Goal: Task Accomplishment & Management: Manage account settings

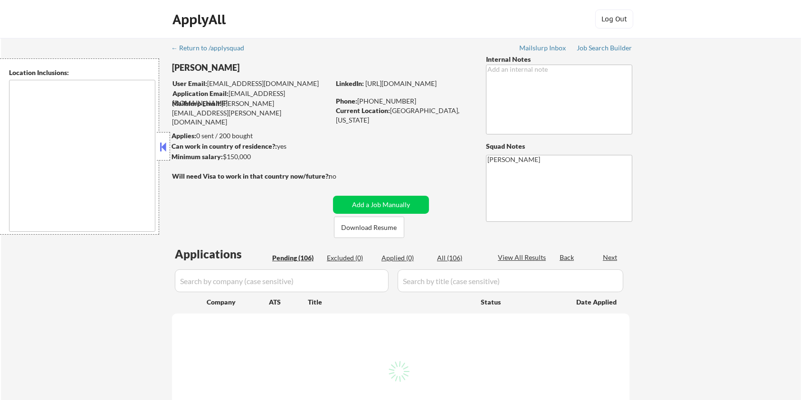
select select ""pending""
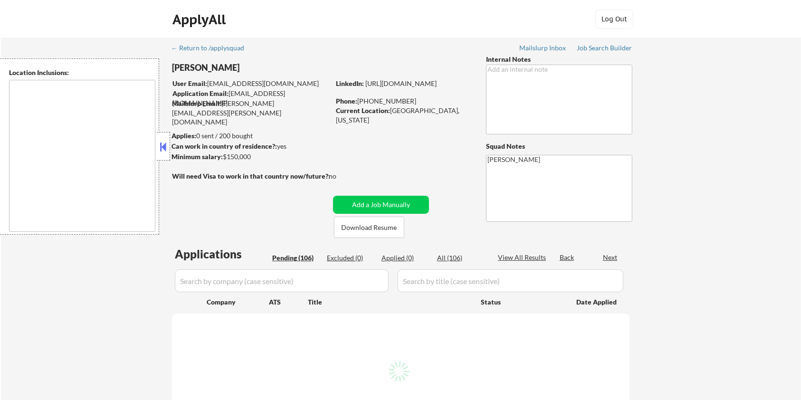
select select ""pending""
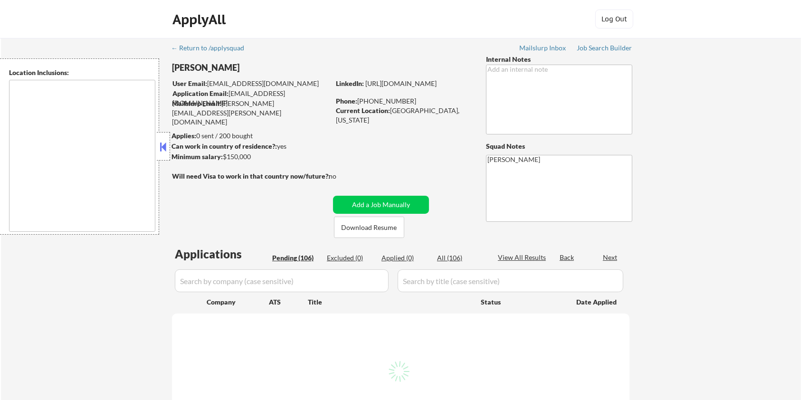
select select ""pending""
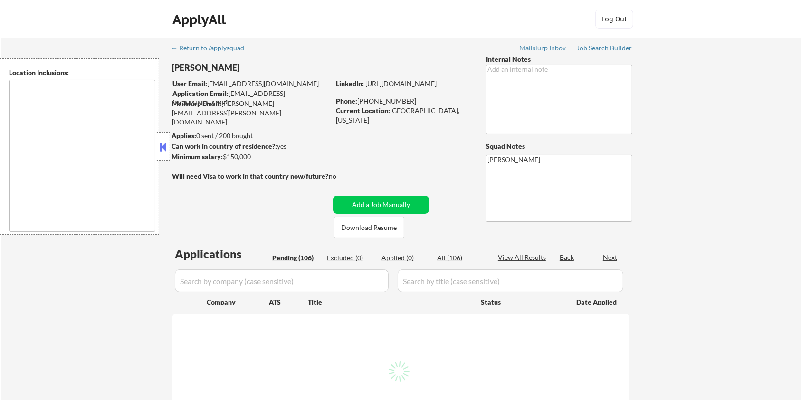
select select ""pending""
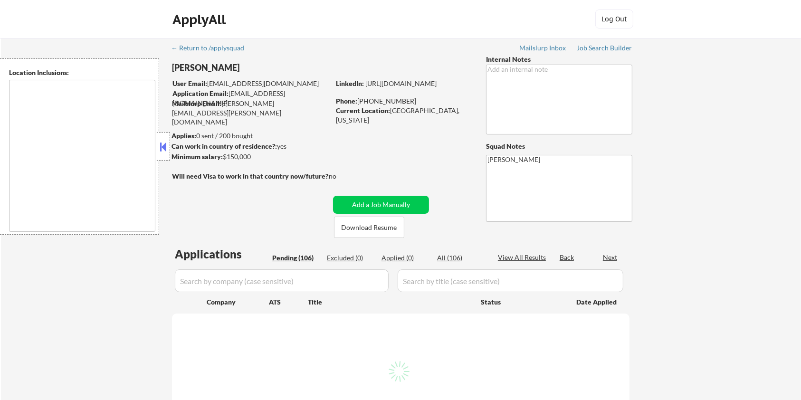
select select ""pending""
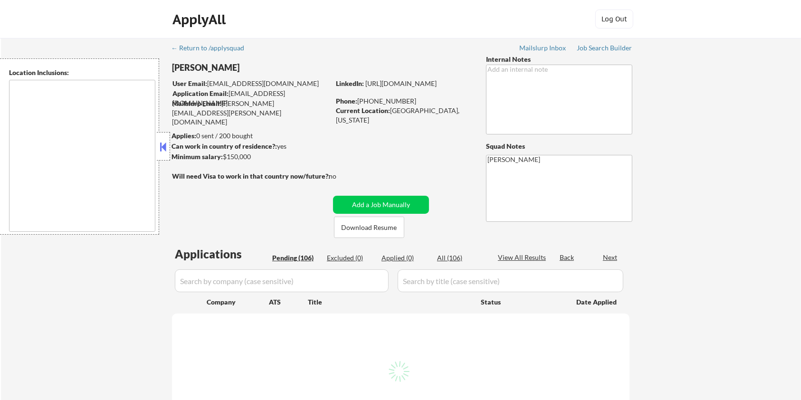
select select ""pending""
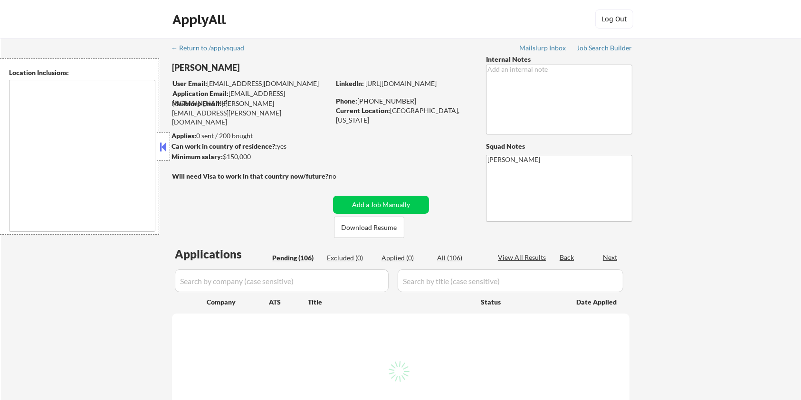
select select ""pending""
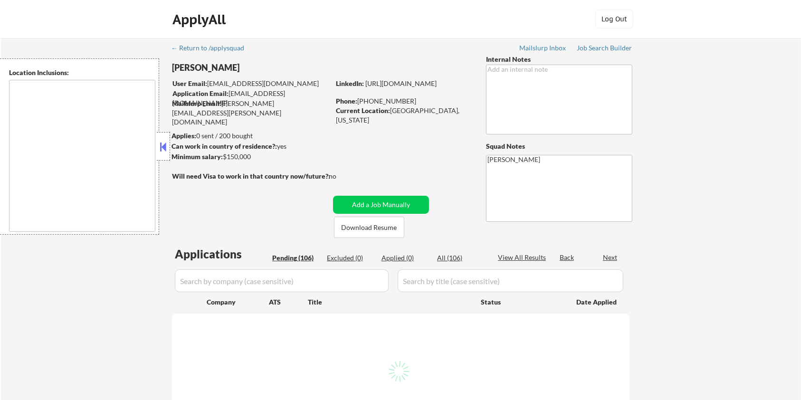
select select ""pending""
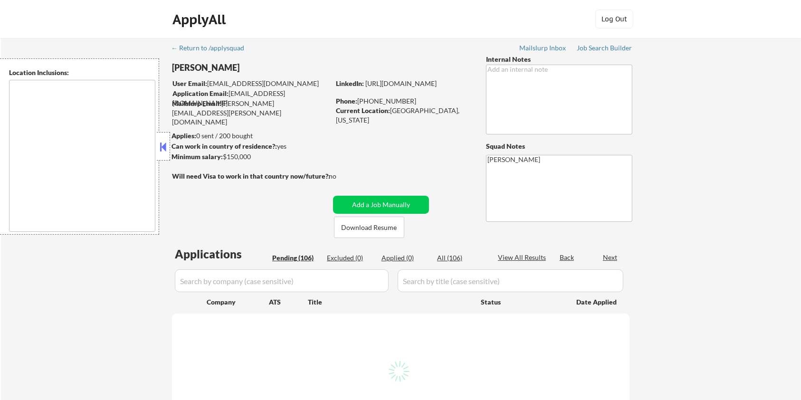
select select ""pending""
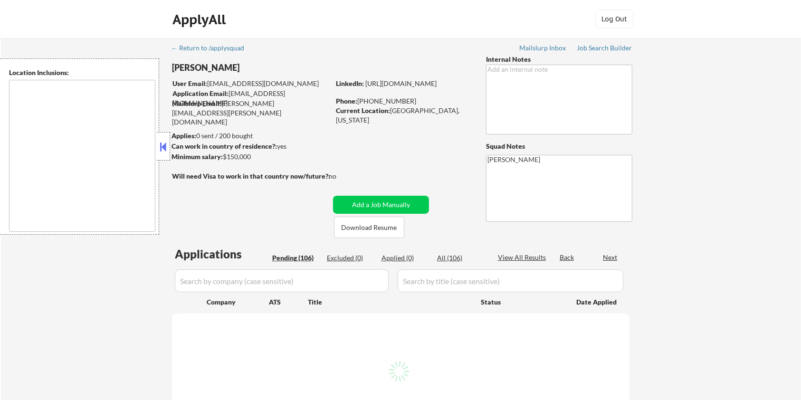
select select ""pending""
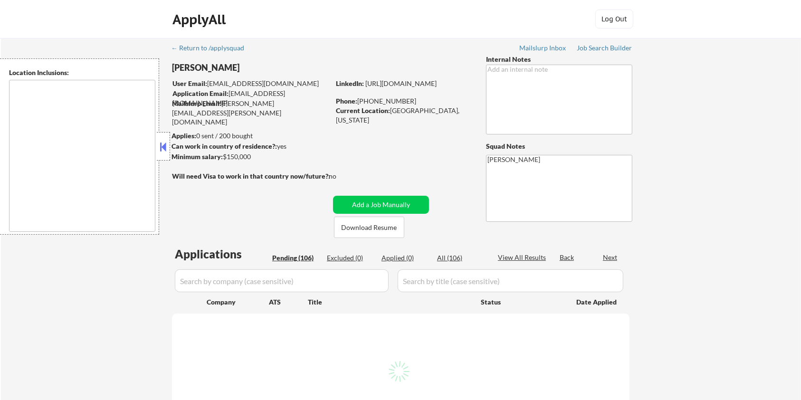
select select ""pending""
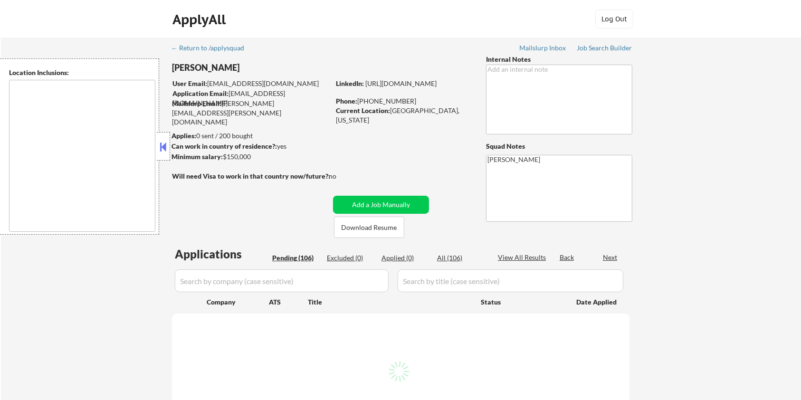
select select ""pending""
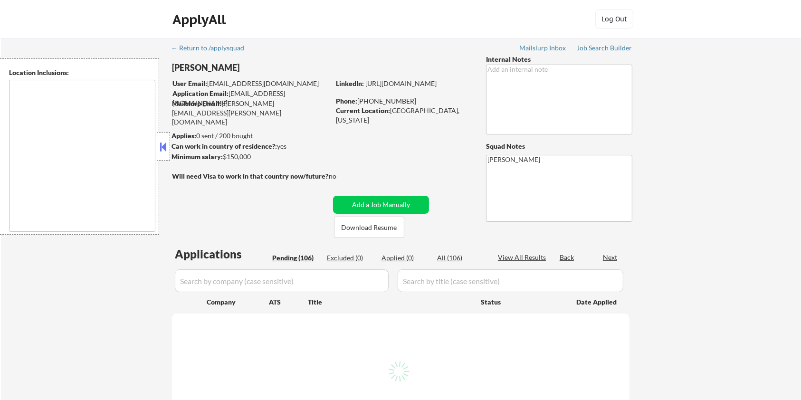
select select ""pending""
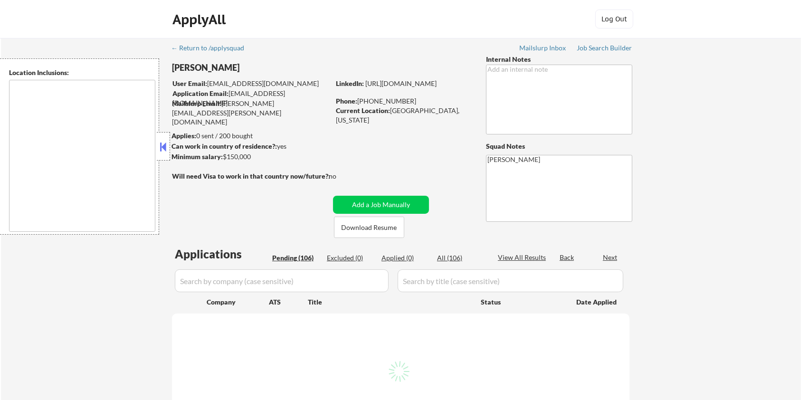
select select ""pending""
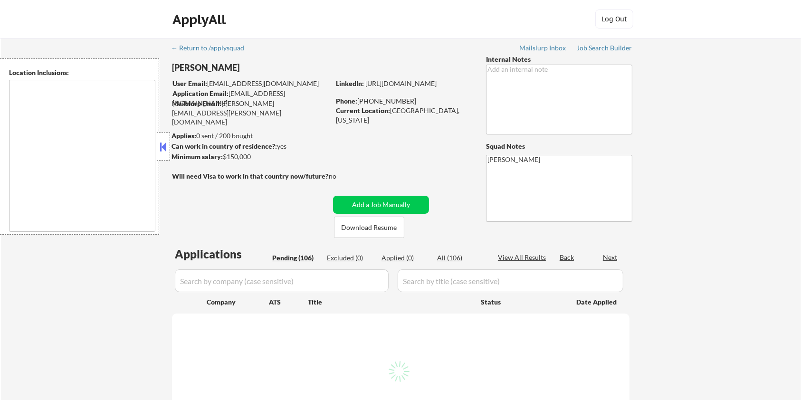
select select ""pending""
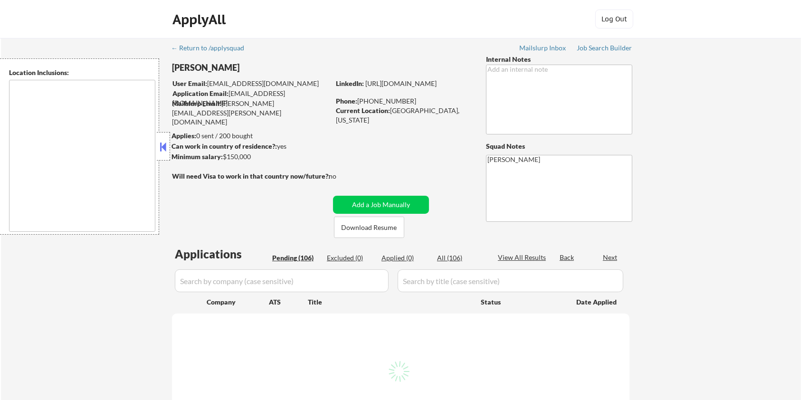
select select ""pending""
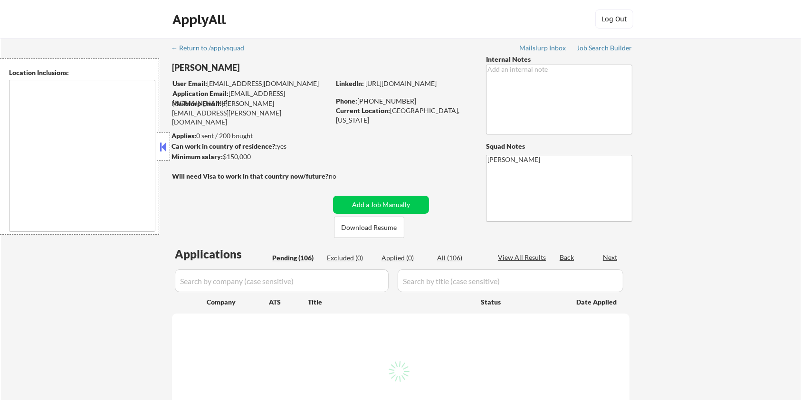
select select ""pending""
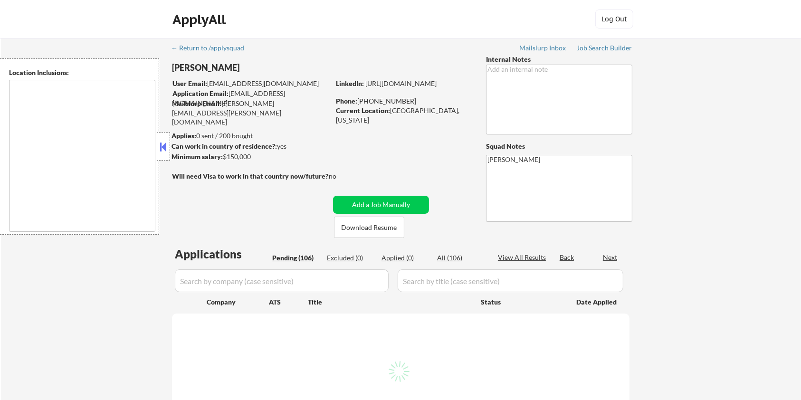
select select ""pending""
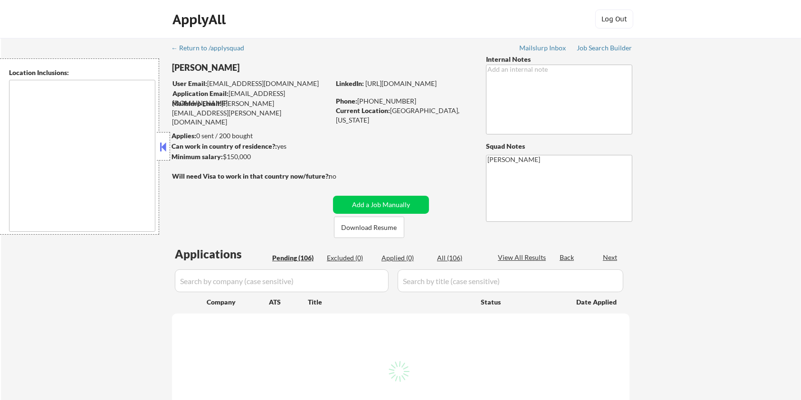
select select ""pending""
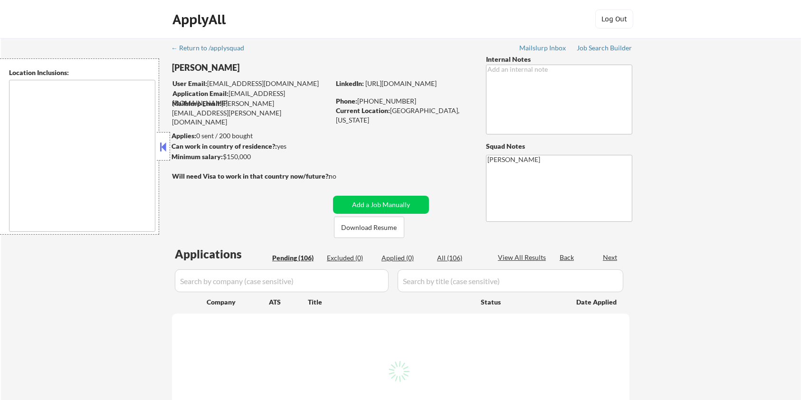
select select ""pending""
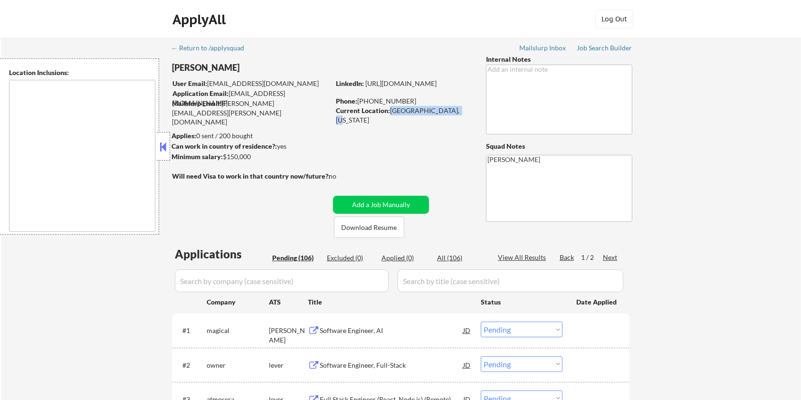
drag, startPoint x: 389, startPoint y: 110, endPoint x: 457, endPoint y: 110, distance: 67.9
click at [457, 110] on div "Current Location: Nashville, Tennessee" at bounding box center [403, 115] width 134 height 19
copy div "Nashville, Tennessee"
drag, startPoint x: 191, startPoint y: 66, endPoint x: 171, endPoint y: 65, distance: 20.5
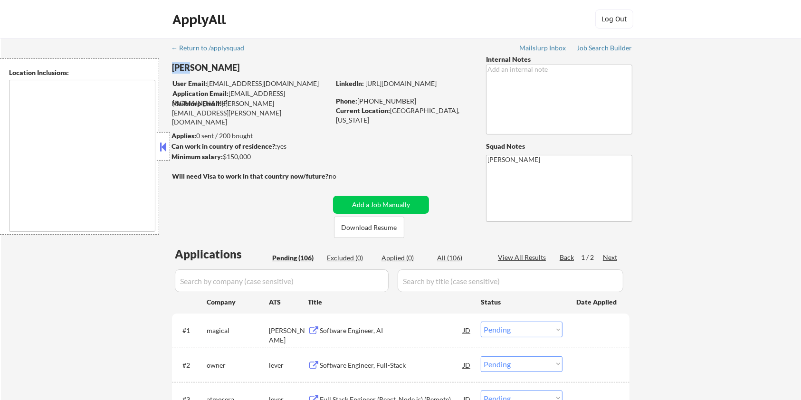
copy div "Cody"
drag, startPoint x: 237, startPoint y: 67, endPoint x: 195, endPoint y: 68, distance: 41.8
click at [195, 68] on div "Cody Gonzalez" at bounding box center [269, 68] width 195 height 12
copy div "Gonzalez"
click at [382, 228] on button "Download Resume" at bounding box center [369, 227] width 70 height 21
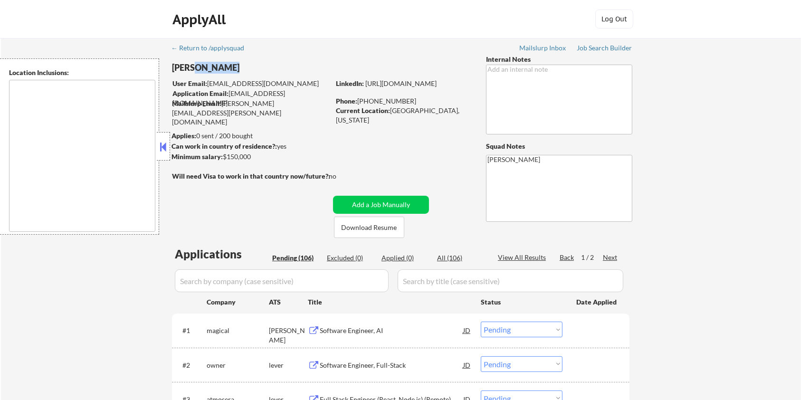
drag, startPoint x: 257, startPoint y: 159, endPoint x: 221, endPoint y: 156, distance: 35.3
click at [221, 156] on div "Minimum salary: $150,000" at bounding box center [251, 157] width 158 height 10
copy div "$150,000"
drag, startPoint x: 406, startPoint y: 103, endPoint x: 357, endPoint y: 101, distance: 48.5
click at [357, 101] on div "Phone: 863-651-5367" at bounding box center [403, 101] width 134 height 10
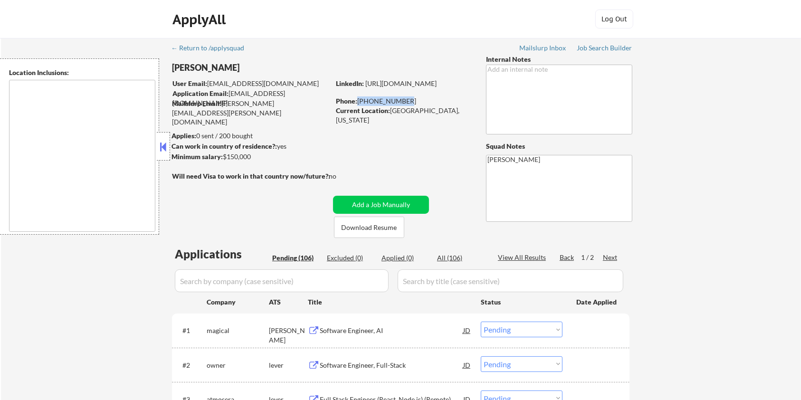
copy div "863-651-5367"
drag, startPoint x: 238, startPoint y: 66, endPoint x: 171, endPoint y: 65, distance: 67.5
copy div "Cody Gonzalez"
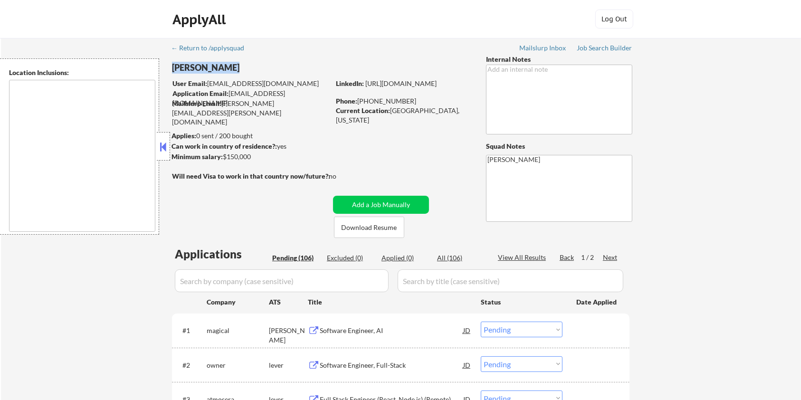
copy div "Cody Gonzalez"
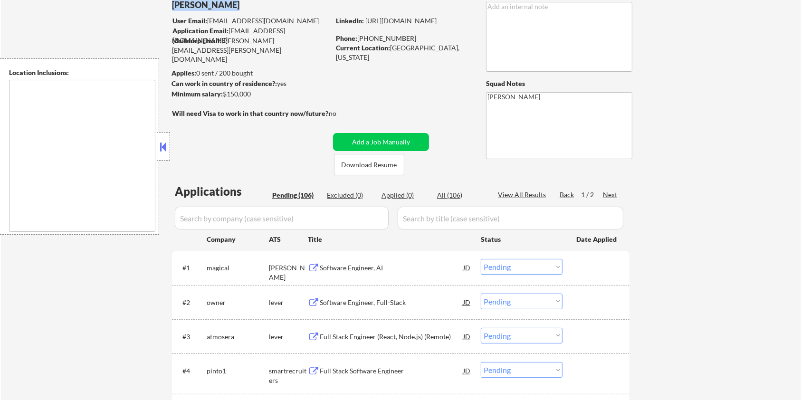
scroll to position [126, 0]
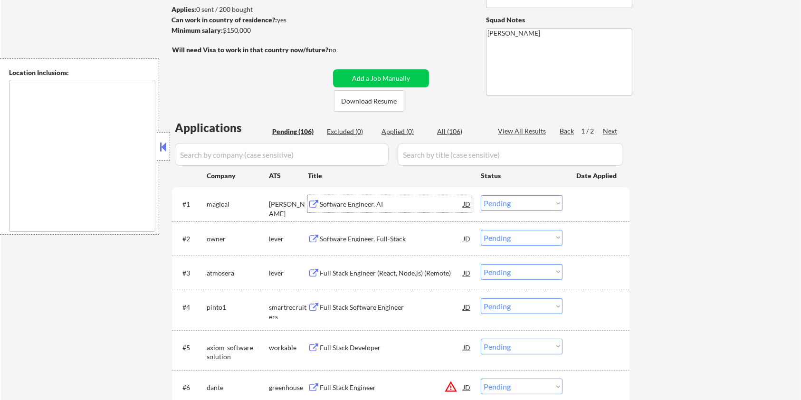
click at [346, 207] on div "Software Engineer, AI" at bounding box center [391, 205] width 143 height 10
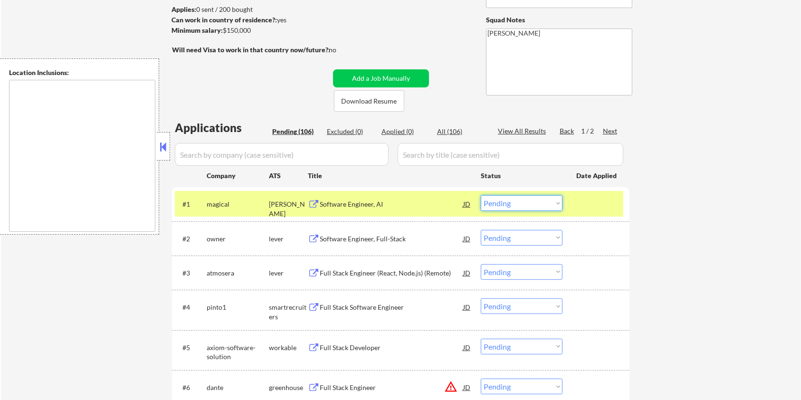
click at [530, 203] on select "Choose an option... Pending Applied Excluded (Questions) Excluded (Expired) Exc…" at bounding box center [522, 203] width 82 height 16
click at [481, 195] on select "Choose an option... Pending Applied Excluded (Questions) Excluded (Expired) Exc…" at bounding box center [522, 203] width 82 height 16
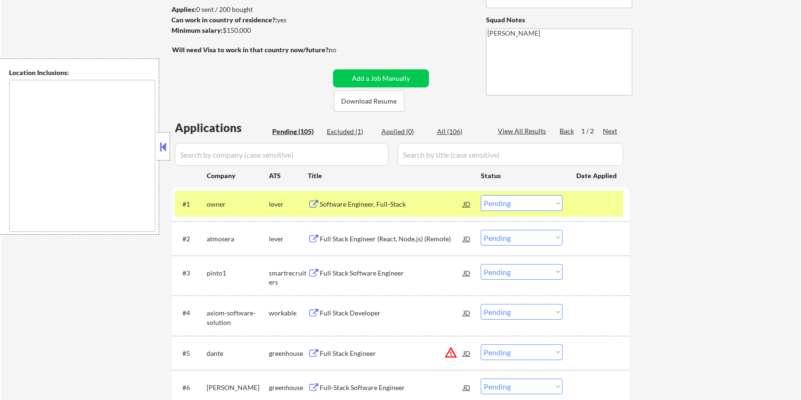
click at [343, 206] on div "Software Engineer, Full-Stack" at bounding box center [391, 205] width 143 height 10
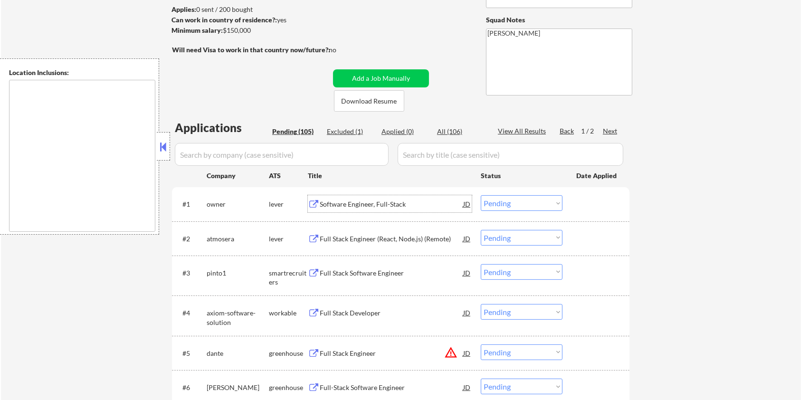
click at [536, 202] on select "Choose an option... Pending Applied Excluded (Questions) Excluded (Expired) Exc…" at bounding box center [522, 203] width 82 height 16
click at [481, 195] on select "Choose an option... Pending Applied Excluded (Questions) Excluded (Expired) Exc…" at bounding box center [522, 203] width 82 height 16
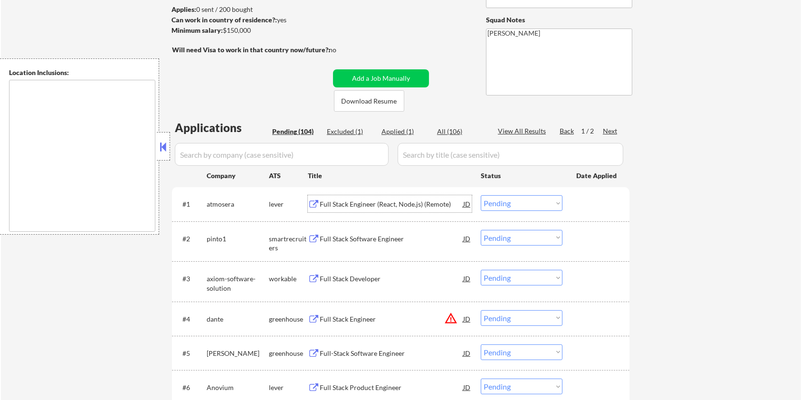
click at [344, 202] on div "Full Stack Engineer (React, Node.js) (Remote)" at bounding box center [391, 205] width 143 height 10
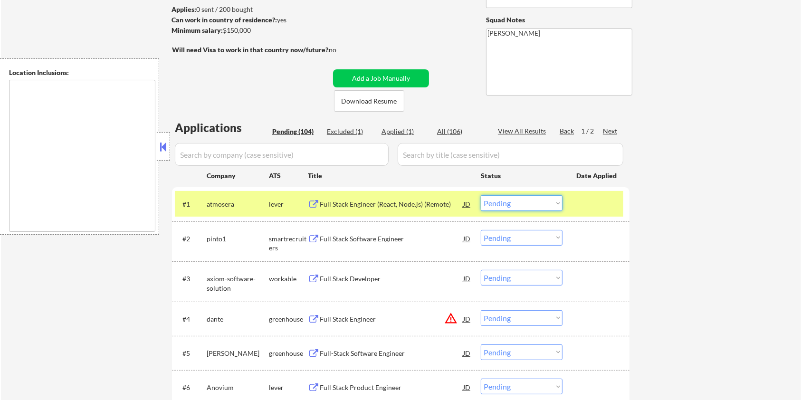
click at [546, 202] on select "Choose an option... Pending Applied Excluded (Questions) Excluded (Expired) Exc…" at bounding box center [522, 203] width 82 height 16
click at [481, 195] on select "Choose an option... Pending Applied Excluded (Questions) Excluded (Expired) Exc…" at bounding box center [522, 203] width 82 height 16
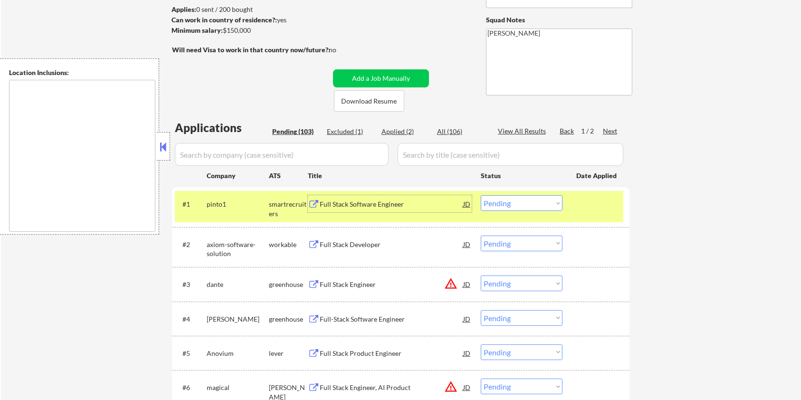
click at [339, 200] on div "Full Stack Software Engineer" at bounding box center [391, 205] width 143 height 10
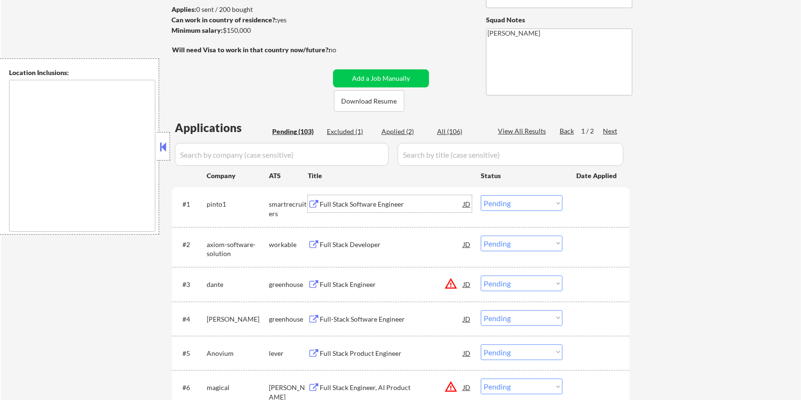
click at [519, 206] on select "Choose an option... Pending Applied Excluded (Questions) Excluded (Expired) Exc…" at bounding box center [522, 203] width 82 height 16
click at [481, 195] on select "Choose an option... Pending Applied Excluded (Questions) Excluded (Expired) Exc…" at bounding box center [522, 203] width 82 height 16
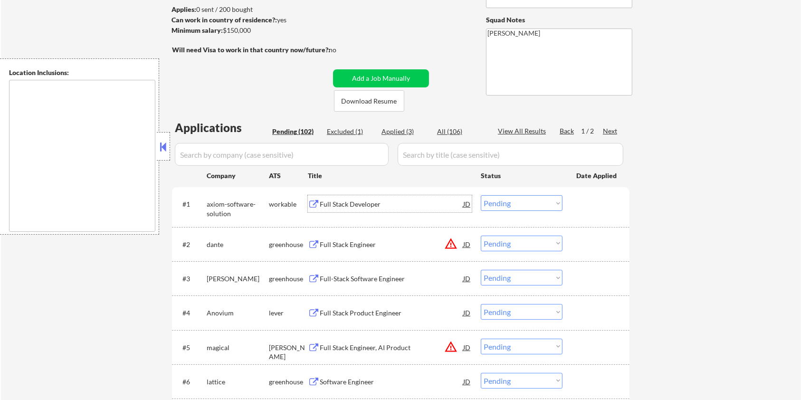
click at [321, 203] on div "Full Stack Developer" at bounding box center [391, 205] width 143 height 10
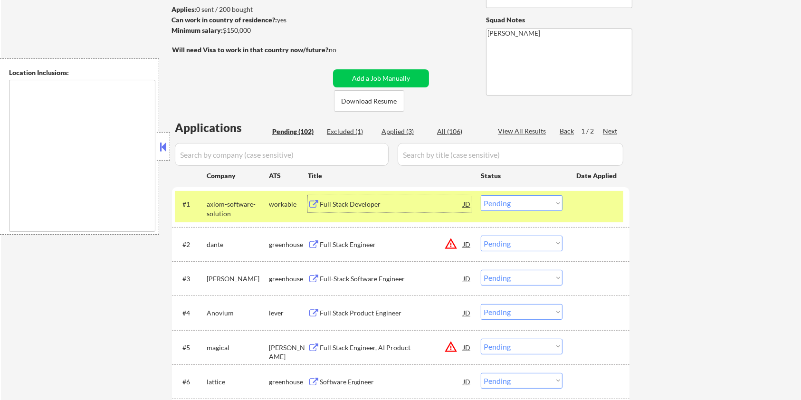
click at [544, 203] on select "Choose an option... Pending Applied Excluded (Questions) Excluded (Expired) Exc…" at bounding box center [522, 203] width 82 height 16
click at [481, 195] on select "Choose an option... Pending Applied Excluded (Questions) Excluded (Expired) Exc…" at bounding box center [522, 203] width 82 height 16
select select ""pending""
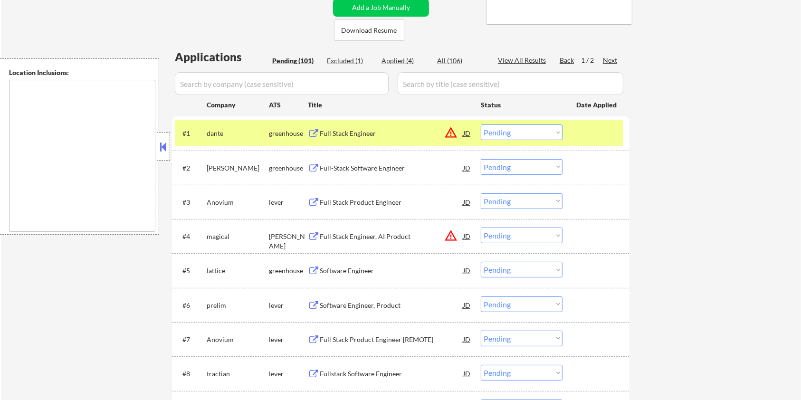
scroll to position [253, 0]
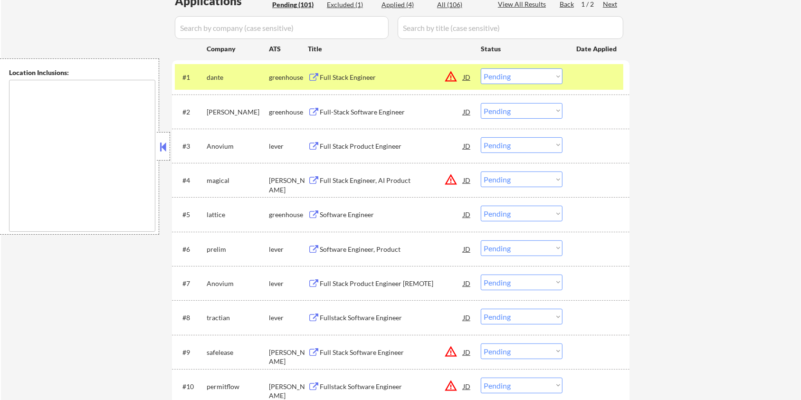
click at [341, 180] on div "Full Stack Engineer, AI Product" at bounding box center [391, 181] width 143 height 10
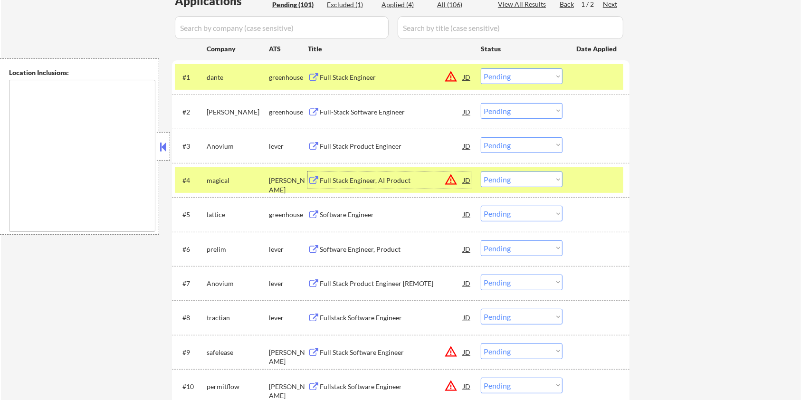
click at [544, 176] on select "Choose an option... Pending Applied Excluded (Questions) Excluded (Expired) Exc…" at bounding box center [522, 180] width 82 height 16
click at [481, 172] on select "Choose an option... Pending Applied Excluded (Questions) Excluded (Expired) Exc…" at bounding box center [522, 180] width 82 height 16
select select ""pending""
click at [346, 109] on div "Full-Stack Software Engineer" at bounding box center [391, 112] width 143 height 10
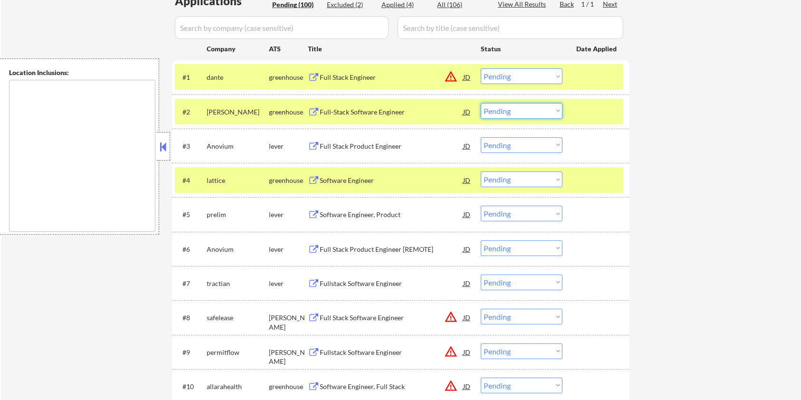
click at [527, 109] on select "Choose an option... Pending Applied Excluded (Questions) Excluded (Expired) Exc…" at bounding box center [522, 111] width 82 height 16
click at [481, 103] on select "Choose an option... Pending Applied Excluded (Questions) Excluded (Expired) Exc…" at bounding box center [522, 111] width 82 height 16
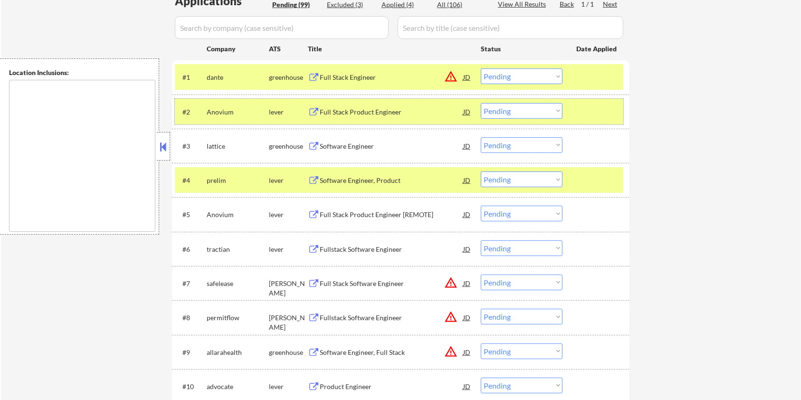
click at [307, 107] on div "lever" at bounding box center [288, 112] width 39 height 10
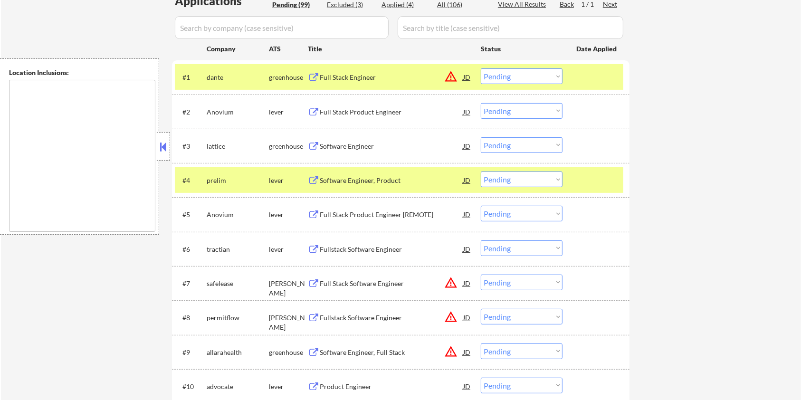
click at [338, 112] on div "Full Stack Product Engineer" at bounding box center [391, 112] width 143 height 10
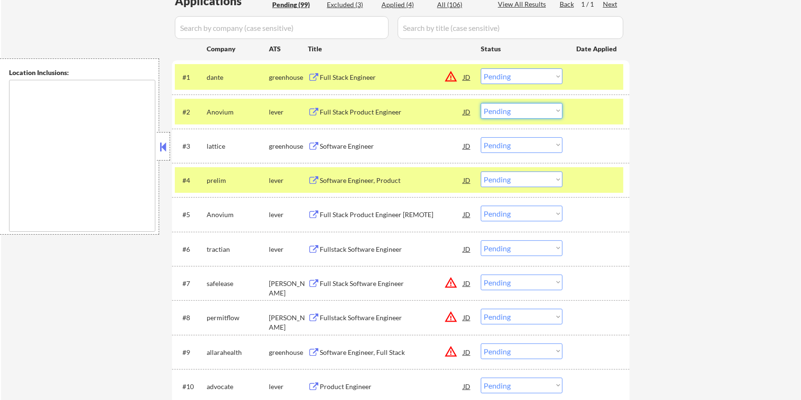
click at [538, 109] on select "Choose an option... Pending Applied Excluded (Questions) Excluded (Expired) Exc…" at bounding box center [522, 111] width 82 height 16
click at [481, 103] on select "Choose an option... Pending Applied Excluded (Questions) Excluded (Expired) Exc…" at bounding box center [522, 111] width 82 height 16
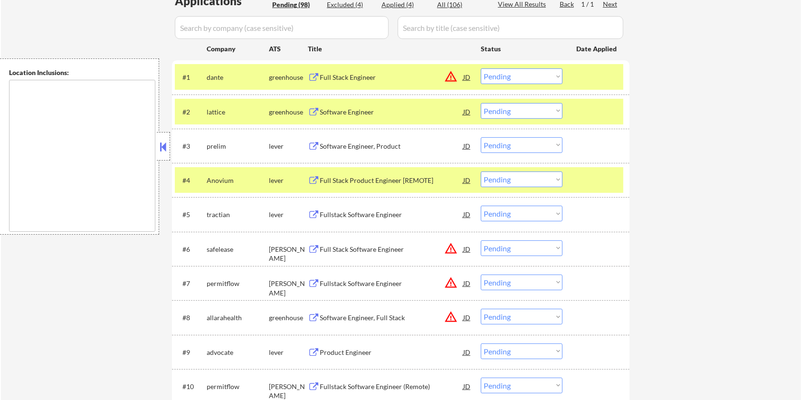
click at [335, 110] on div "Software Engineer" at bounding box center [391, 112] width 143 height 10
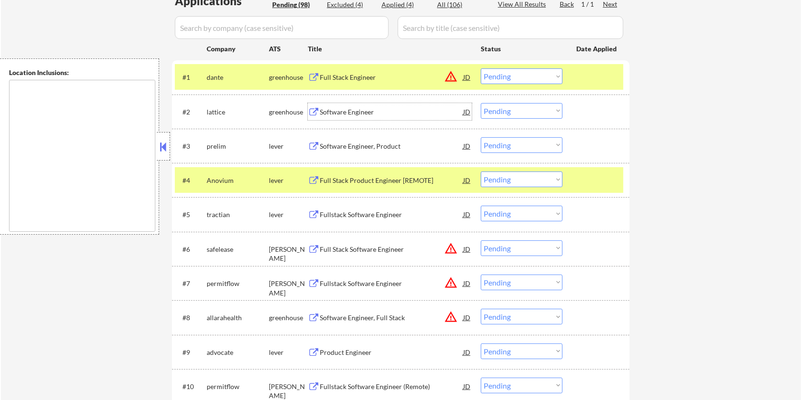
click at [513, 111] on select "Choose an option... Pending Applied Excluded (Questions) Excluded (Expired) Exc…" at bounding box center [522, 111] width 82 height 16
click at [481, 103] on select "Choose an option... Pending Applied Excluded (Questions) Excluded (Expired) Exc…" at bounding box center [522, 111] width 82 height 16
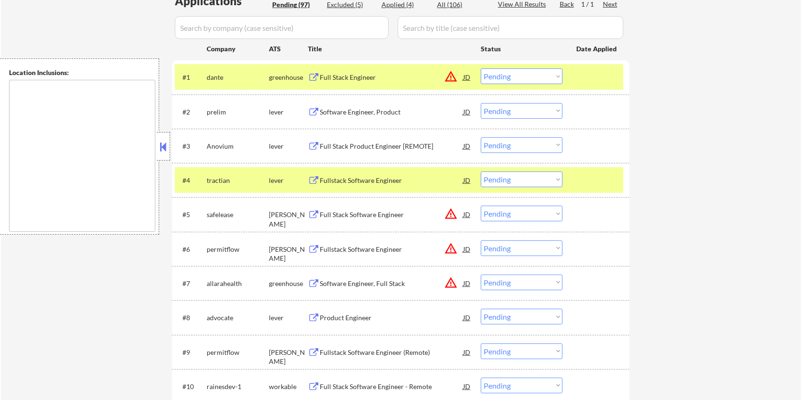
click at [366, 111] on div "Software Engineer, Product" at bounding box center [391, 112] width 143 height 10
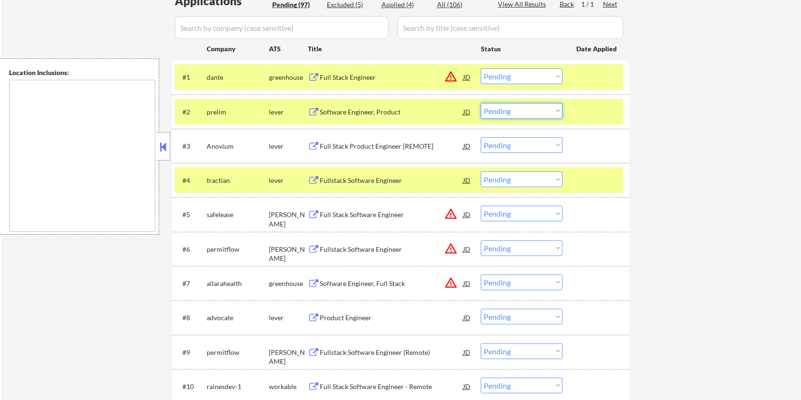
click at [544, 108] on select "Choose an option... Pending Applied Excluded (Questions) Excluded (Expired) Exc…" at bounding box center [522, 111] width 82 height 16
click at [481, 103] on select "Choose an option... Pending Applied Excluded (Questions) Excluded (Expired) Exc…" at bounding box center [522, 111] width 82 height 16
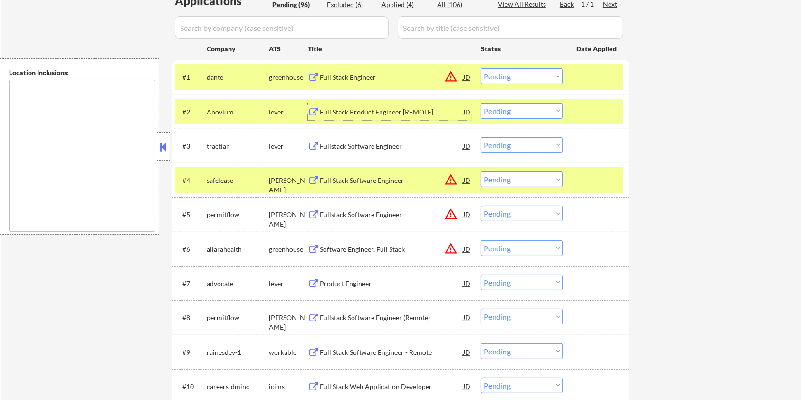
click at [341, 105] on div "Full Stack Product Engineer [REMOTE]" at bounding box center [391, 111] width 143 height 17
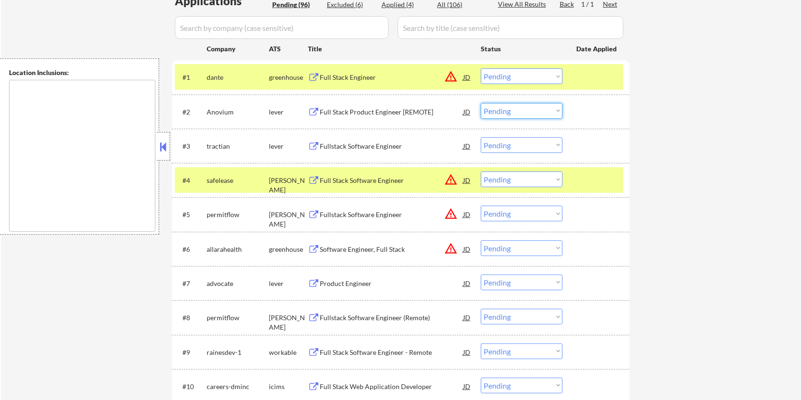
click at [534, 111] on select "Choose an option... Pending Applied Excluded (Questions) Excluded (Expired) Exc…" at bounding box center [522, 111] width 82 height 16
click at [481, 103] on select "Choose an option... Pending Applied Excluded (Questions) Excluded (Expired) Exc…" at bounding box center [522, 111] width 82 height 16
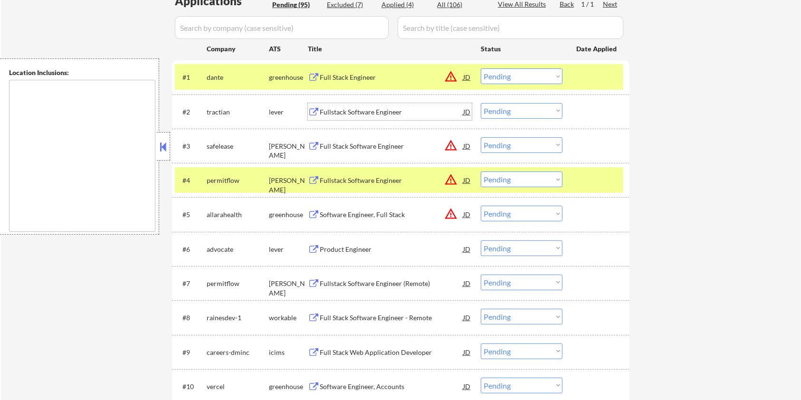
click at [340, 111] on div "Fullstack Software Engineer" at bounding box center [391, 112] width 143 height 10
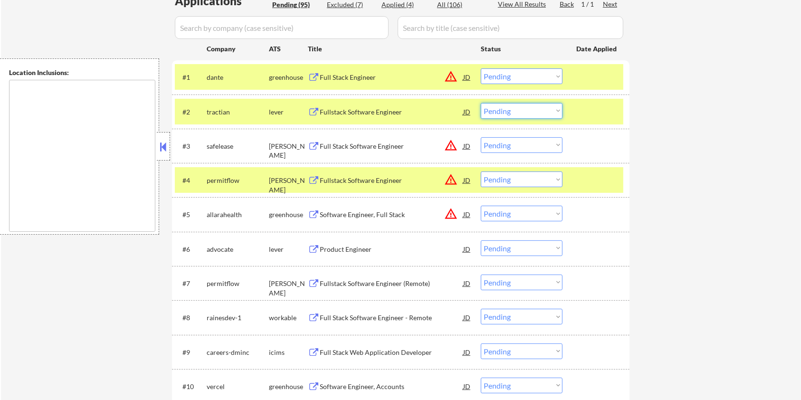
click at [532, 112] on select "Choose an option... Pending Applied Excluded (Questions) Excluded (Expired) Exc…" at bounding box center [522, 111] width 82 height 16
click at [481, 103] on select "Choose an option... Pending Applied Excluded (Questions) Excluded (Expired) Exc…" at bounding box center [522, 111] width 82 height 16
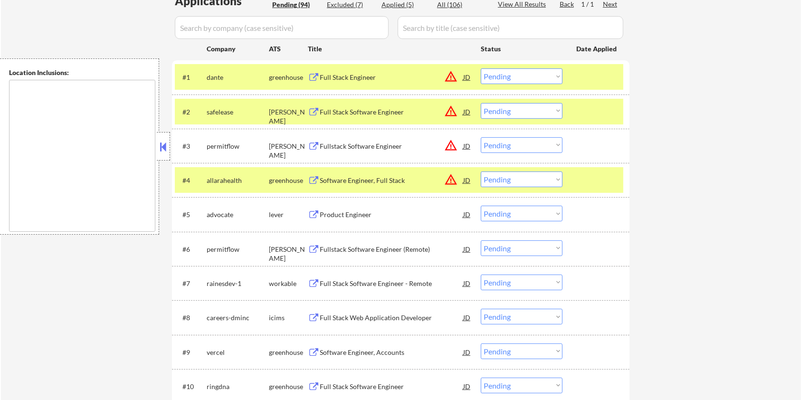
click at [384, 108] on div "Full Stack Software Engineer" at bounding box center [391, 112] width 143 height 10
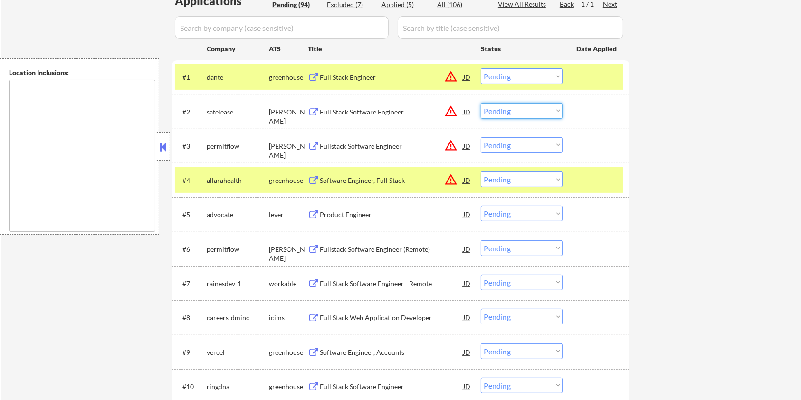
click at [502, 110] on select "Choose an option... Pending Applied Excluded (Questions) Excluded (Expired) Exc…" at bounding box center [522, 111] width 82 height 16
click at [481, 103] on select "Choose an option... Pending Applied Excluded (Questions) Excluded (Expired) Exc…" at bounding box center [522, 111] width 82 height 16
select select ""pending""
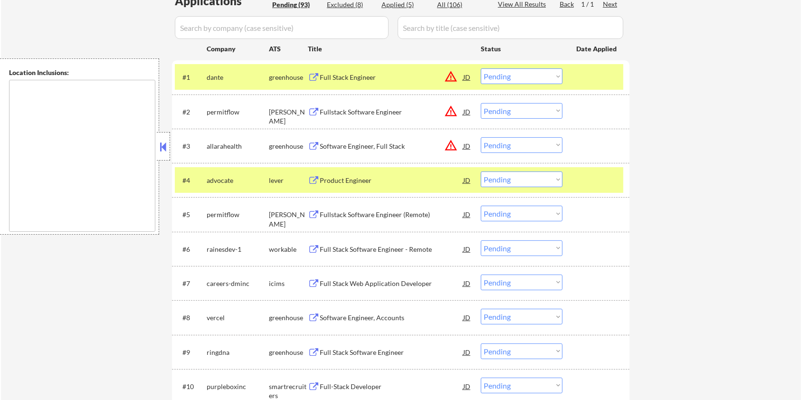
click at [350, 176] on div "Product Engineer" at bounding box center [391, 181] width 143 height 10
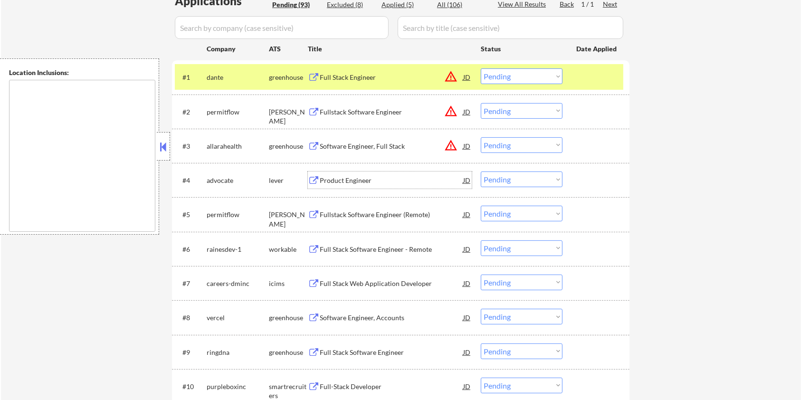
click at [489, 179] on select "Choose an option... Pending Applied Excluded (Questions) Excluded (Expired) Exc…" at bounding box center [522, 180] width 82 height 16
click at [481, 172] on select "Choose an option... Pending Applied Excluded (Questions) Excluded (Expired) Exc…" at bounding box center [522, 180] width 82 height 16
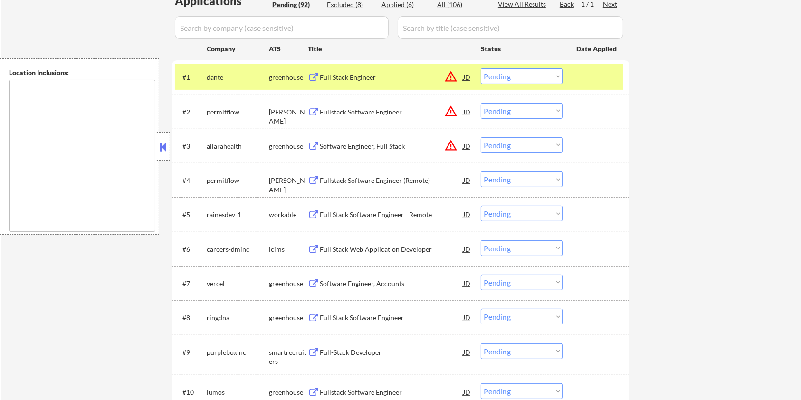
click at [365, 181] on div "Fullstack Software Engineer (Remote)" at bounding box center [391, 181] width 143 height 10
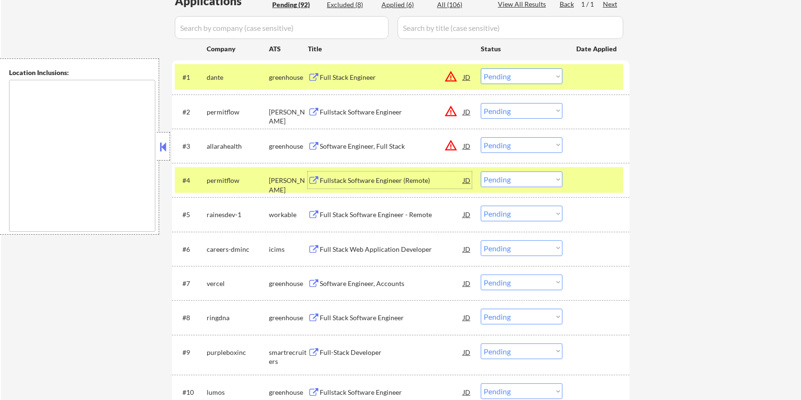
click at [521, 181] on select "Choose an option... Pending Applied Excluded (Questions) Excluded (Expired) Exc…" at bounding box center [522, 180] width 82 height 16
click at [481, 172] on select "Choose an option... Pending Applied Excluded (Questions) Excluded (Expired) Exc…" at bounding box center [522, 180] width 82 height 16
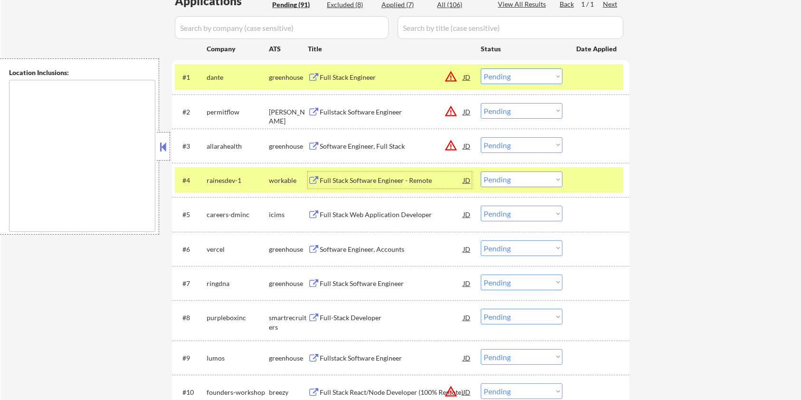
click at [348, 181] on div "Full Stack Software Engineer - Remote" at bounding box center [391, 181] width 143 height 10
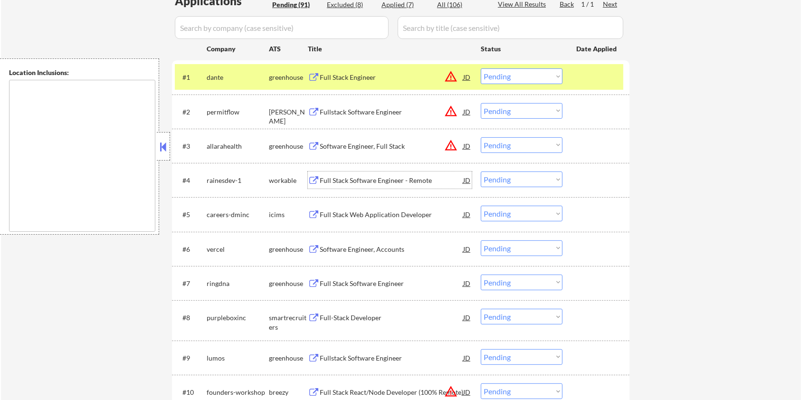
click at [535, 181] on select "Choose an option... Pending Applied Excluded (Questions) Excluded (Expired) Exc…" at bounding box center [522, 180] width 82 height 16
click at [481, 172] on select "Choose an option... Pending Applied Excluded (Questions) Excluded (Expired) Exc…" at bounding box center [522, 180] width 82 height 16
select select ""pending""
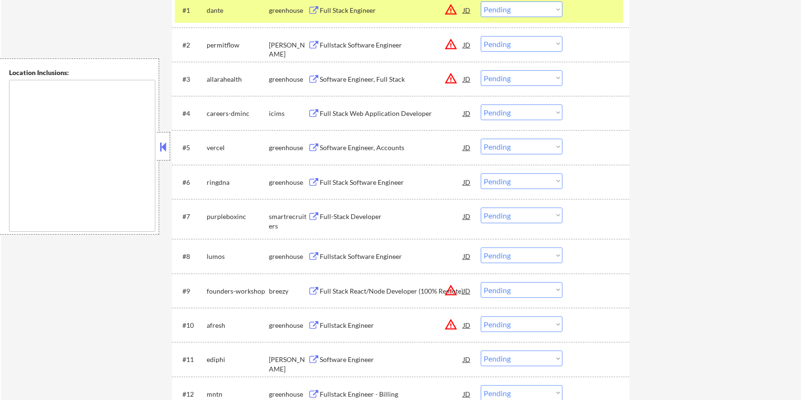
scroll to position [316, 0]
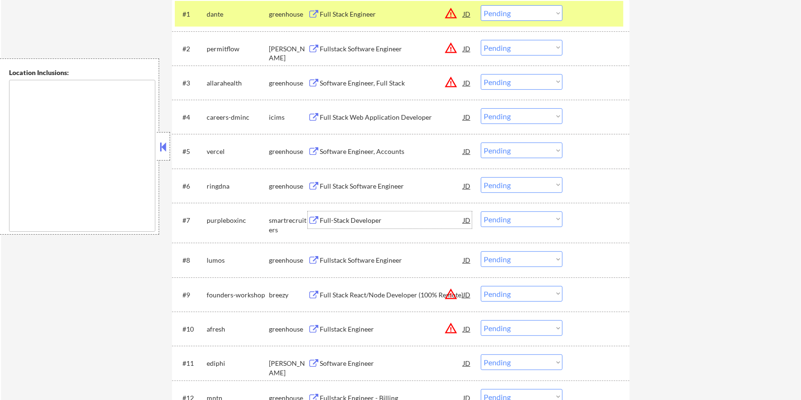
click at [348, 216] on div "Full-Stack Developer" at bounding box center [391, 221] width 143 height 10
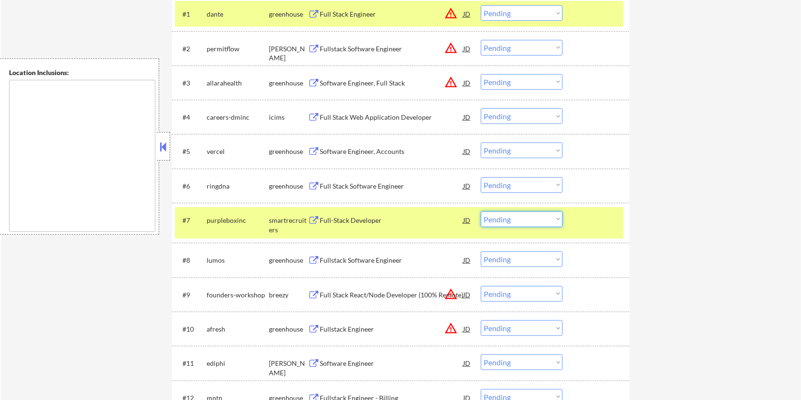
click at [529, 221] on select "Choose an option... Pending Applied Excluded (Questions) Excluded (Expired) Exc…" at bounding box center [522, 219] width 82 height 16
click at [481, 211] on select "Choose an option... Pending Applied Excluded (Questions) Excluded (Expired) Exc…" at bounding box center [522, 219] width 82 height 16
select select ""pending""
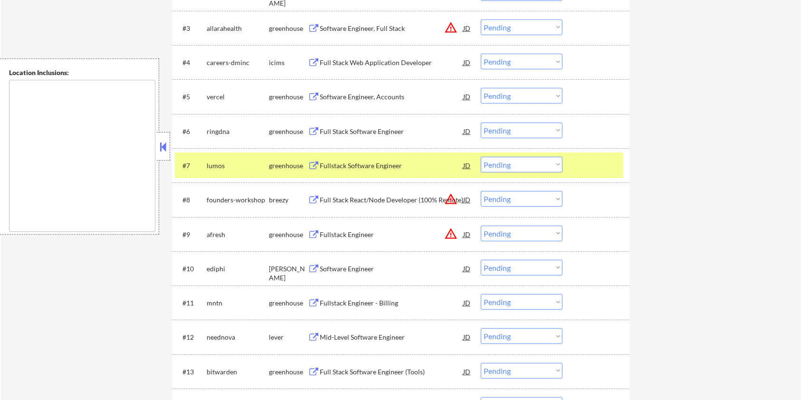
scroll to position [380, 0]
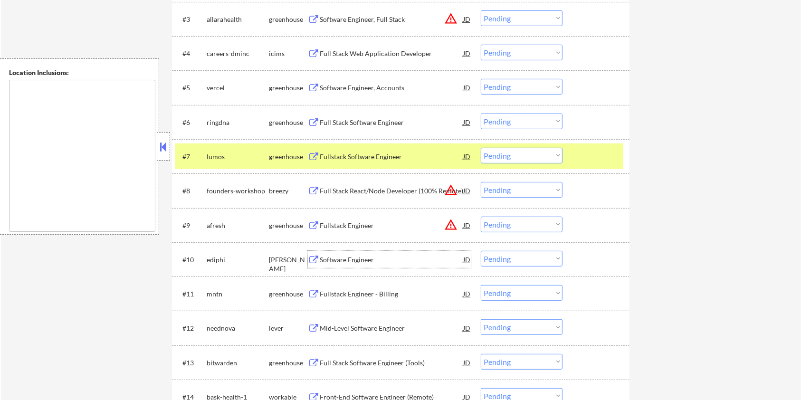
click at [353, 264] on div "Software Engineer" at bounding box center [391, 259] width 143 height 17
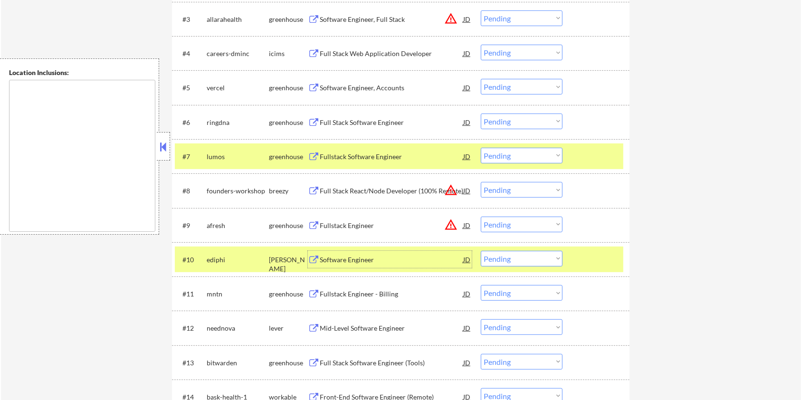
click at [534, 261] on select "Choose an option... Pending Applied Excluded (Questions) Excluded (Expired) Exc…" at bounding box center [522, 259] width 82 height 16
click at [481, 251] on select "Choose an option... Pending Applied Excluded (Questions) Excluded (Expired) Exc…" at bounding box center [522, 259] width 82 height 16
select select ""pending""
click at [377, 295] on div "Mid-Level Software Engineer" at bounding box center [391, 294] width 143 height 10
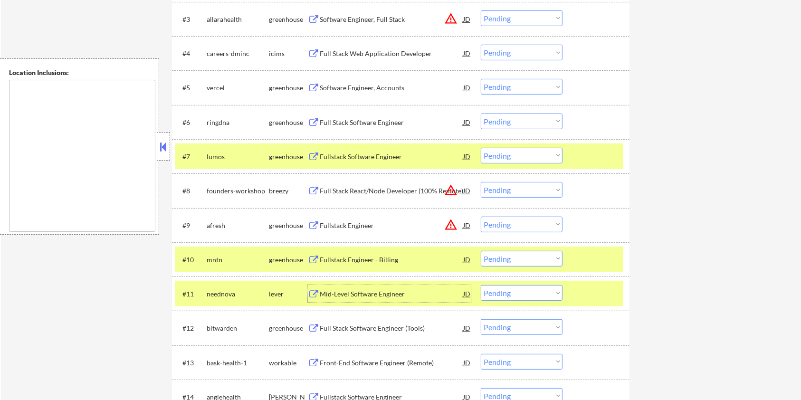
click at [551, 298] on select "Choose an option... Pending Applied Excluded (Questions) Excluded (Expired) Exc…" at bounding box center [522, 293] width 82 height 16
click at [481, 285] on select "Choose an option... Pending Applied Excluded (Questions) Excluded (Expired) Exc…" at bounding box center [522, 293] width 82 height 16
click at [594, 261] on div at bounding box center [597, 259] width 42 height 17
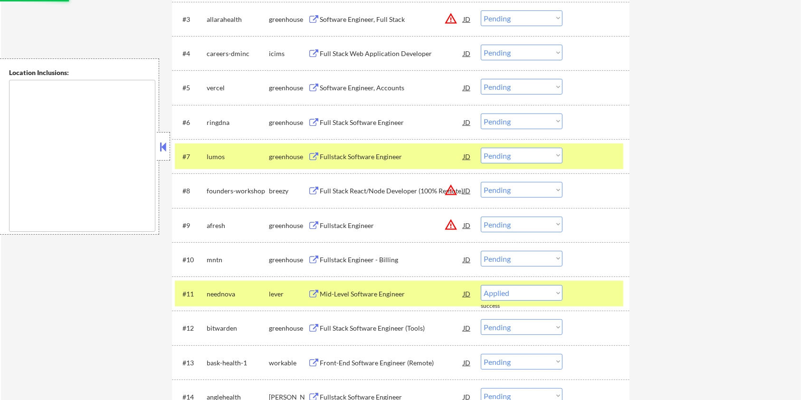
click at [600, 161] on div at bounding box center [597, 156] width 42 height 17
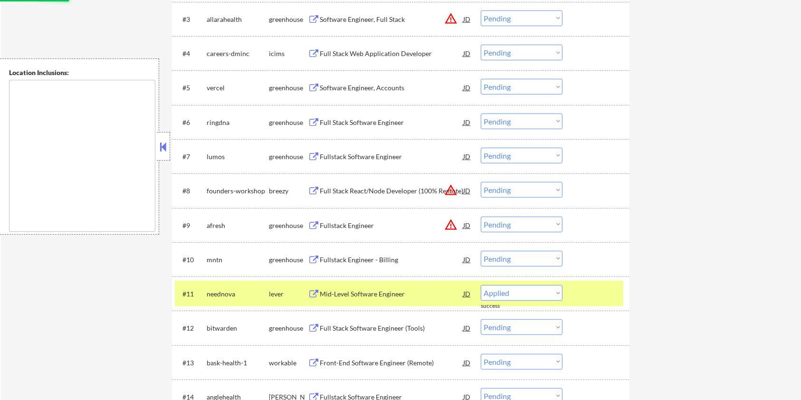
select select ""pending""
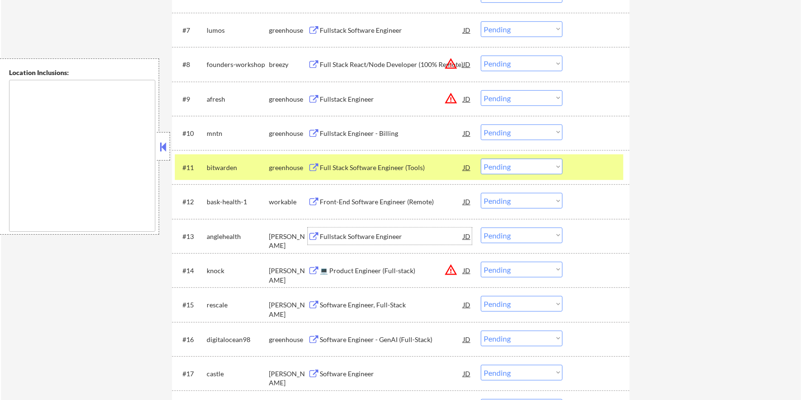
click at [384, 230] on div "Fullstack Software Engineer" at bounding box center [391, 236] width 143 height 17
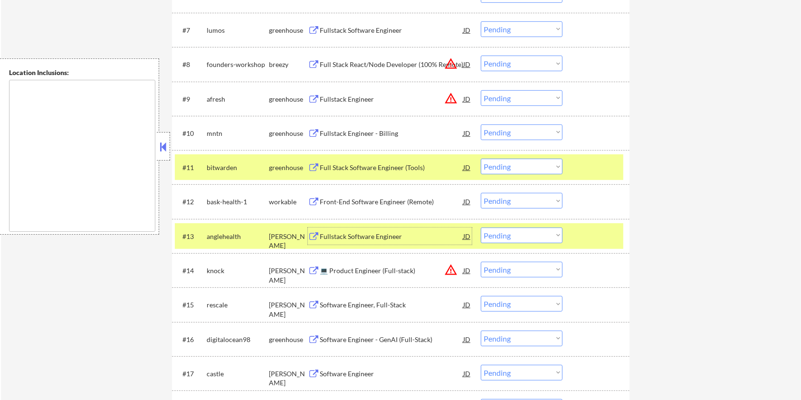
click at [564, 238] on div "#13 anglehealth ashby Fullstack Software Engineer JD warning_amber Choose an op…" at bounding box center [399, 236] width 448 height 26
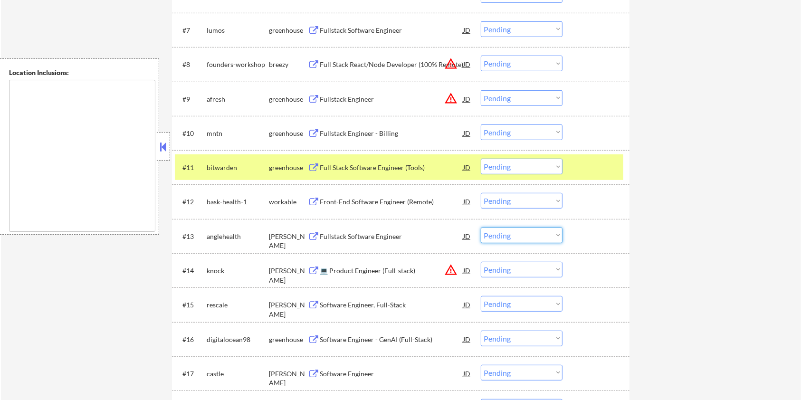
click at [542, 238] on select "Choose an option... Pending Applied Excluded (Questions) Excluded (Expired) Exc…" at bounding box center [522, 236] width 82 height 16
click at [481, 228] on select "Choose an option... Pending Applied Excluded (Questions) Excluded (Expired) Exc…" at bounding box center [522, 236] width 82 height 16
select select ""pending""
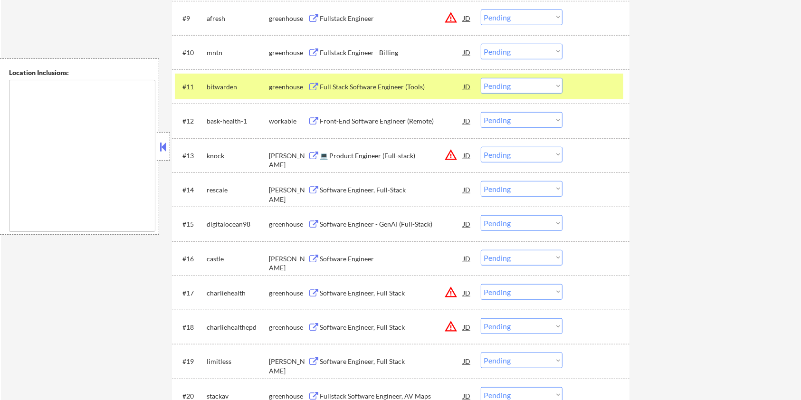
scroll to position [582, 0]
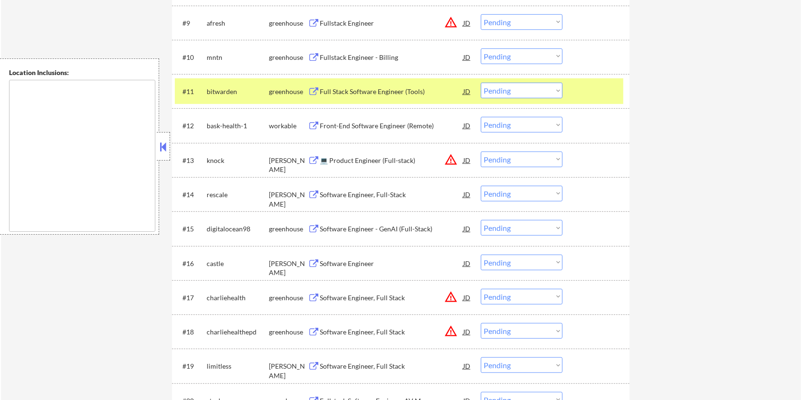
click at [388, 119] on div "Front-End Software Engineer (Remote)" at bounding box center [391, 125] width 143 height 17
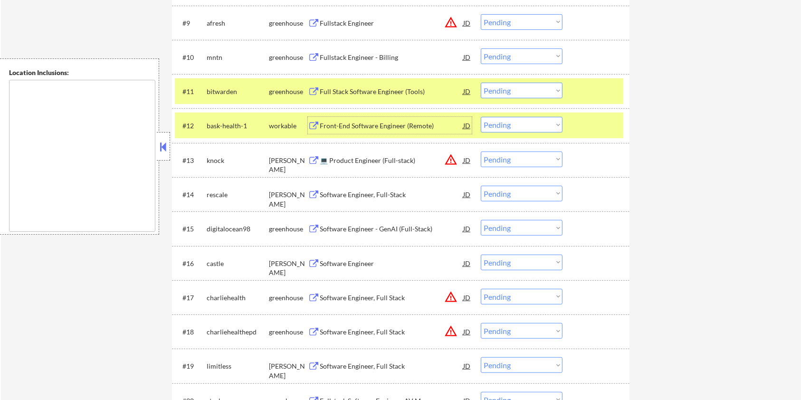
click at [517, 124] on select "Choose an option... Pending Applied Excluded (Questions) Excluded (Expired) Exc…" at bounding box center [522, 125] width 82 height 16
click at [481, 117] on select "Choose an option... Pending Applied Excluded (Questions) Excluded (Expired) Exc…" at bounding box center [522, 125] width 82 height 16
select select ""pending""
click at [610, 88] on div at bounding box center [597, 91] width 42 height 17
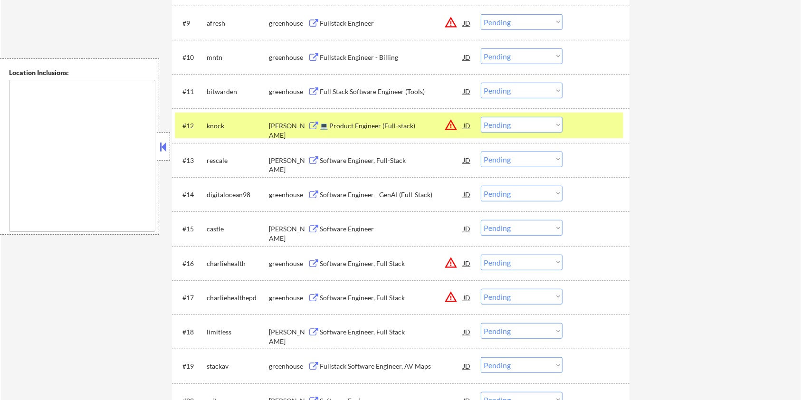
click at [358, 162] on div "Software Engineer, Full-Stack" at bounding box center [391, 161] width 143 height 10
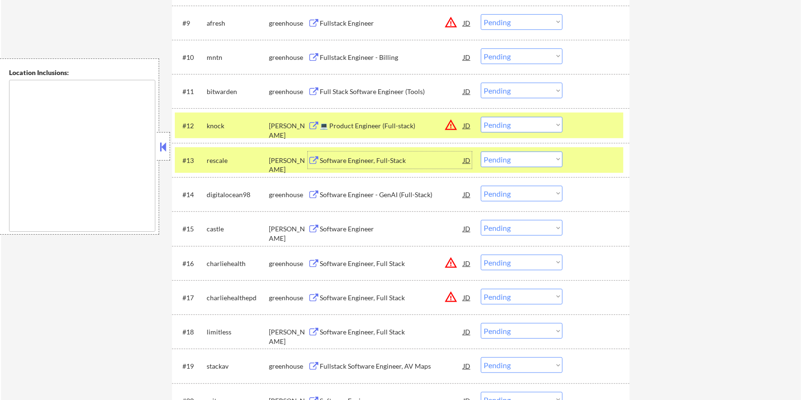
click at [524, 160] on select "Choose an option... Pending Applied Excluded (Questions) Excluded (Expired) Exc…" at bounding box center [522, 160] width 82 height 16
click at [481, 152] on select "Choose an option... Pending Applied Excluded (Questions) Excluded (Expired) Exc…" at bounding box center [522, 160] width 82 height 16
select select ""pending""
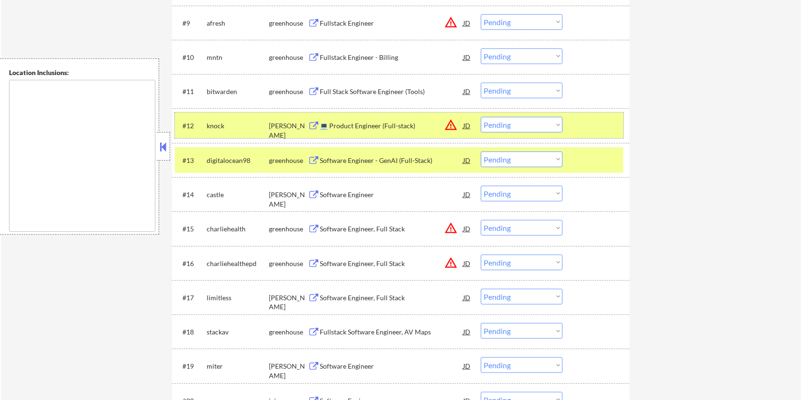
click at [584, 123] on div at bounding box center [597, 125] width 42 height 17
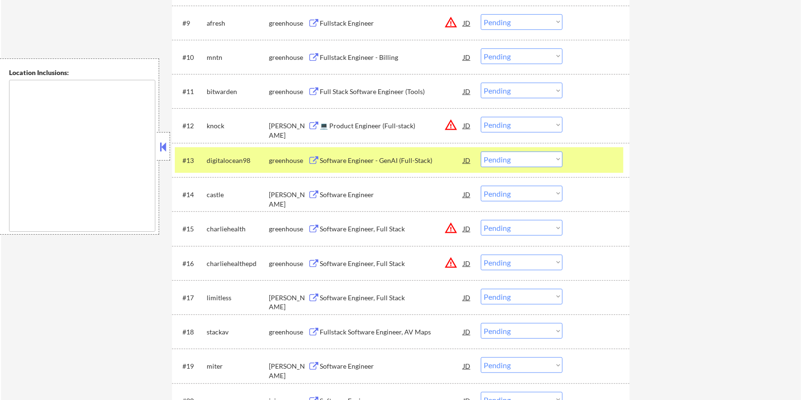
click at [585, 159] on div at bounding box center [597, 160] width 42 height 17
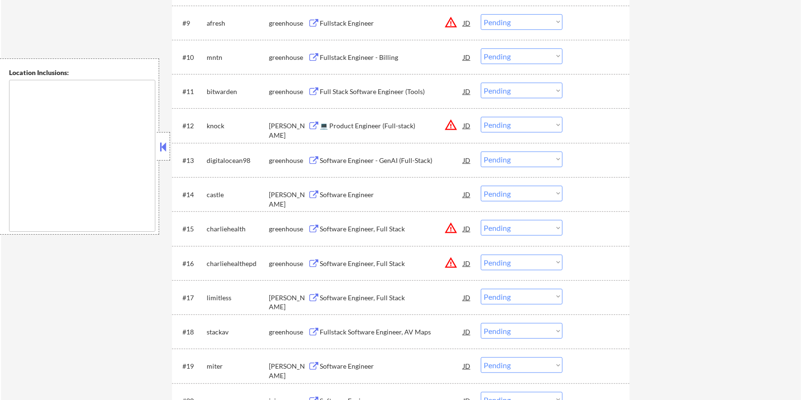
click at [353, 191] on div "Software Engineer" at bounding box center [391, 195] width 143 height 10
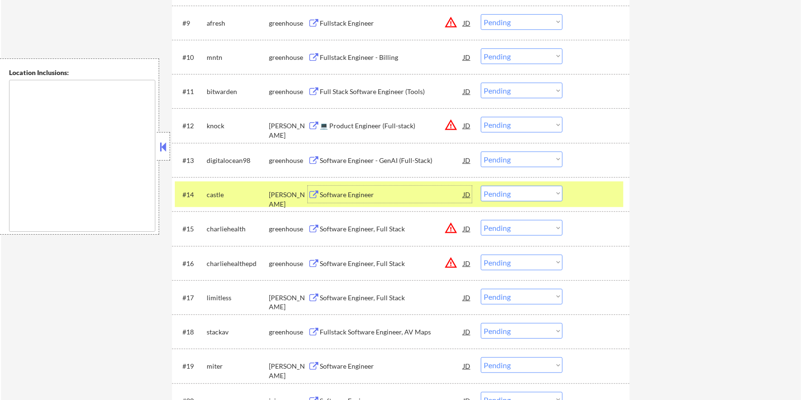
click at [505, 190] on select "Choose an option... Pending Applied Excluded (Questions) Excluded (Expired) Exc…" at bounding box center [522, 194] width 82 height 16
click at [481, 186] on select "Choose an option... Pending Applied Excluded (Questions) Excluded (Expired) Exc…" at bounding box center [522, 194] width 82 height 16
select select ""pending""
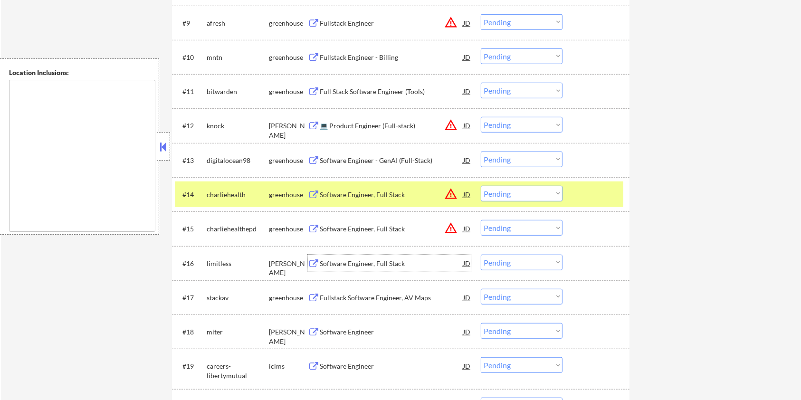
click at [392, 260] on div "Software Engineer, Full Stack" at bounding box center [391, 264] width 143 height 10
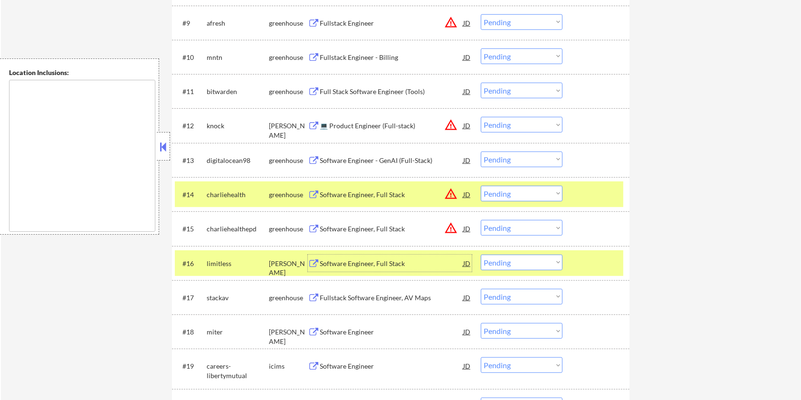
click at [557, 264] on select "Choose an option... Pending Applied Excluded (Questions) Excluded (Expired) Exc…" at bounding box center [522, 263] width 82 height 16
click at [481, 255] on select "Choose an option... Pending Applied Excluded (Questions) Excluded (Expired) Exc…" at bounding box center [522, 263] width 82 height 16
select select ""pending""
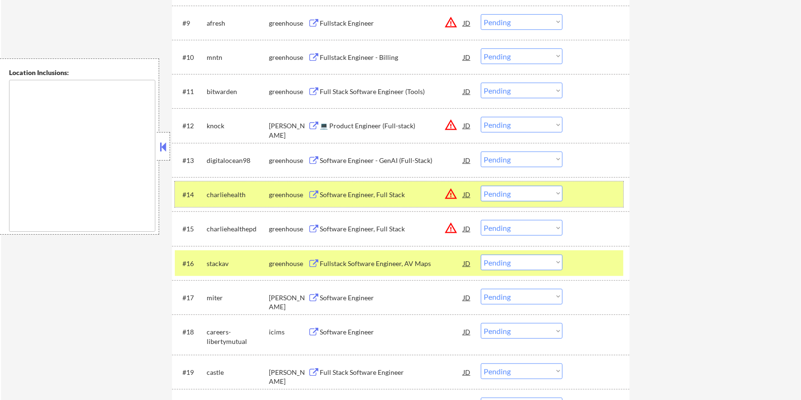
click at [608, 197] on div at bounding box center [597, 194] width 42 height 17
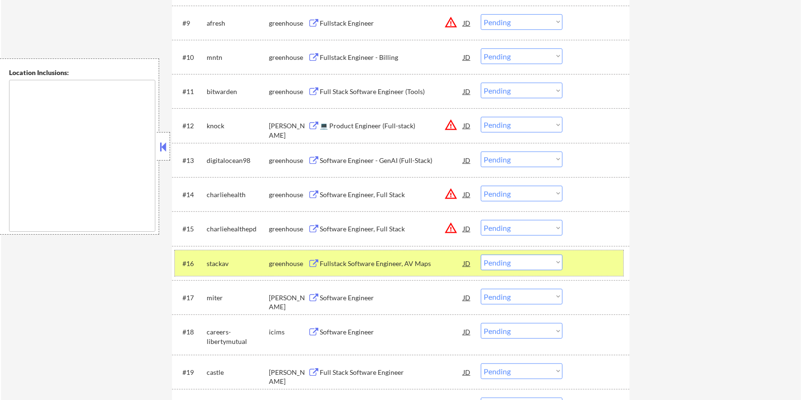
click at [610, 256] on div at bounding box center [597, 263] width 42 height 17
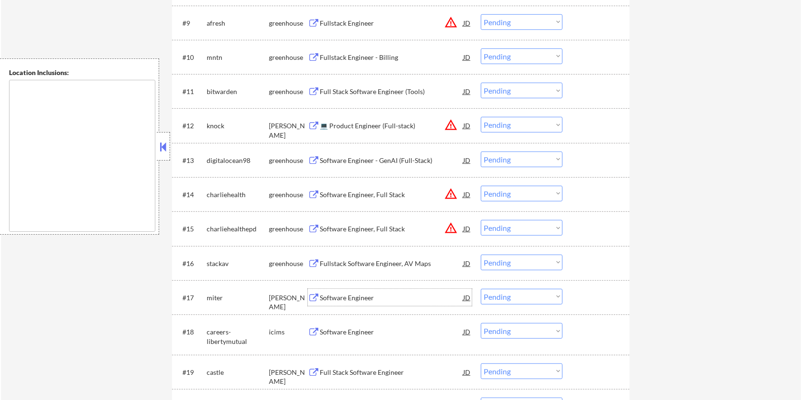
click at [362, 296] on div "Software Engineer" at bounding box center [391, 298] width 143 height 10
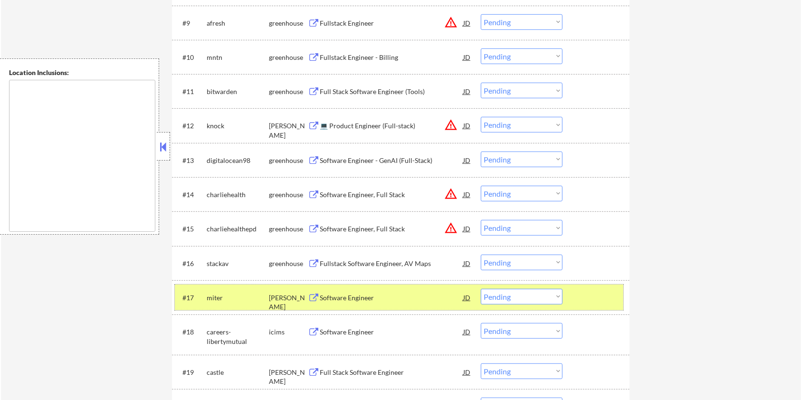
click at [513, 304] on div "#17 miter ashby Software Engineer JD warning_amber Choose an option... Pending …" at bounding box center [399, 298] width 448 height 26
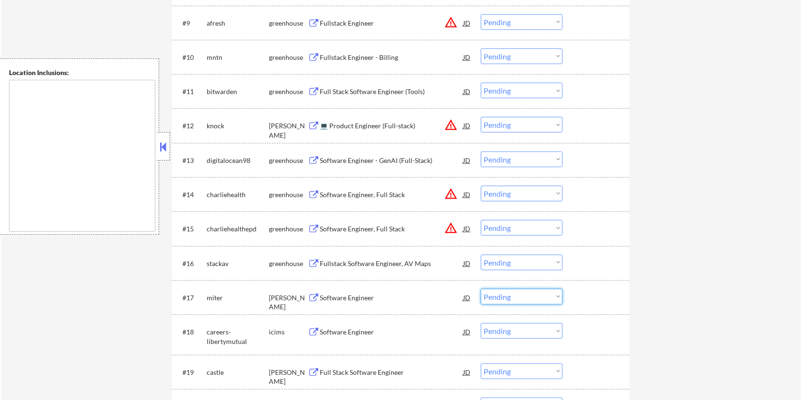
click at [513, 298] on select "Choose an option... Pending Applied Excluded (Questions) Excluded (Expired) Exc…" at bounding box center [522, 297] width 82 height 16
click at [481, 289] on select "Choose an option... Pending Applied Excluded (Questions) Excluded (Expired) Exc…" at bounding box center [522, 297] width 82 height 16
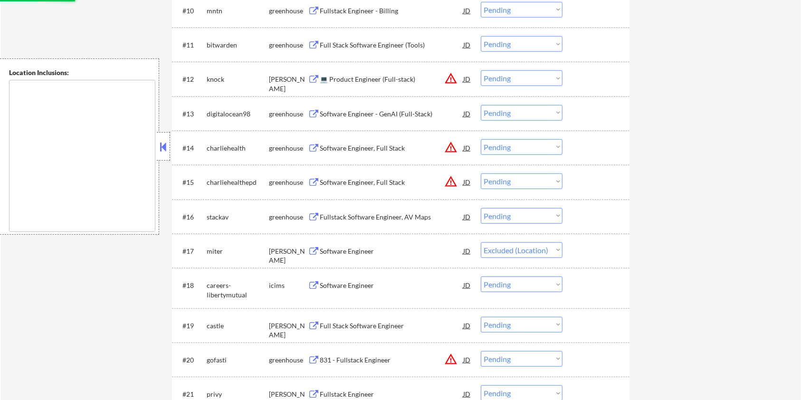
scroll to position [709, 0]
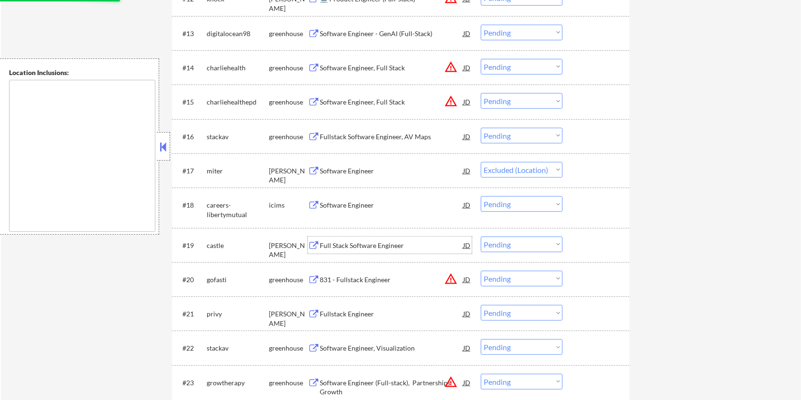
click at [361, 247] on div "Full Stack Software Engineer" at bounding box center [391, 246] width 143 height 10
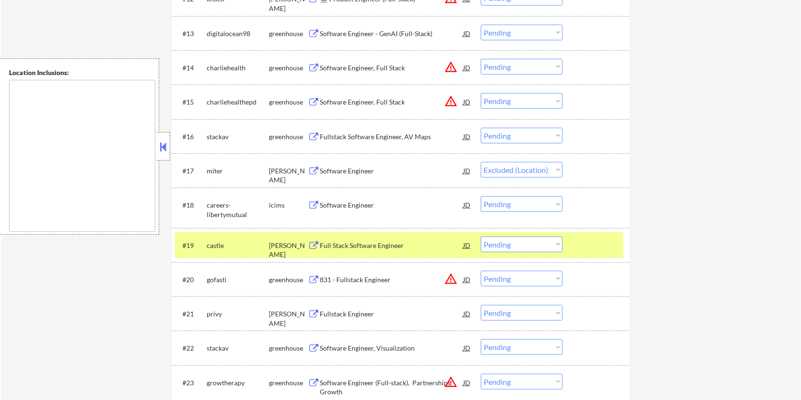
select select ""pending""
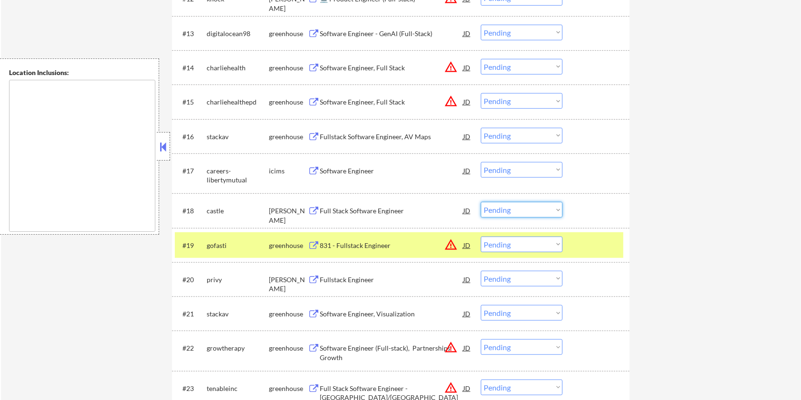
click at [524, 207] on select "Choose an option... Pending Applied Excluded (Questions) Excluded (Expired) Exc…" at bounding box center [522, 210] width 82 height 16
click at [481, 202] on select "Choose an option... Pending Applied Excluded (Questions) Excluded (Expired) Exc…" at bounding box center [522, 210] width 82 height 16
select select ""pending""
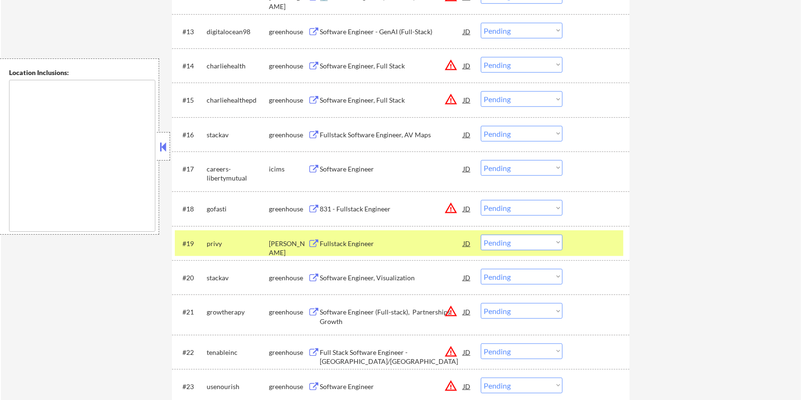
scroll to position [868, 0]
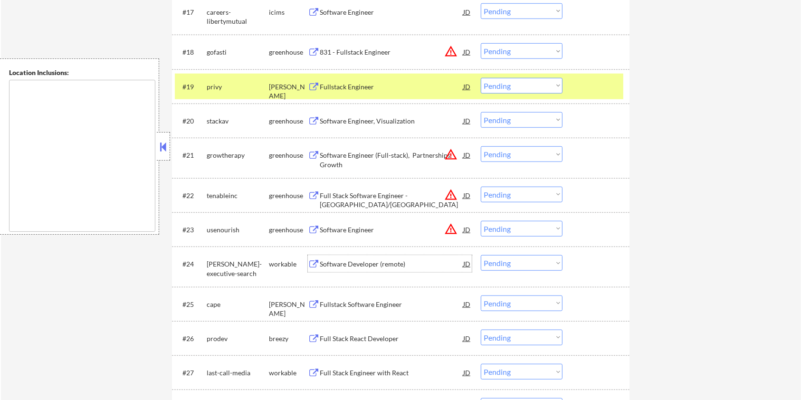
click at [371, 266] on div "Software Developer (remote)" at bounding box center [391, 264] width 143 height 10
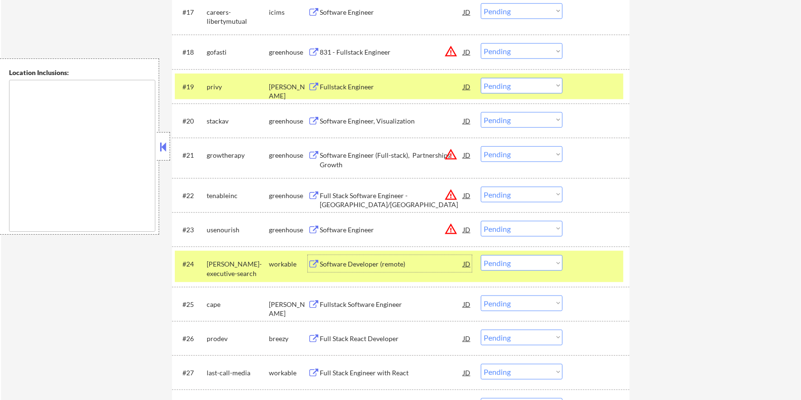
click at [551, 266] on select "Choose an option... Pending Applied Excluded (Questions) Excluded (Expired) Exc…" at bounding box center [522, 263] width 82 height 16
click at [481, 255] on select "Choose an option... Pending Applied Excluded (Questions) Excluded (Expired) Exc…" at bounding box center [522, 263] width 82 height 16
select select ""pending""
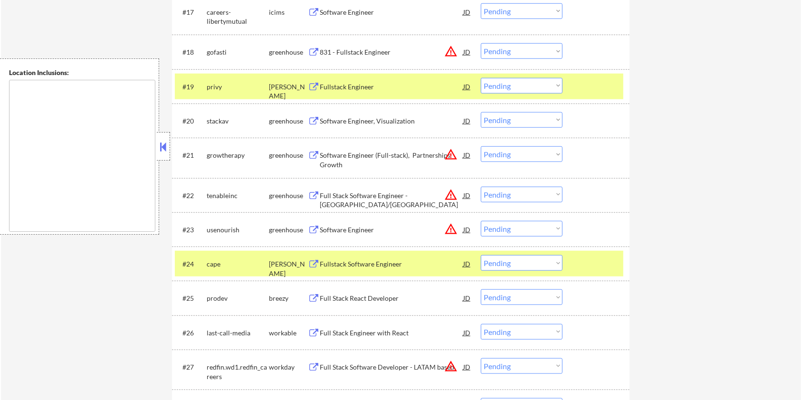
click at [347, 263] on div "Fullstack Software Engineer" at bounding box center [391, 264] width 143 height 10
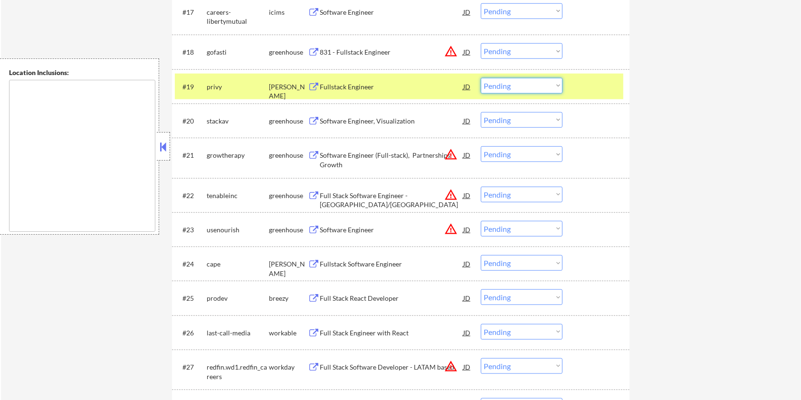
click at [560, 86] on select "Choose an option... Pending Applied Excluded (Questions) Excluded (Expired) Exc…" at bounding box center [522, 86] width 82 height 16
click at [481, 78] on select "Choose an option... Pending Applied Excluded (Questions) Excluded (Expired) Exc…" at bounding box center [522, 86] width 82 height 16
select select ""pending""
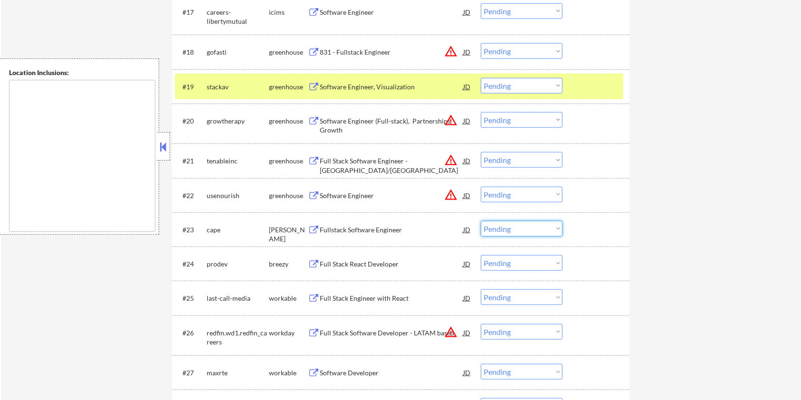
click at [527, 230] on select "Choose an option... Pending Applied Excluded (Questions) Excluded (Expired) Exc…" at bounding box center [522, 229] width 82 height 16
click at [481, 221] on select "Choose an option... Pending Applied Excluded (Questions) Excluded (Expired) Exc…" at bounding box center [522, 229] width 82 height 16
select select ""pending""
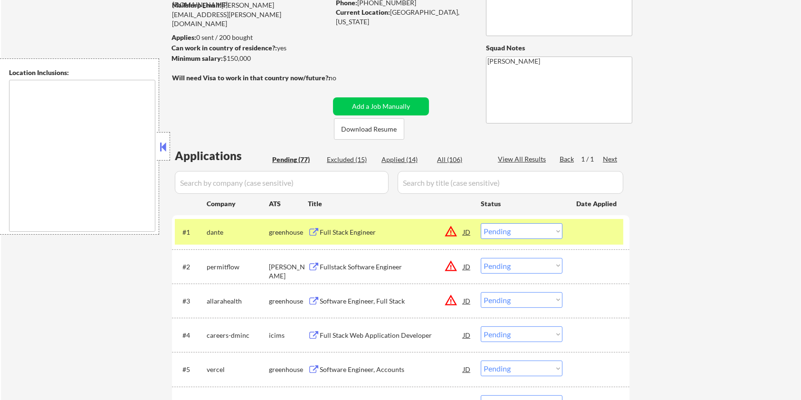
scroll to position [14, 0]
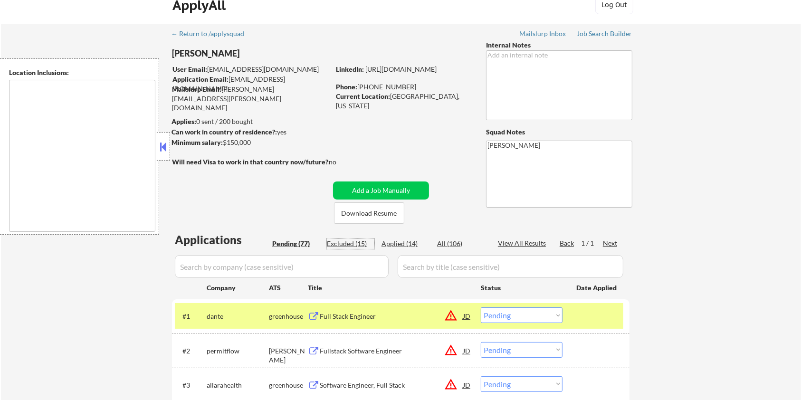
click at [346, 240] on div "Excluded (15)" at bounding box center [351, 244] width 48 height 10
select select ""excluded__location_""
select select ""excluded__expired_""
select select ""excluded""
select select ""excluded__location_""
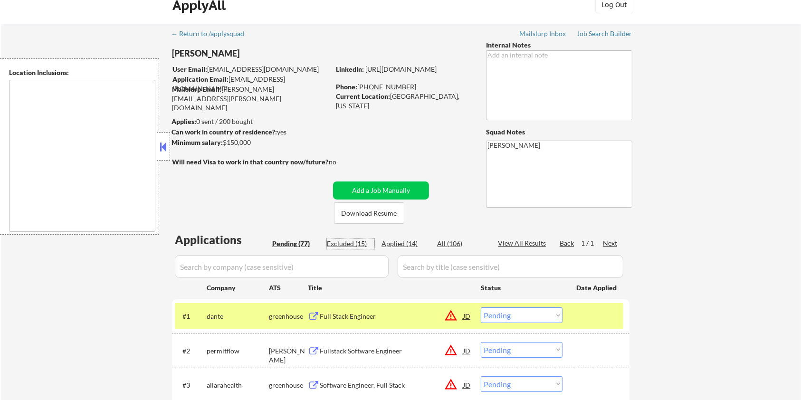
select select ""excluded__expired_""
select select ""excluded""
select select ""excluded__location_""
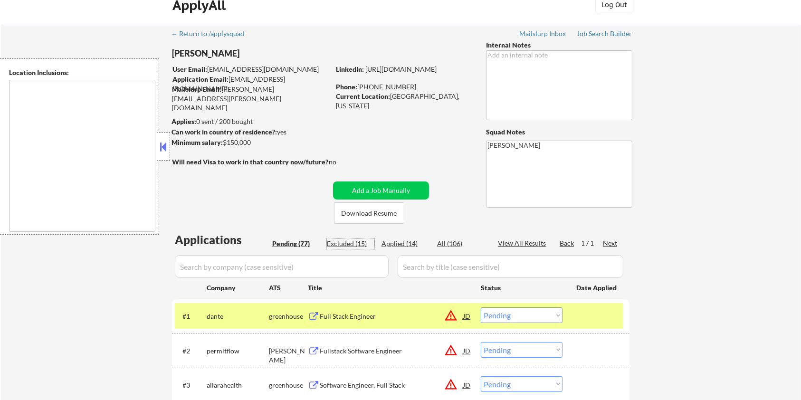
select select ""excluded""
select select ""excluded__location_""
select select ""excluded__salary_""
select select ""excluded__location_""
select select ""excluded__salary_""
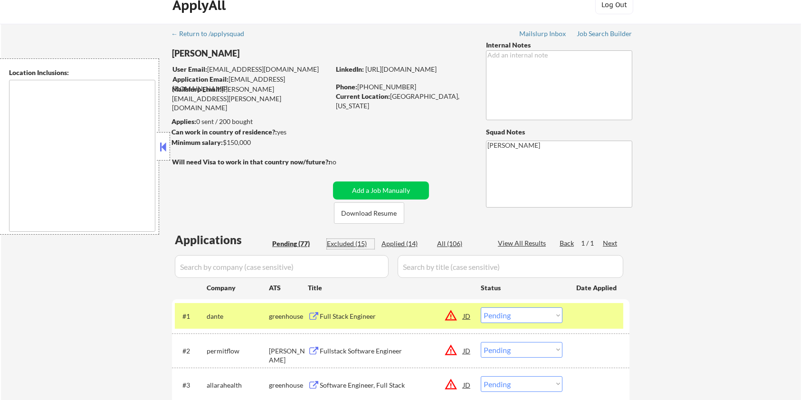
select select ""excluded__location_""
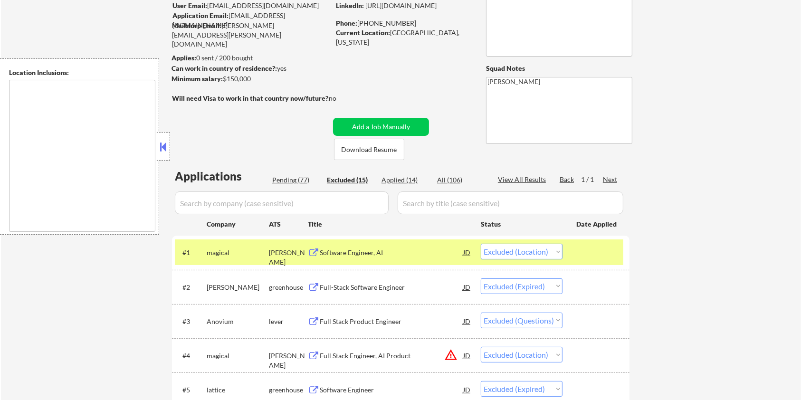
scroll to position [77, 0]
click at [293, 181] on div "Pending (77)" at bounding box center [296, 181] width 48 height 10
select select ""pending""
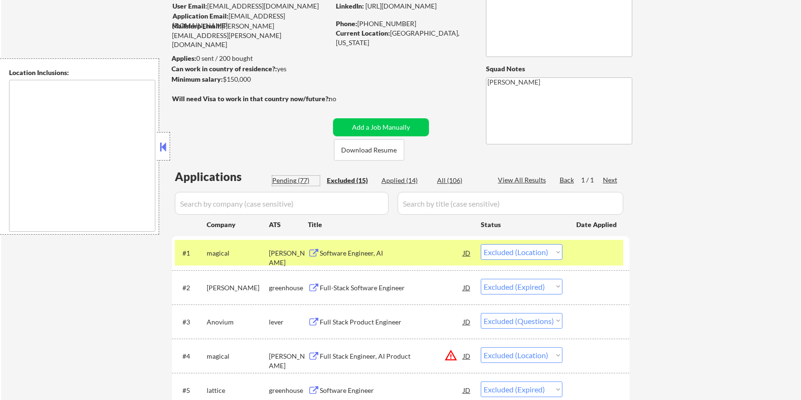
select select ""pending""
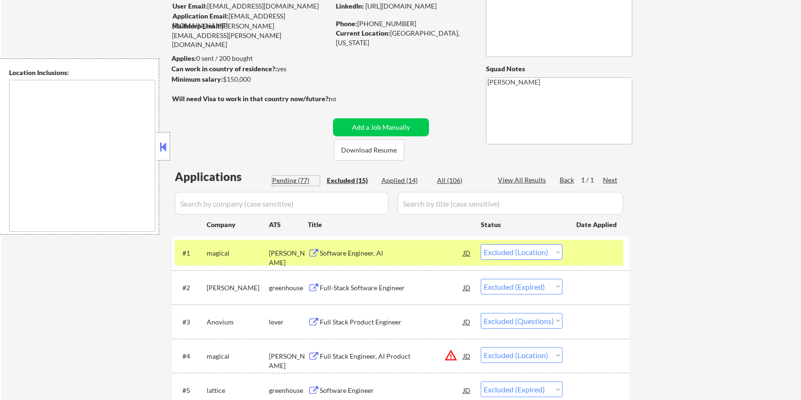
select select ""pending""
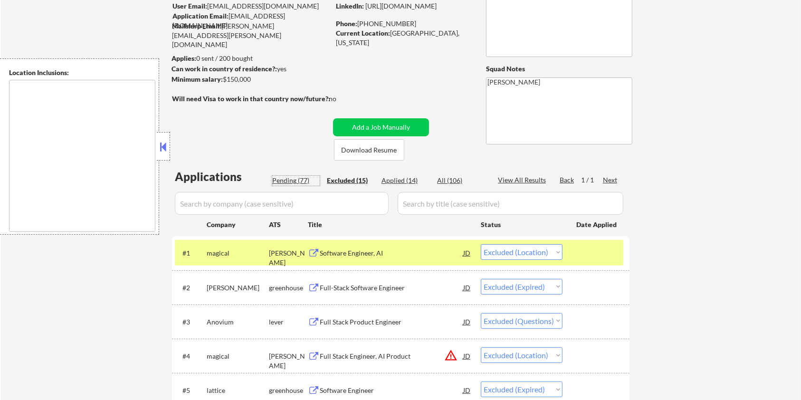
select select ""pending""
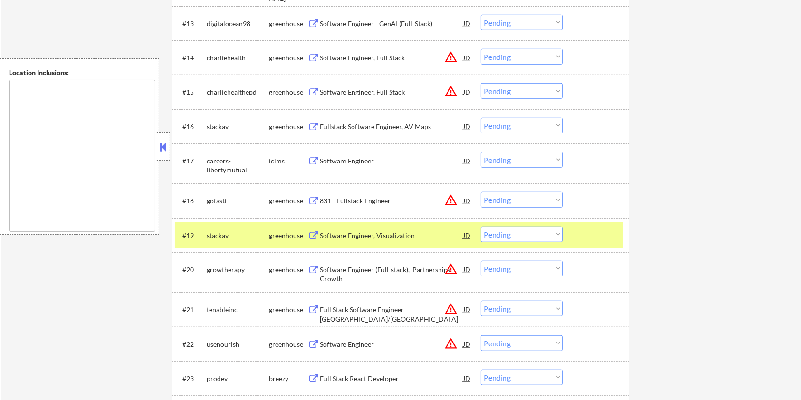
scroll to position [774, 0]
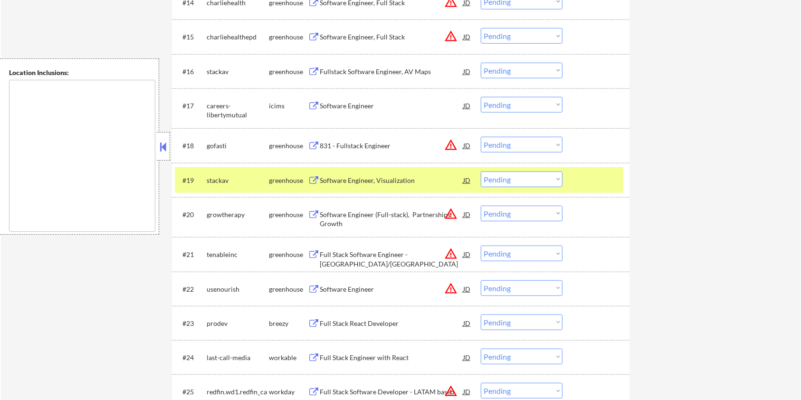
click at [596, 181] on div at bounding box center [597, 180] width 42 height 17
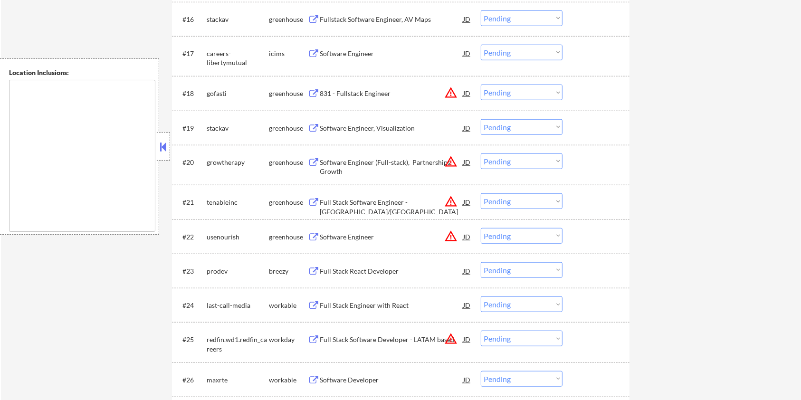
scroll to position [901, 0]
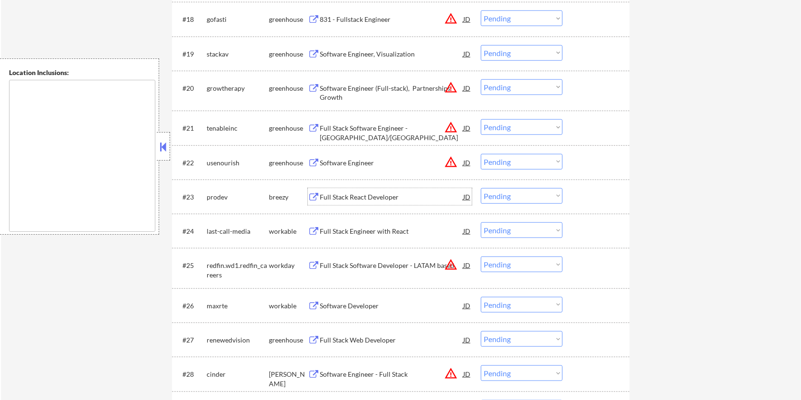
click at [327, 193] on div "Full Stack React Developer" at bounding box center [391, 197] width 143 height 10
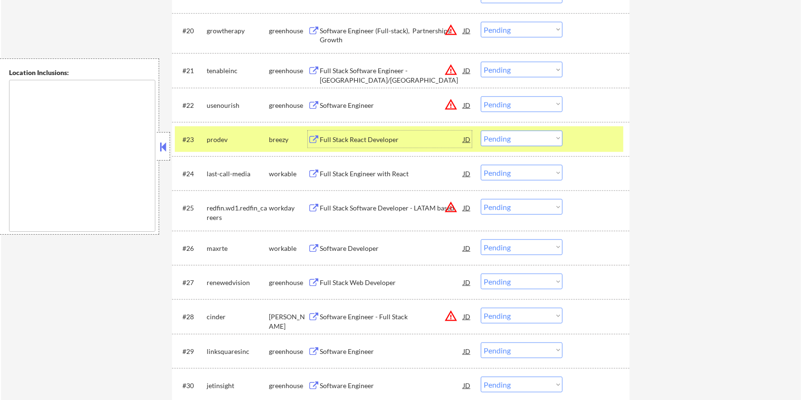
scroll to position [964, 0]
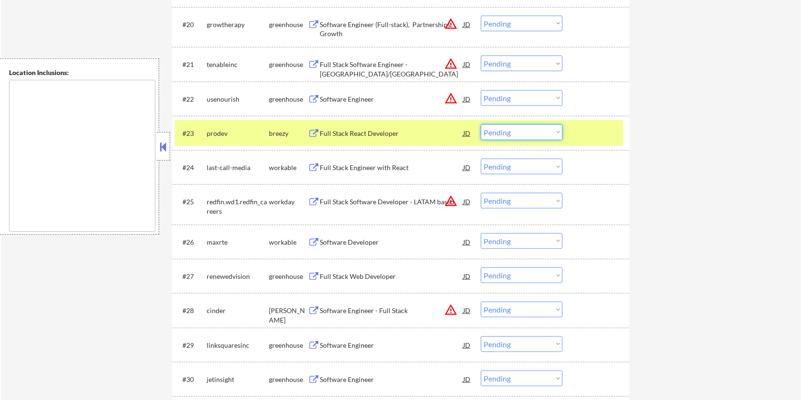
click at [520, 131] on select "Choose an option... Pending Applied Excluded (Questions) Excluded (Expired) Exc…" at bounding box center [522, 132] width 82 height 16
click at [481, 124] on select "Choose an option... Pending Applied Excluded (Questions) Excluded (Expired) Exc…" at bounding box center [522, 132] width 82 height 16
select select ""pending""
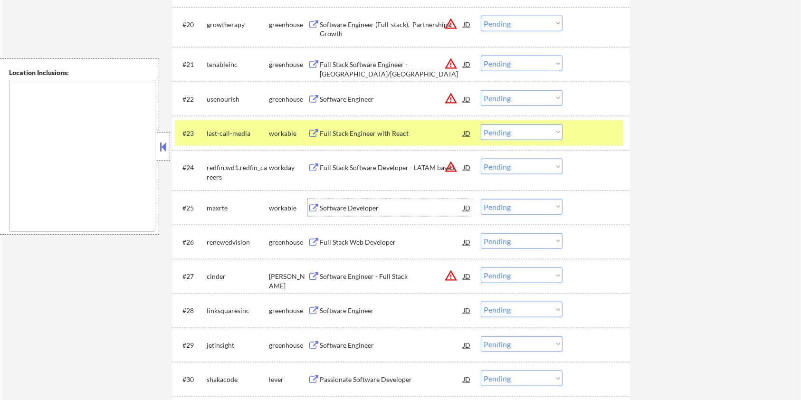
click at [362, 206] on div "Software Developer" at bounding box center [391, 208] width 143 height 10
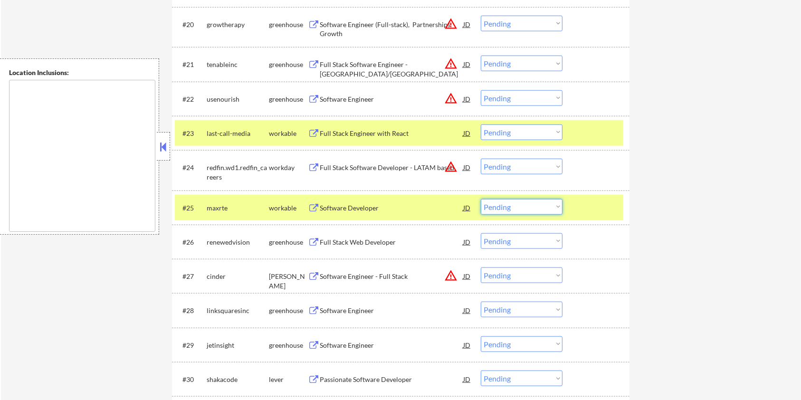
click at [542, 206] on select "Choose an option... Pending Applied Excluded (Questions) Excluded (Expired) Exc…" at bounding box center [522, 207] width 82 height 16
click at [481, 199] on select "Choose an option... Pending Applied Excluded (Questions) Excluded (Expired) Exc…" at bounding box center [522, 207] width 82 height 16
select select ""pending""
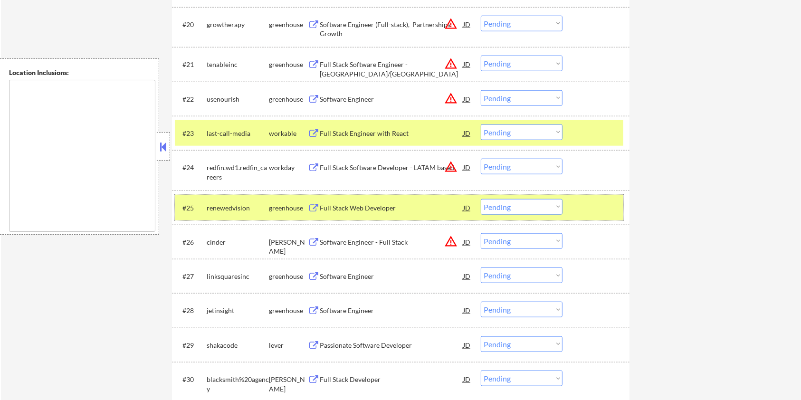
click at [612, 202] on div at bounding box center [597, 207] width 42 height 17
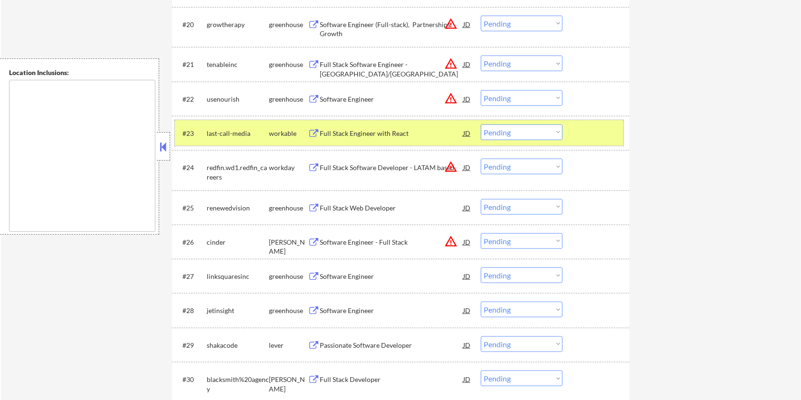
click at [596, 130] on div at bounding box center [597, 132] width 42 height 17
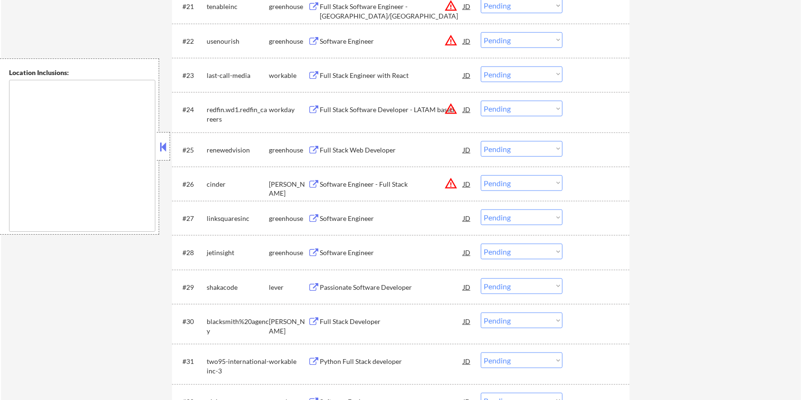
scroll to position [1028, 0]
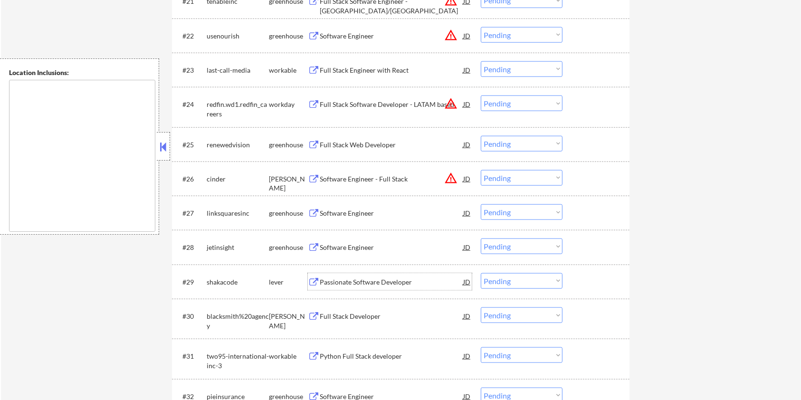
click at [353, 283] on div "Passionate Software Developer" at bounding box center [391, 282] width 143 height 10
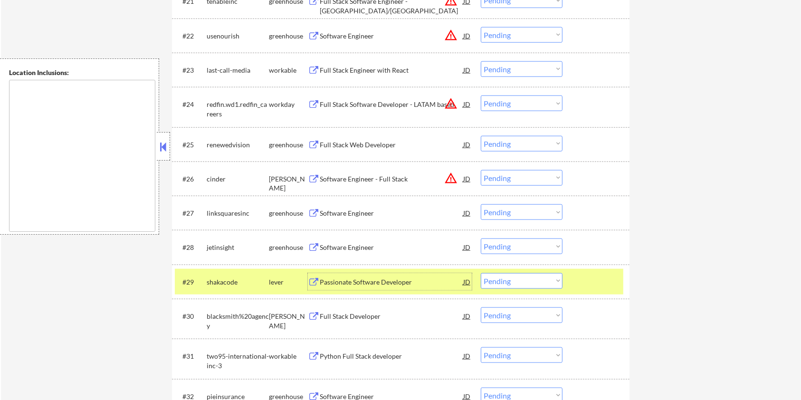
click at [537, 281] on select "Choose an option... Pending Applied Excluded (Questions) Excluded (Expired) Exc…" at bounding box center [522, 281] width 82 height 16
click at [481, 273] on select "Choose an option... Pending Applied Excluded (Questions) Excluded (Expired) Exc…" at bounding box center [522, 281] width 82 height 16
select select ""pending""
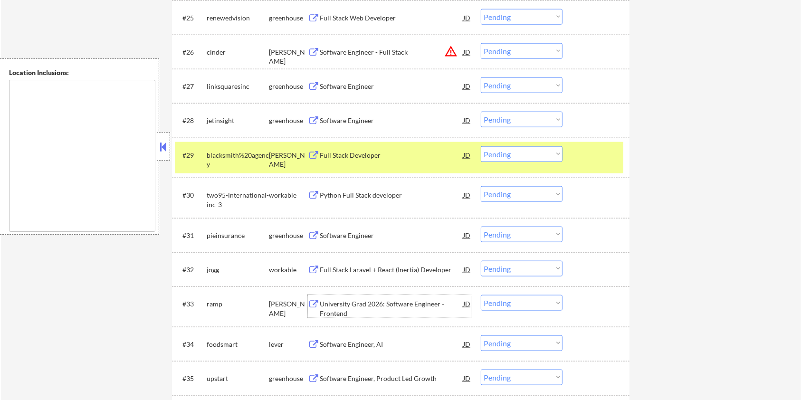
click at [331, 302] on div "University Grad 2026: Software Engineer - Frontend" at bounding box center [391, 308] width 143 height 19
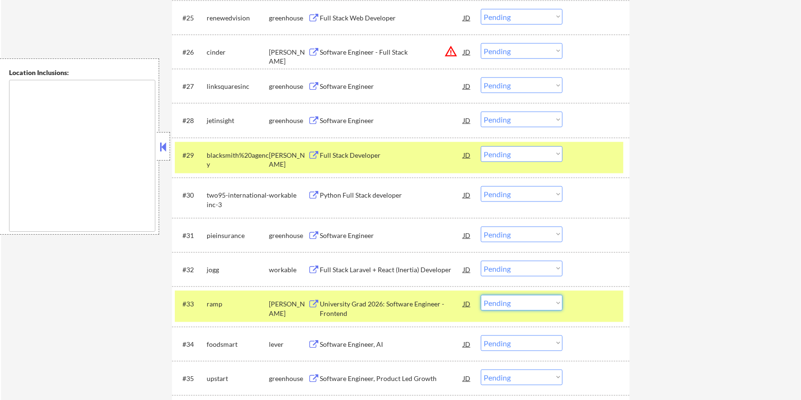
drag, startPoint x: 550, startPoint y: 298, endPoint x: 543, endPoint y: 307, distance: 11.5
click at [552, 293] on div "#33 ramp ashby University Grad 2026: Software Engineer - Frontend JD warning_am…" at bounding box center [399, 306] width 448 height 31
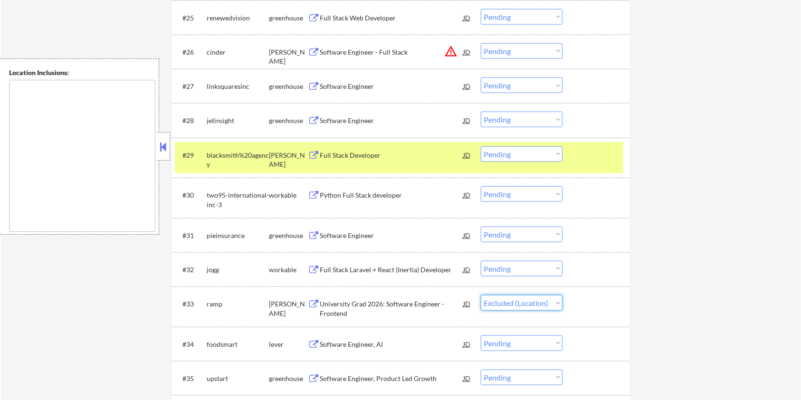
click at [481, 295] on select "Choose an option... Pending Applied Excluded (Questions) Excluded (Expired) Exc…" at bounding box center [522, 303] width 82 height 16
select select ""pending""
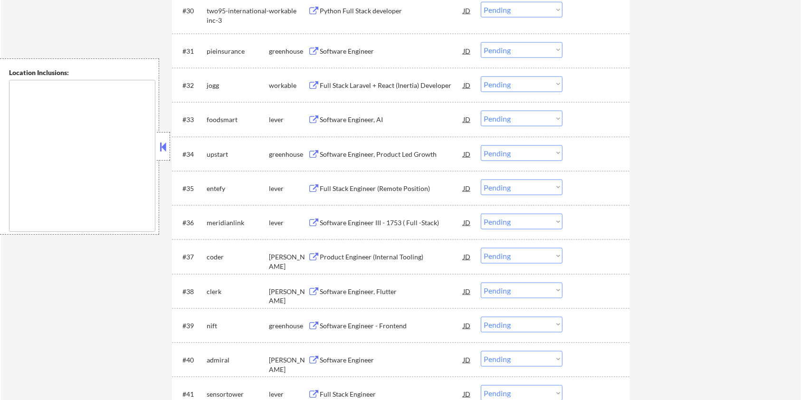
scroll to position [1345, 0]
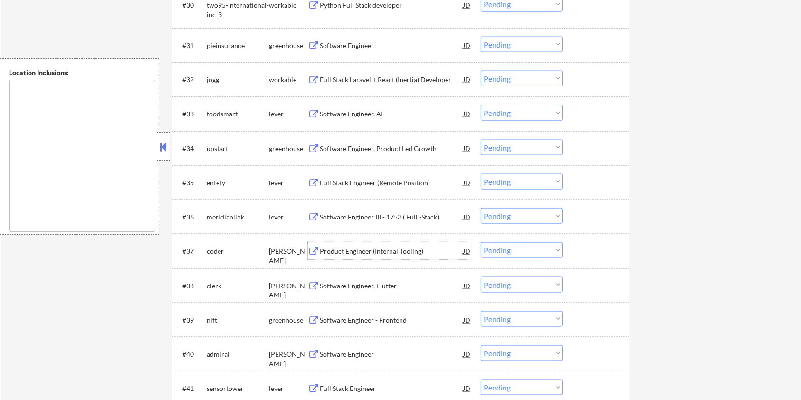
click at [346, 251] on div "Product Engineer (Internal Tooling)" at bounding box center [391, 252] width 143 height 10
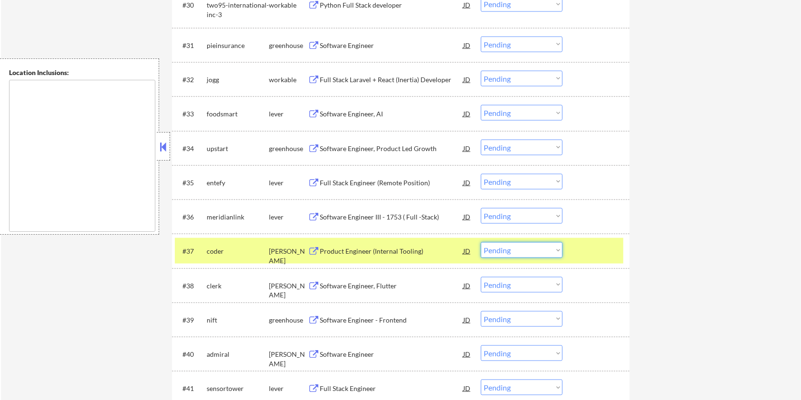
click at [549, 253] on select "Choose an option... Pending Applied Excluded (Questions) Excluded (Expired) Exc…" at bounding box center [522, 250] width 82 height 16
click at [481, 242] on select "Choose an option... Pending Applied Excluded (Questions) Excluded (Expired) Exc…" at bounding box center [522, 250] width 82 height 16
click at [359, 248] on div "Software Engineer, Flutter" at bounding box center [391, 252] width 143 height 10
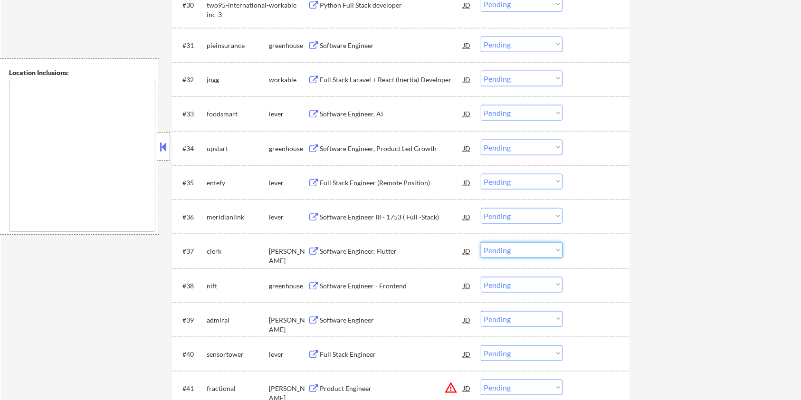
click at [514, 252] on select "Choose an option... Pending Applied Excluded (Questions) Excluded (Expired) Exc…" at bounding box center [522, 250] width 82 height 16
click at [481, 242] on select "Choose an option... Pending Applied Excluded (Questions) Excluded (Expired) Exc…" at bounding box center [522, 250] width 82 height 16
select select ""pending""
click at [343, 283] on div "Software Engineer" at bounding box center [391, 286] width 143 height 10
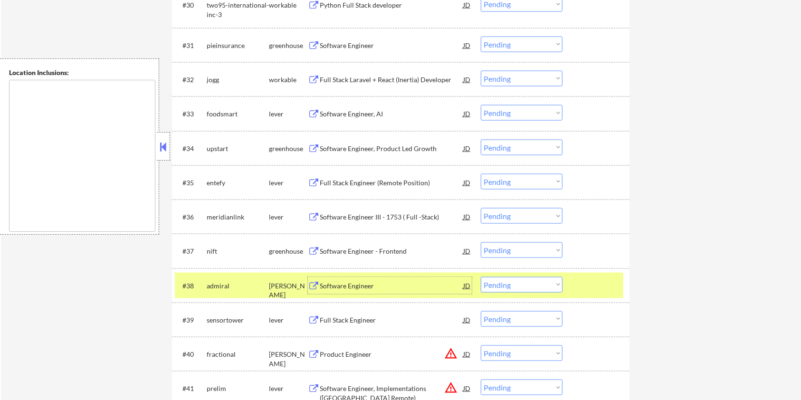
click at [543, 286] on select "Choose an option... Pending Applied Excluded (Questions) Excluded (Expired) Exc…" at bounding box center [522, 285] width 82 height 16
click at [481, 277] on select "Choose an option... Pending Applied Excluded (Questions) Excluded (Expired) Exc…" at bounding box center [522, 285] width 82 height 16
select select ""pending""
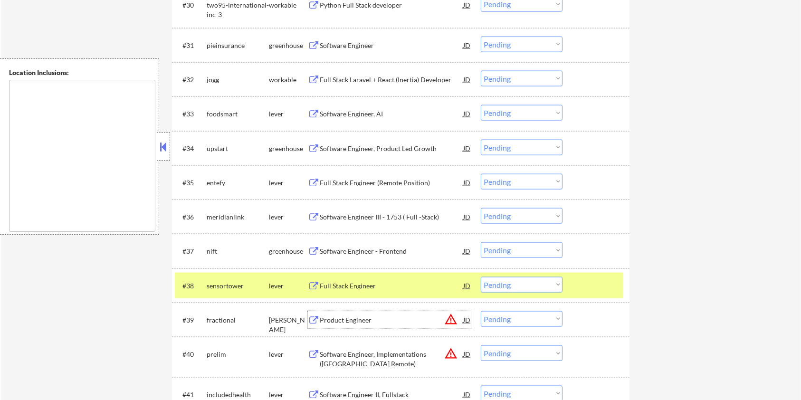
click at [327, 320] on div "Product Engineer" at bounding box center [391, 320] width 143 height 10
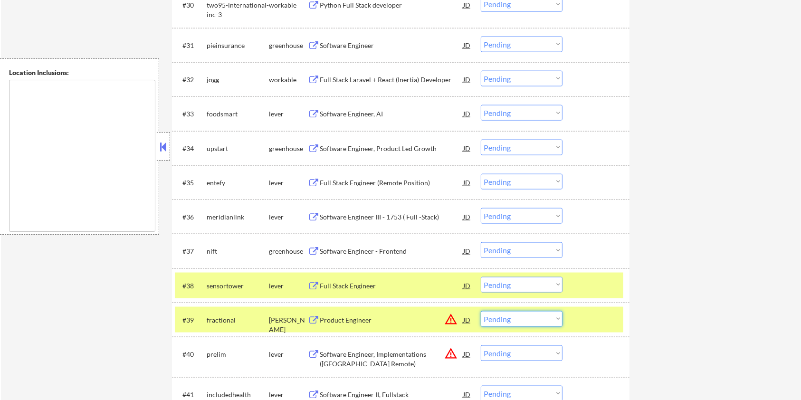
click at [549, 320] on select "Choose an option... Pending Applied Excluded (Questions) Excluded (Expired) Exc…" at bounding box center [522, 319] width 82 height 16
click at [481, 311] on select "Choose an option... Pending Applied Excluded (Questions) Excluded (Expired) Exc…" at bounding box center [522, 319] width 82 height 16
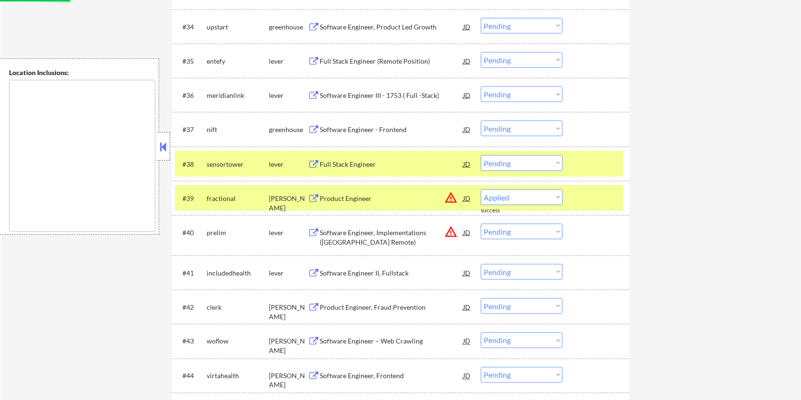
select select ""pending""
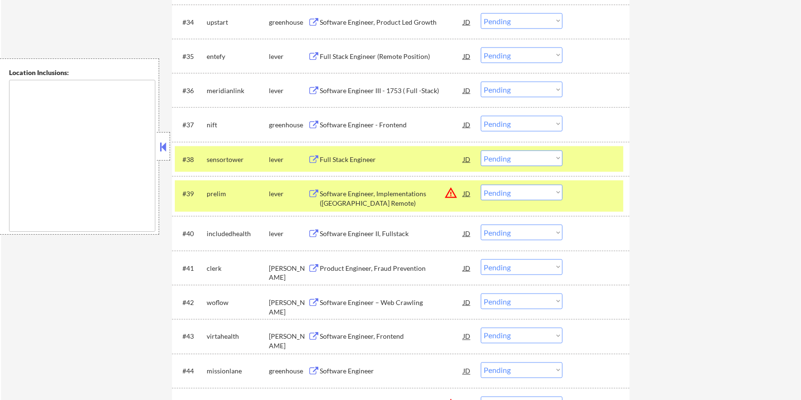
click at [588, 188] on div at bounding box center [597, 193] width 42 height 17
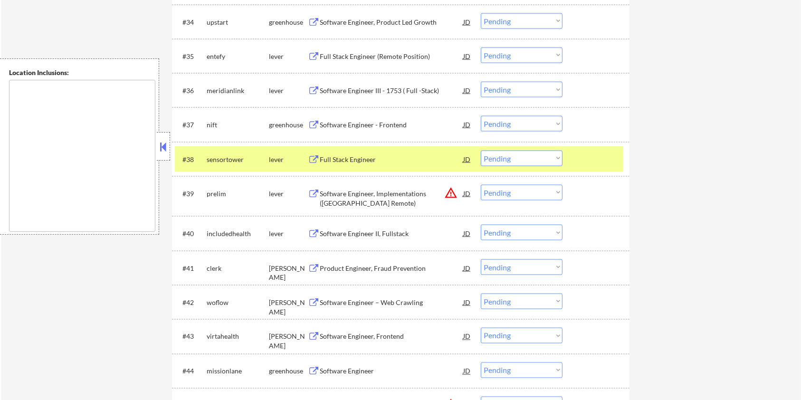
click at [597, 165] on div at bounding box center [597, 159] width 42 height 17
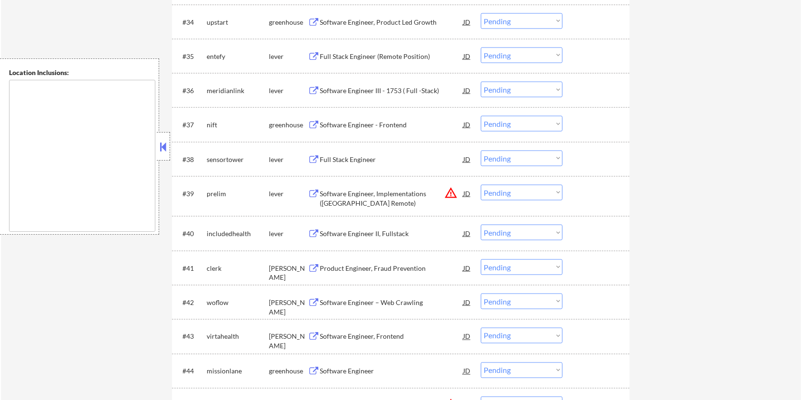
click at [387, 271] on div "Product Engineer, Fraud Prevention" at bounding box center [391, 269] width 143 height 10
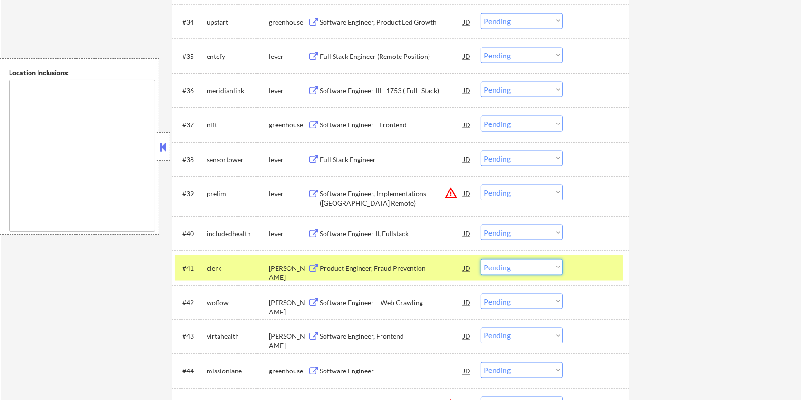
click at [517, 269] on select "Choose an option... Pending Applied Excluded (Questions) Excluded (Expired) Exc…" at bounding box center [522, 267] width 82 height 16
click at [481, 259] on select "Choose an option... Pending Applied Excluded (Questions) Excluded (Expired) Exc…" at bounding box center [522, 267] width 82 height 16
click at [340, 261] on div "Software Engineer – Web Crawling" at bounding box center [391, 267] width 143 height 17
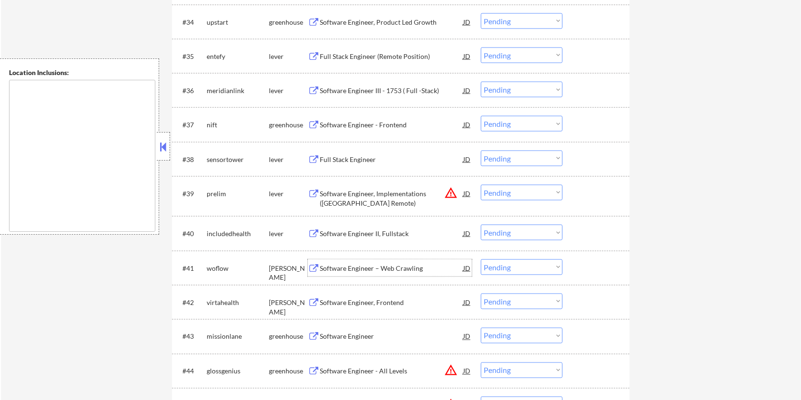
click at [536, 267] on select "Choose an option... Pending Applied Excluded (Questions) Excluded (Expired) Exc…" at bounding box center [522, 267] width 82 height 16
click at [481, 259] on select "Choose an option... Pending Applied Excluded (Questions) Excluded (Expired) Exc…" at bounding box center [522, 267] width 82 height 16
click at [361, 266] on div "Software Engineer, Frontend" at bounding box center [391, 269] width 143 height 10
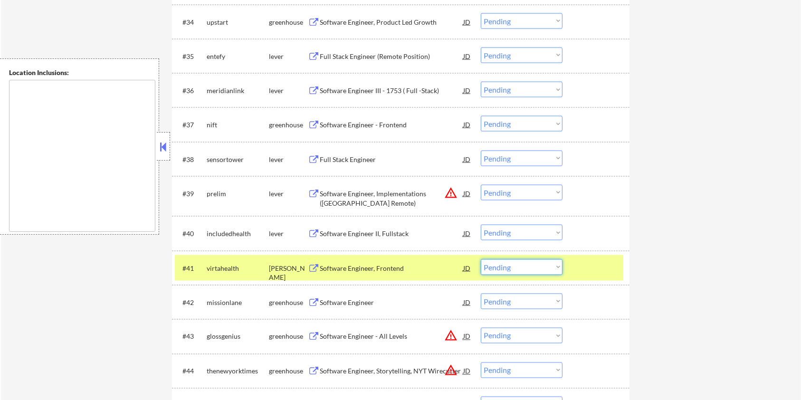
click at [526, 267] on select "Choose an option... Pending Applied Excluded (Questions) Excluded (Expired) Exc…" at bounding box center [522, 267] width 82 height 16
click at [481, 259] on select "Choose an option... Pending Applied Excluded (Questions) Excluded (Expired) Exc…" at bounding box center [522, 267] width 82 height 16
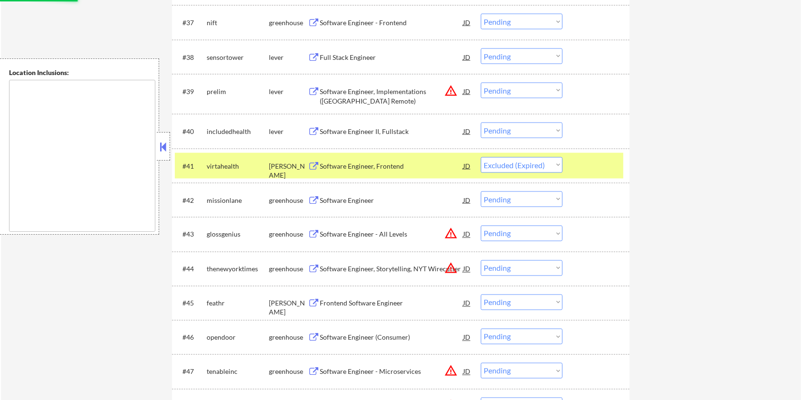
scroll to position [1661, 0]
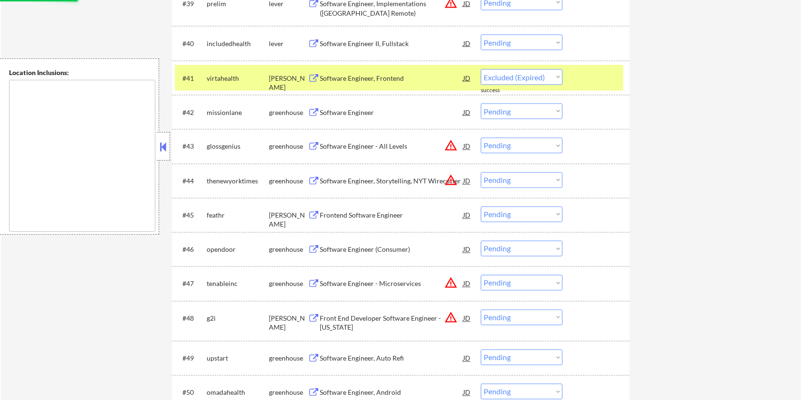
select select ""pending""
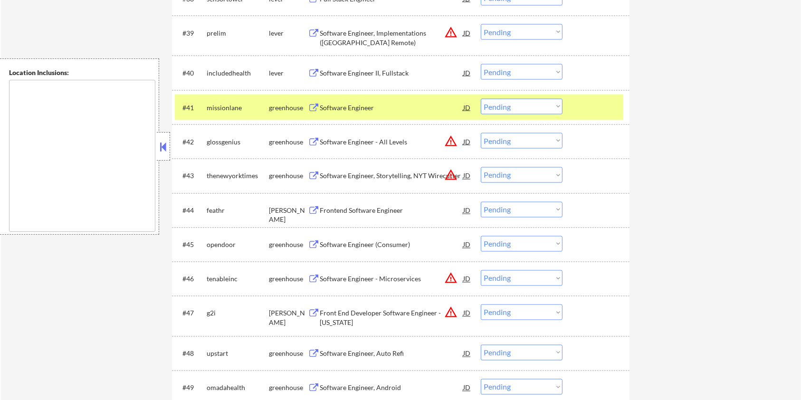
scroll to position [1633, 0]
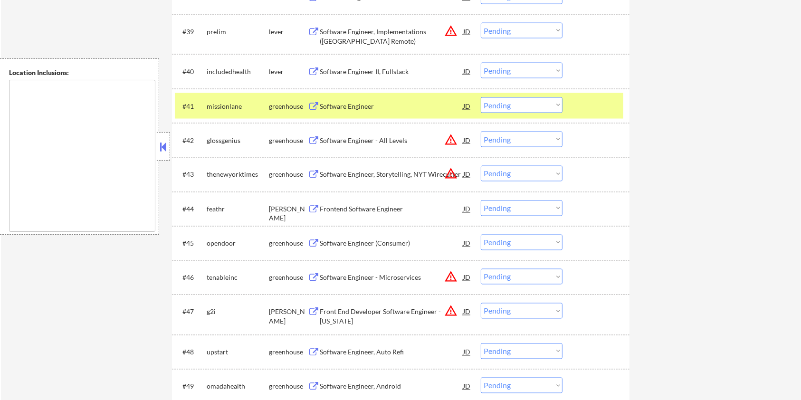
click at [385, 211] on div "Frontend Software Engineer" at bounding box center [391, 210] width 143 height 10
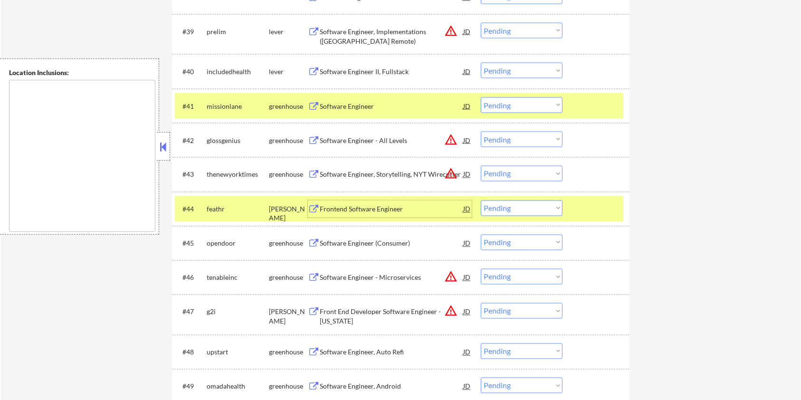
click at [504, 207] on select "Choose an option... Pending Applied Excluded (Questions) Excluded (Expired) Exc…" at bounding box center [522, 208] width 82 height 16
click at [481, 200] on select "Choose an option... Pending Applied Excluded (Questions) Excluded (Expired) Exc…" at bounding box center [522, 208] width 82 height 16
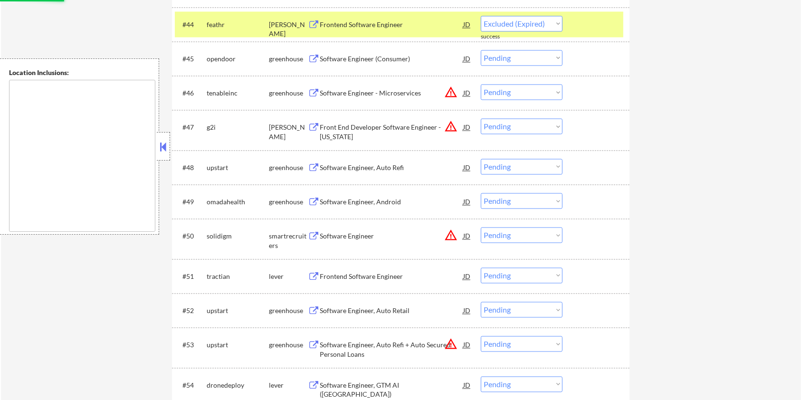
scroll to position [1823, 0]
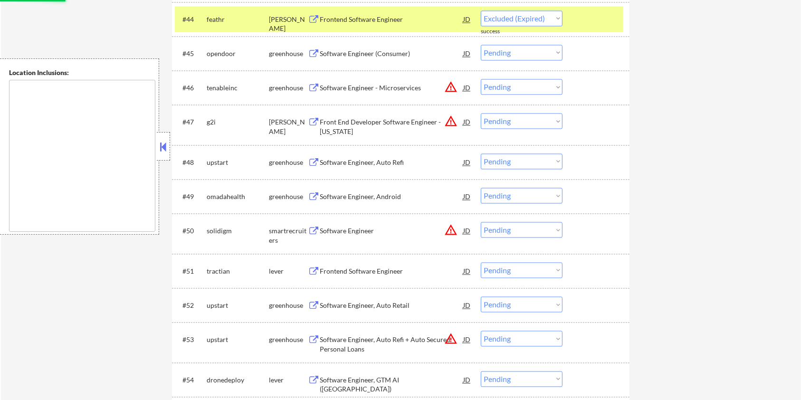
select select ""pending""
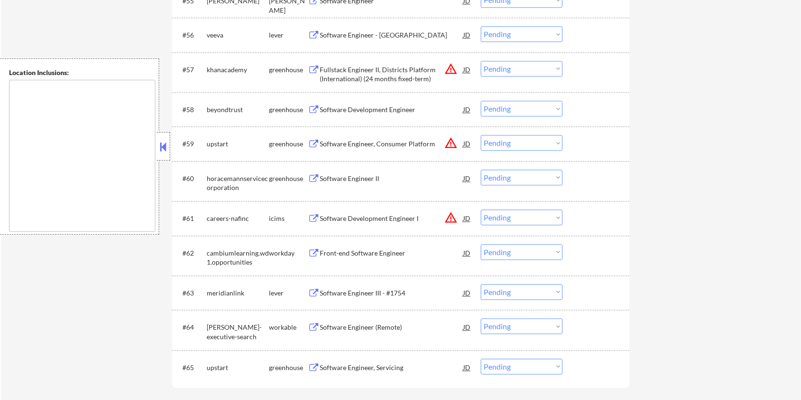
scroll to position [2266, 0]
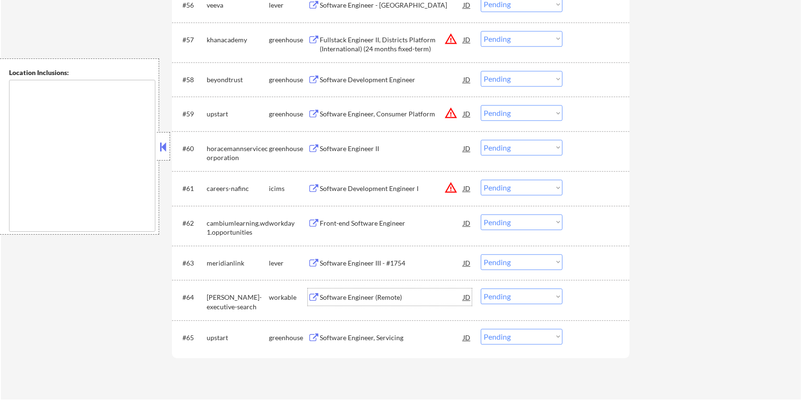
click at [348, 296] on div "Software Engineer (Remote)" at bounding box center [391, 298] width 143 height 10
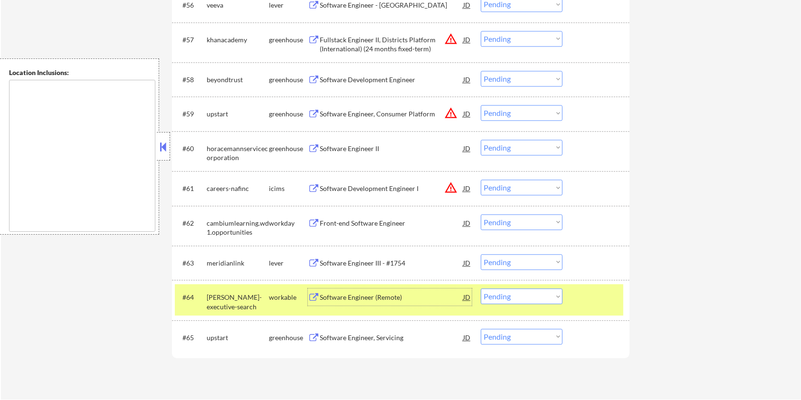
click at [547, 302] on select "Choose an option... Pending Applied Excluded (Questions) Excluded (Expired) Exc…" at bounding box center [522, 296] width 82 height 16
click at [481, 288] on select "Choose an option... Pending Applied Excluded (Questions) Excluded (Expired) Exc…" at bounding box center [522, 296] width 82 height 16
select select ""pending""
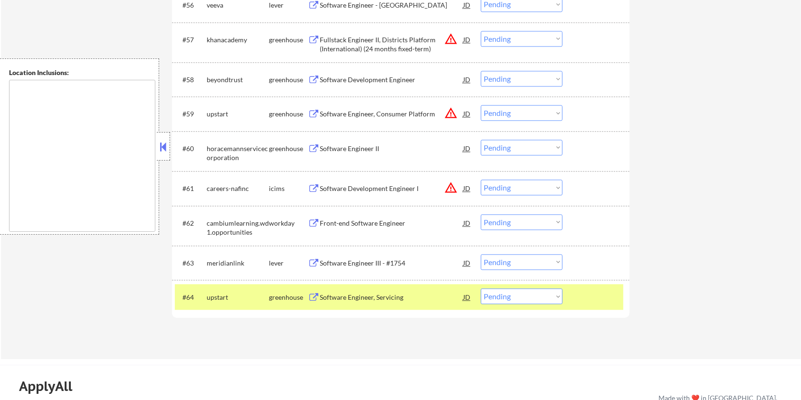
click at [323, 258] on div "Software Engineer III - #1754" at bounding box center [391, 263] width 143 height 10
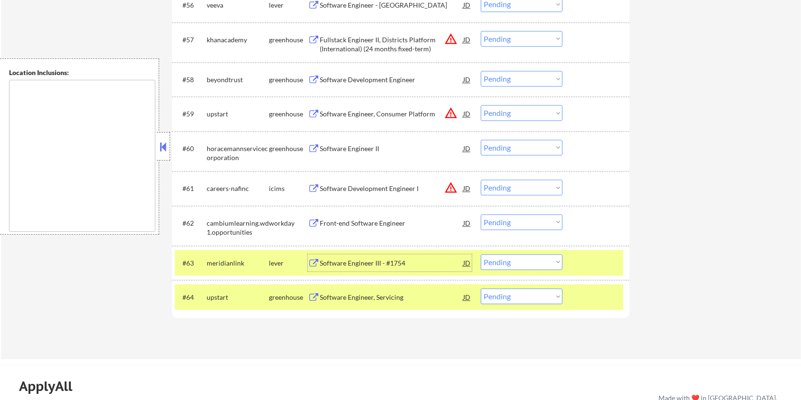
click at [536, 263] on select "Choose an option... Pending Applied Excluded (Questions) Excluded (Expired) Exc…" at bounding box center [522, 262] width 82 height 16
click at [481, 254] on select "Choose an option... Pending Applied Excluded (Questions) Excluded (Expired) Exc…" at bounding box center [522, 262] width 82 height 16
select select ""pending""
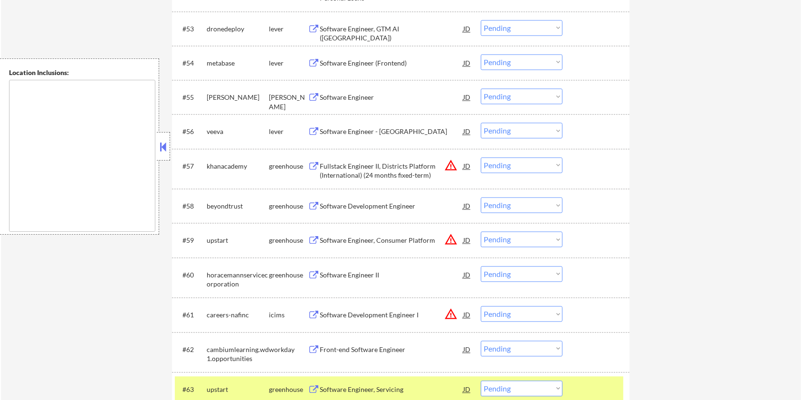
scroll to position [2076, 0]
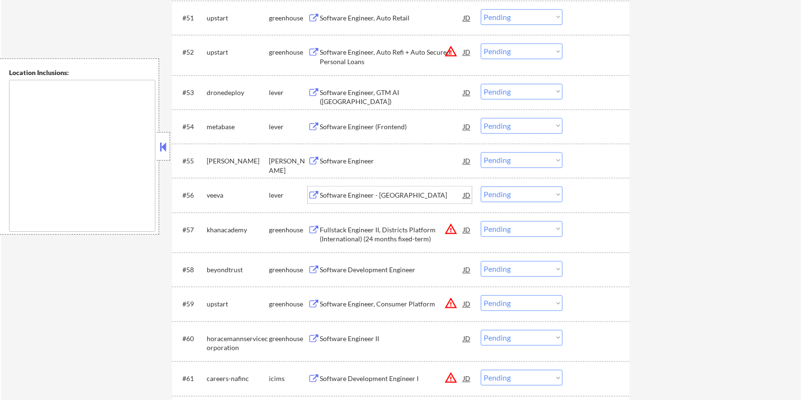
click at [353, 197] on div "Software Engineer - Java" at bounding box center [391, 196] width 143 height 10
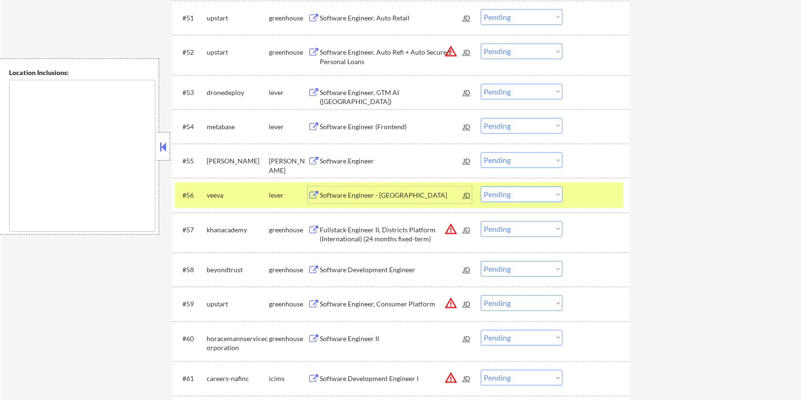
click at [524, 196] on select "Choose an option... Pending Applied Excluded (Questions) Excluded (Expired) Exc…" at bounding box center [522, 194] width 82 height 16
click at [481, 186] on select "Choose an option... Pending Applied Excluded (Questions) Excluded (Expired) Exc…" at bounding box center [522, 194] width 82 height 16
select select ""pending""
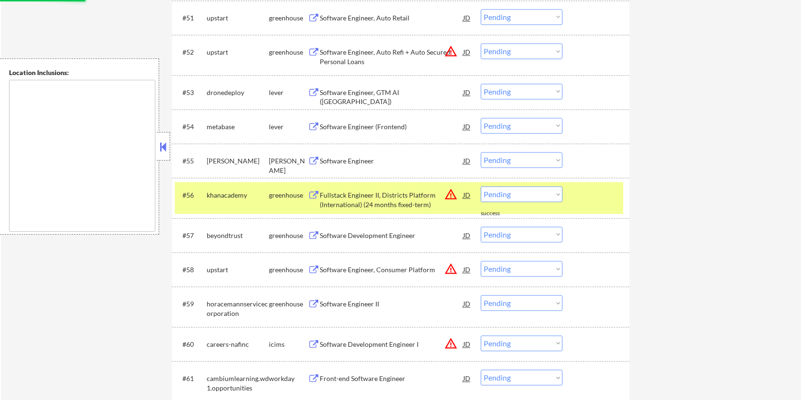
click at [340, 159] on div "Software Engineer" at bounding box center [391, 161] width 143 height 10
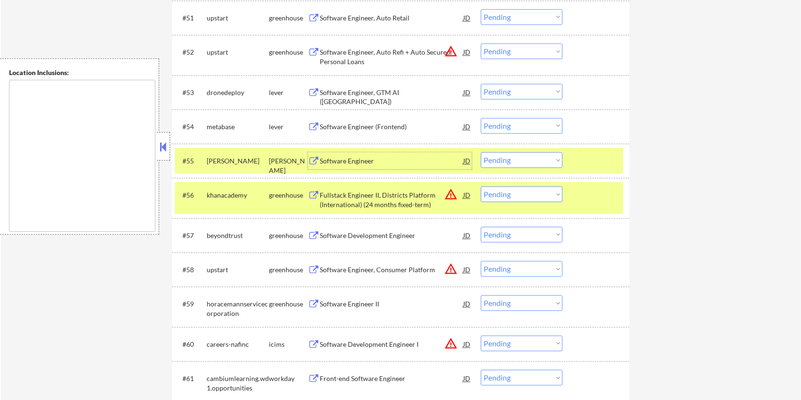
click at [520, 159] on select "Choose an option... Pending Applied Excluded (Questions) Excluded (Expired) Exc…" at bounding box center [522, 160] width 82 height 16
click at [481, 152] on select "Choose an option... Pending Applied Excluded (Questions) Excluded (Expired) Exc…" at bounding box center [522, 160] width 82 height 16
select select ""pending""
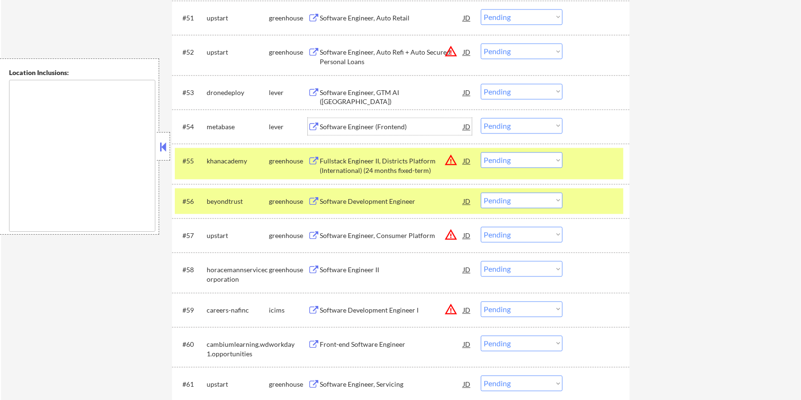
click at [381, 124] on div "Software Engineer (Frontend)" at bounding box center [391, 127] width 143 height 10
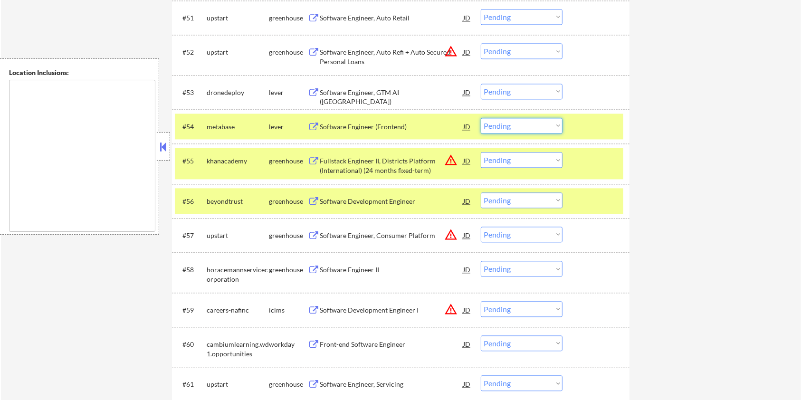
click at [522, 127] on select "Choose an option... Pending Applied Excluded (Questions) Excluded (Expired) Exc…" at bounding box center [522, 126] width 82 height 16
click at [481, 118] on select "Choose an option... Pending Applied Excluded (Questions) Excluded (Expired) Exc…" at bounding box center [522, 126] width 82 height 16
click at [608, 133] on div at bounding box center [597, 126] width 42 height 17
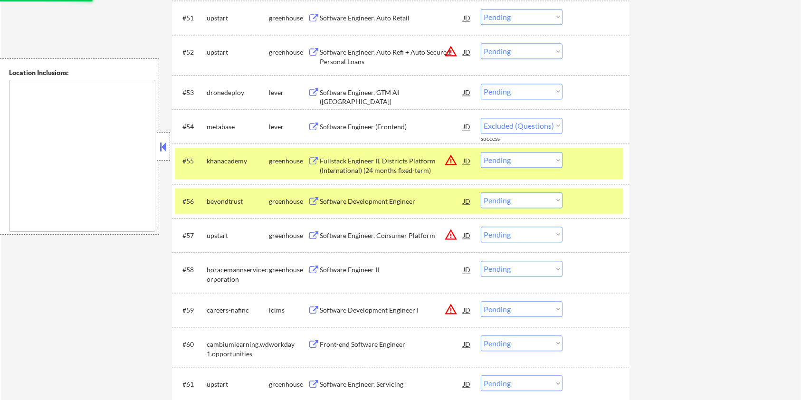
click at [608, 152] on div at bounding box center [597, 160] width 42 height 17
select select ""pending""
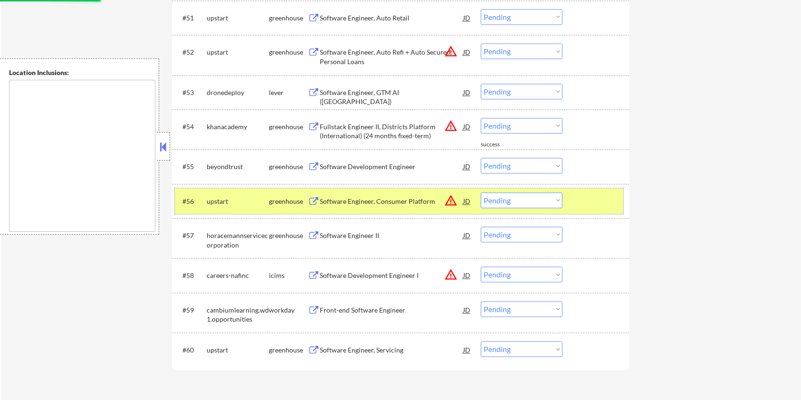
click at [602, 196] on div at bounding box center [597, 200] width 42 height 17
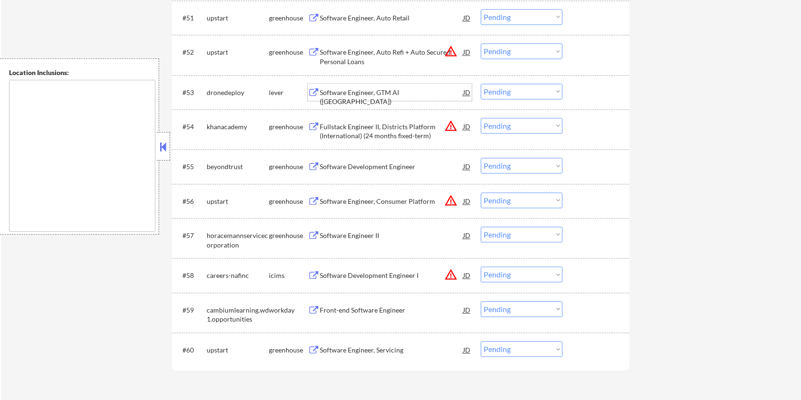
click at [364, 90] on div "Software Engineer, GTM AI (USA)" at bounding box center [391, 97] width 143 height 19
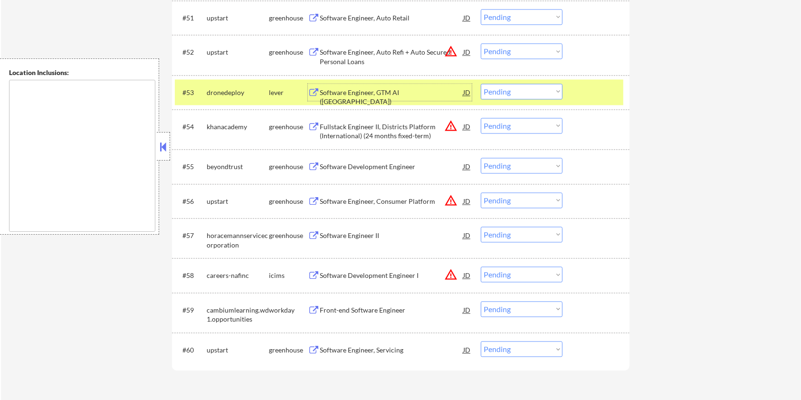
click at [513, 92] on select "Choose an option... Pending Applied Excluded (Questions) Excluded (Expired) Exc…" at bounding box center [522, 92] width 82 height 16
click at [481, 84] on select "Choose an option... Pending Applied Excluded (Questions) Excluded (Expired) Exc…" at bounding box center [522, 92] width 82 height 16
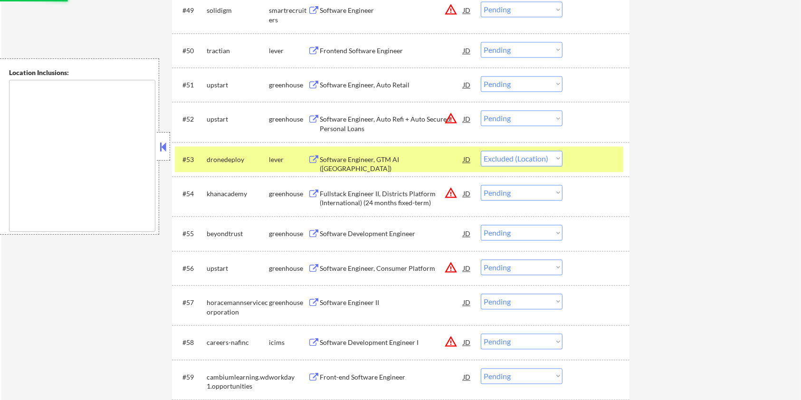
scroll to position [1950, 0]
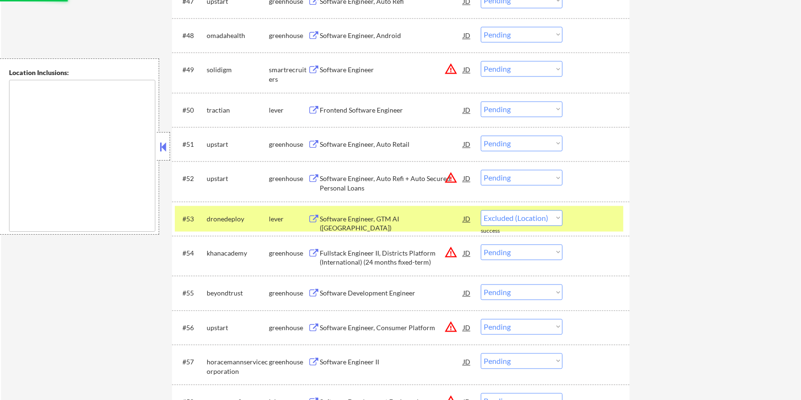
select select ""pending""
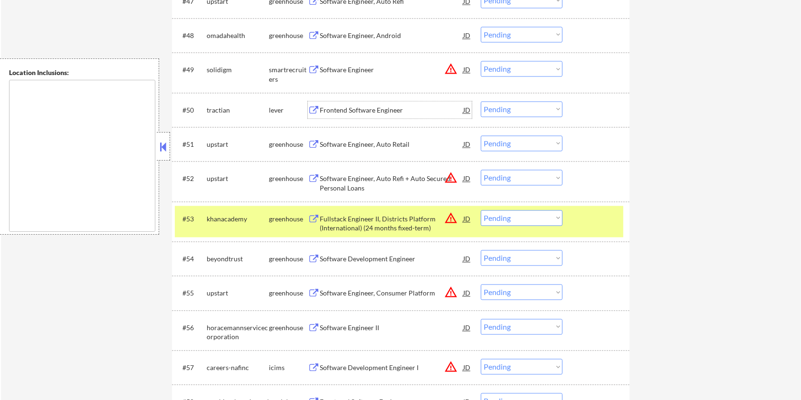
click at [379, 110] on div "Frontend Software Engineer" at bounding box center [391, 110] width 143 height 10
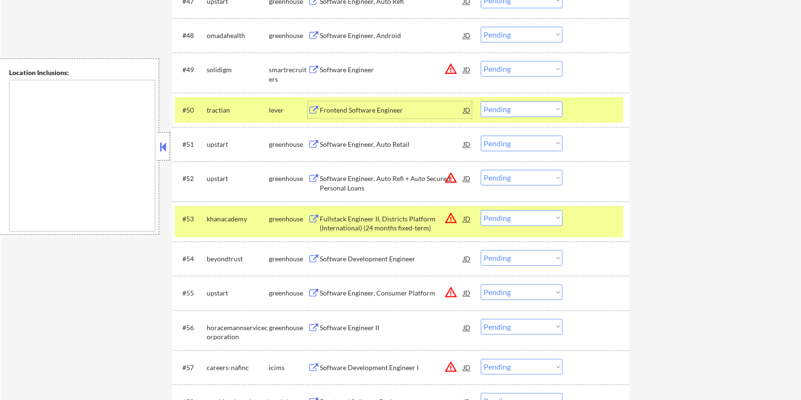
click at [540, 108] on select "Choose an option... Pending Applied Excluded (Questions) Excluded (Expired) Exc…" at bounding box center [522, 109] width 82 height 16
click at [481, 101] on select "Choose an option... Pending Applied Excluded (Questions) Excluded (Expired) Exc…" at bounding box center [522, 109] width 82 height 16
select select ""pending""
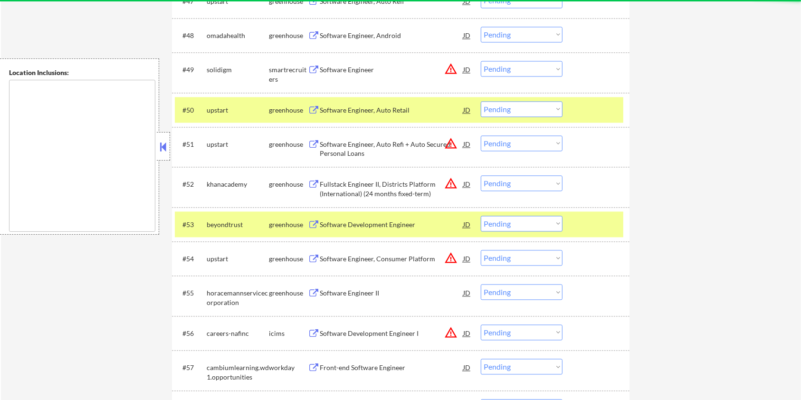
click at [613, 105] on div at bounding box center [597, 109] width 42 height 17
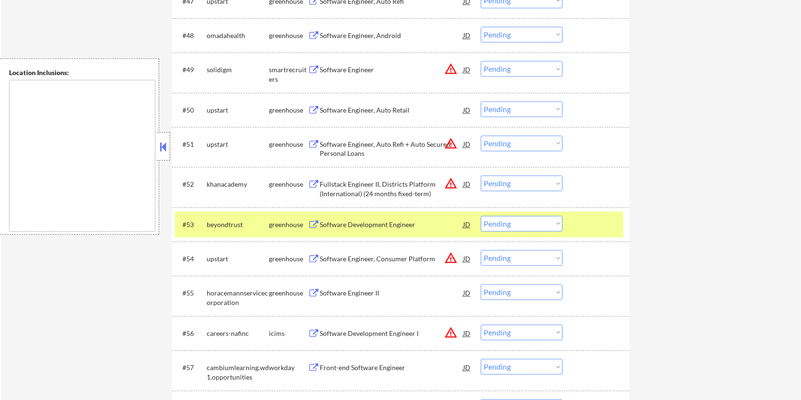
click at [585, 238] on div "#53 beyondtrust greenhouse Software Development Engineer JD warning_amber Choos…" at bounding box center [401, 224] width 458 height 34
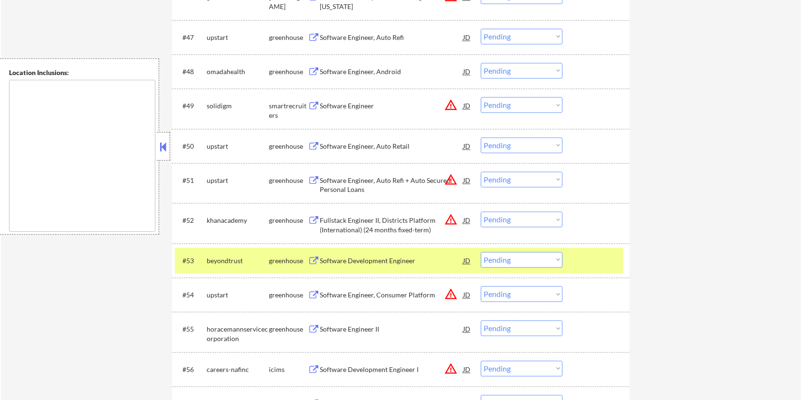
scroll to position [1823, 0]
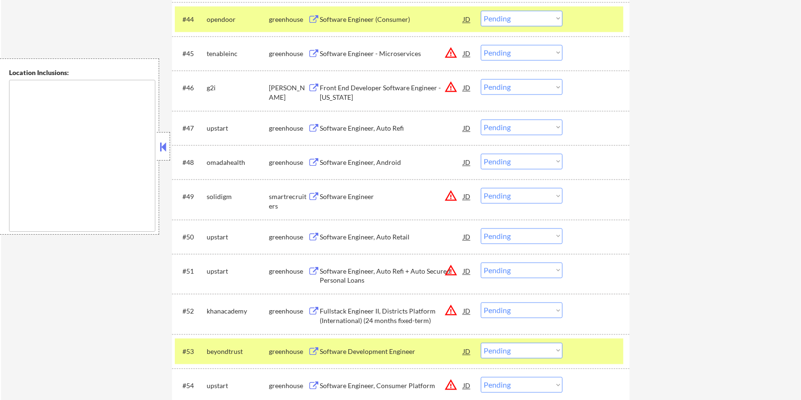
click at [333, 194] on div "Software Engineer" at bounding box center [391, 197] width 143 height 10
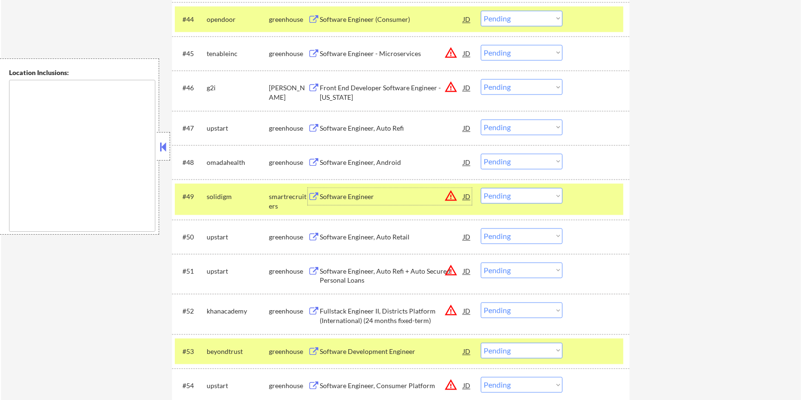
scroll to position [1760, 0]
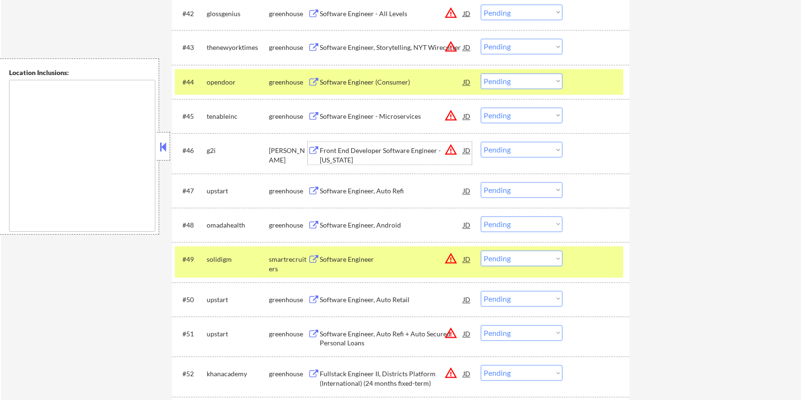
click at [375, 149] on div "Front End Developer Software Engineer - New York" at bounding box center [391, 155] width 143 height 19
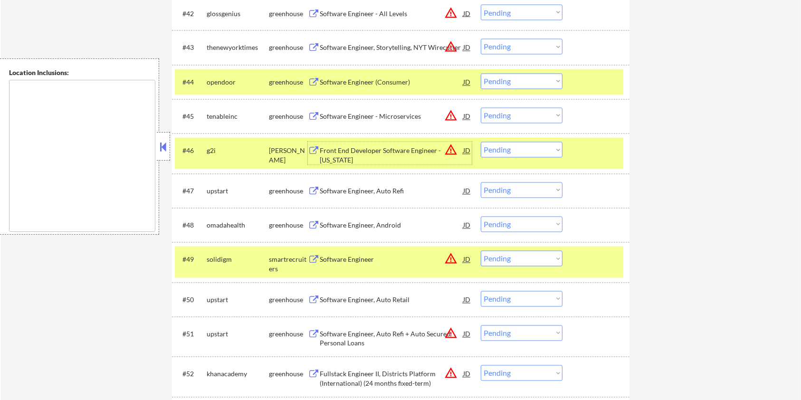
click at [560, 149] on select "Choose an option... Pending Applied Excluded (Questions) Excluded (Expired) Exc…" at bounding box center [522, 150] width 82 height 16
click at [481, 142] on select "Choose an option... Pending Applied Excluded (Questions) Excluded (Expired) Exc…" at bounding box center [522, 150] width 82 height 16
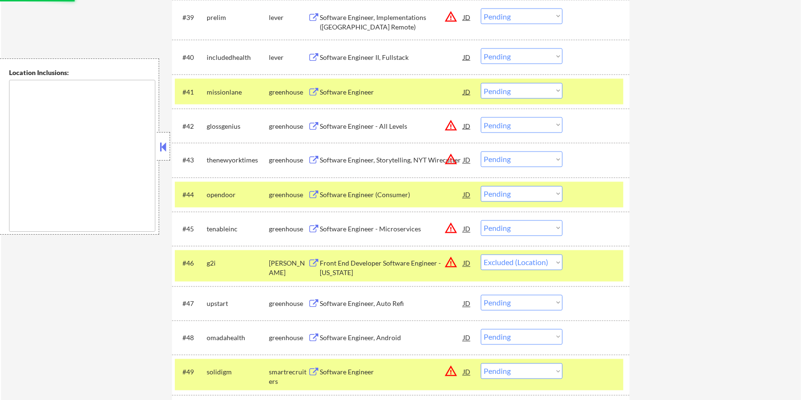
scroll to position [1633, 0]
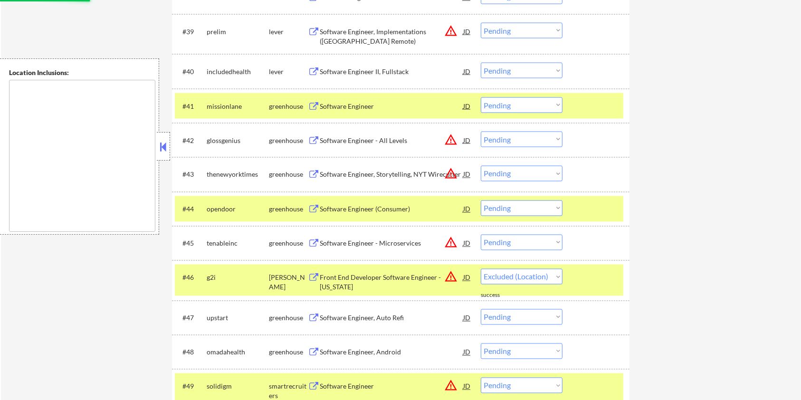
select select ""pending""
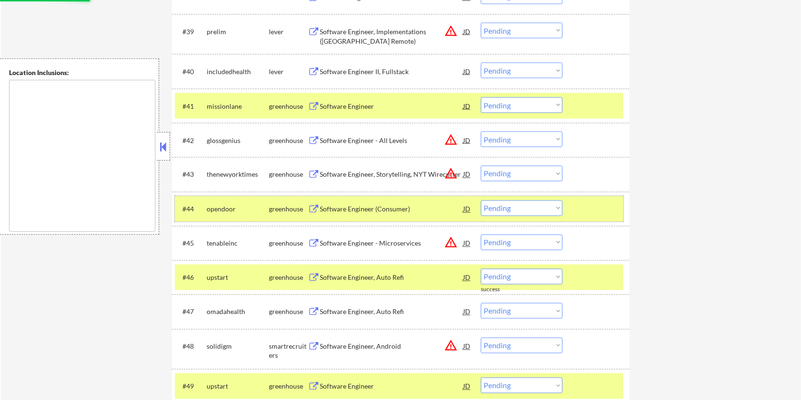
click at [596, 207] on div at bounding box center [597, 208] width 42 height 17
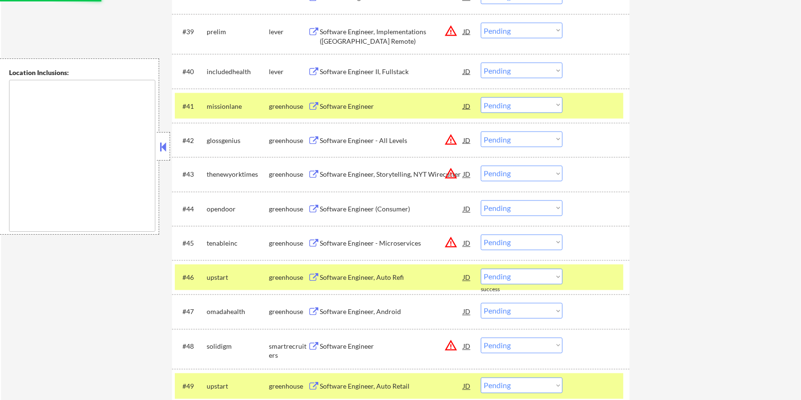
click at [601, 269] on div at bounding box center [597, 277] width 42 height 17
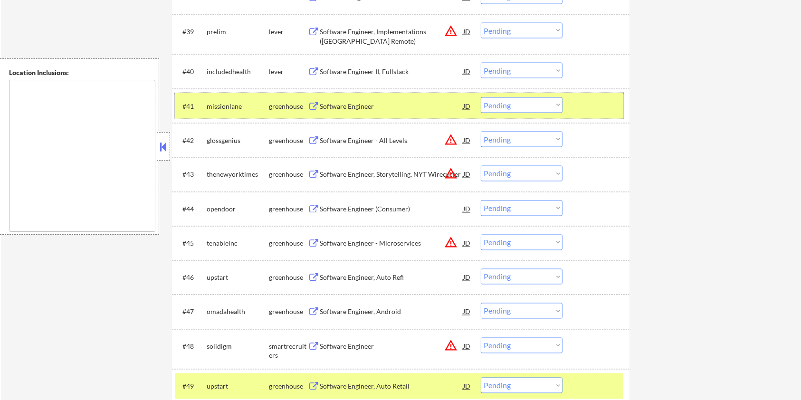
click at [588, 107] on div at bounding box center [597, 105] width 42 height 17
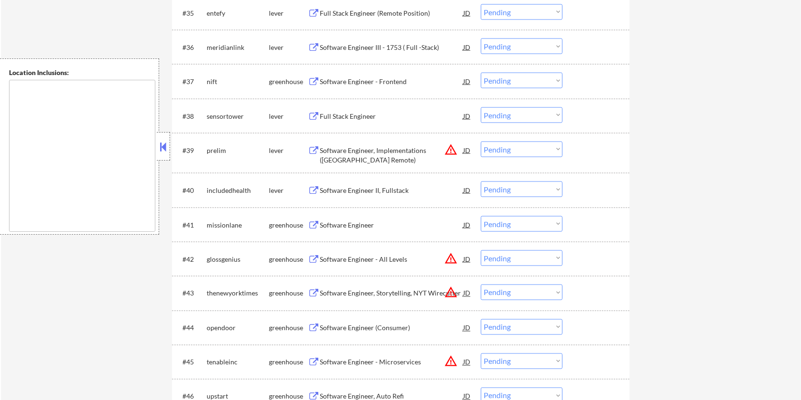
scroll to position [1506, 0]
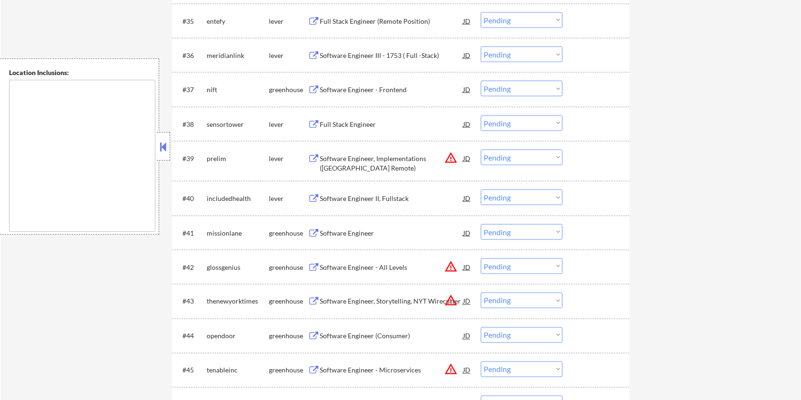
click at [362, 197] on div "Software Engineer II, Fullstack" at bounding box center [391, 199] width 143 height 10
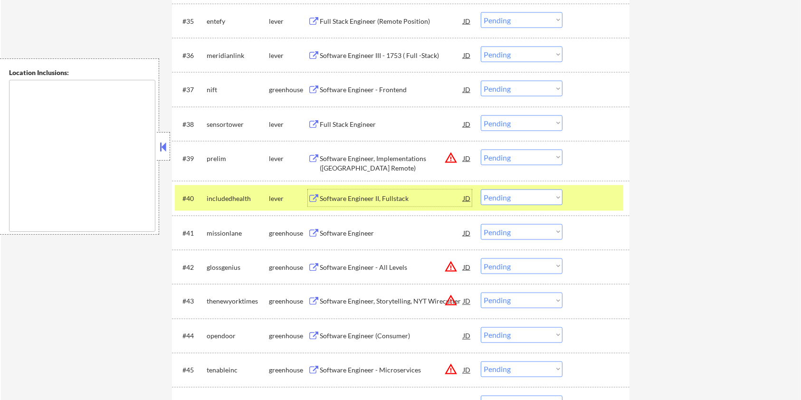
click at [540, 195] on select "Choose an option... Pending Applied Excluded (Questions) Excluded (Expired) Exc…" at bounding box center [522, 198] width 82 height 16
click at [481, 190] on select "Choose an option... Pending Applied Excluded (Questions) Excluded (Expired) Exc…" at bounding box center [522, 198] width 82 height 16
select select ""pending""
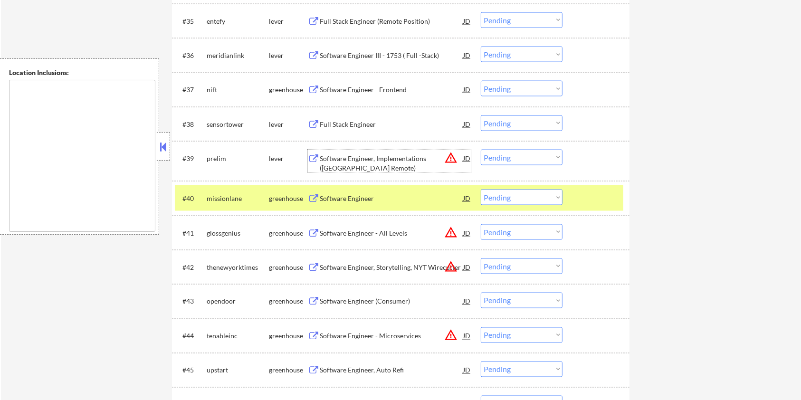
click at [357, 160] on div "Software Engineer, Implementations (NY Remote)" at bounding box center [391, 163] width 143 height 19
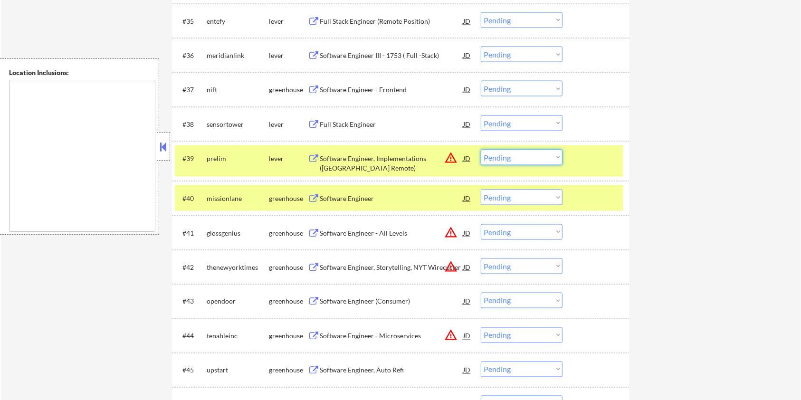
click at [524, 160] on select "Choose an option... Pending Applied Excluded (Questions) Excluded (Expired) Exc…" at bounding box center [522, 158] width 82 height 16
click at [481, 150] on select "Choose an option... Pending Applied Excluded (Questions) Excluded (Expired) Exc…" at bounding box center [522, 158] width 82 height 16
select select ""pending""
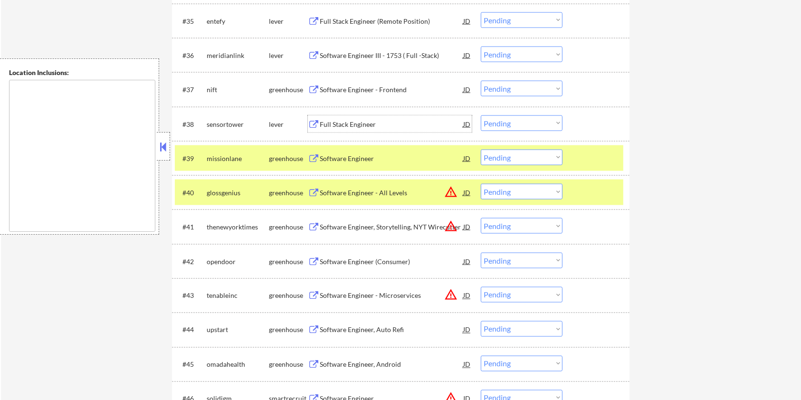
click at [338, 121] on div "Full Stack Engineer" at bounding box center [391, 125] width 143 height 10
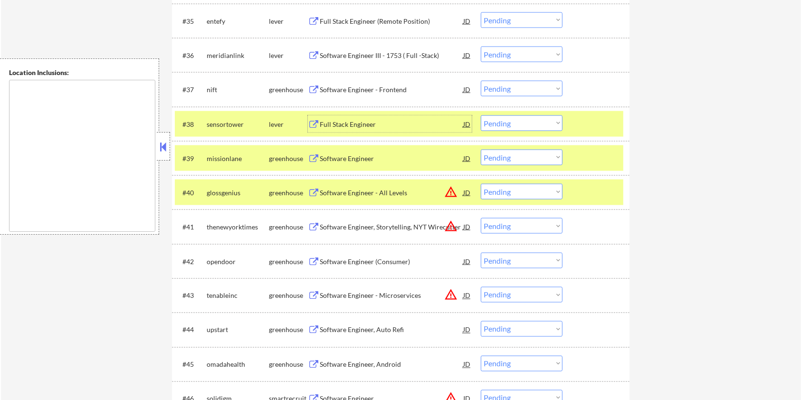
click at [528, 125] on select "Choose an option... Pending Applied Excluded (Questions) Excluded (Expired) Exc…" at bounding box center [522, 123] width 82 height 16
click at [481, 115] on select "Choose an option... Pending Applied Excluded (Questions) Excluded (Expired) Exc…" at bounding box center [522, 123] width 82 height 16
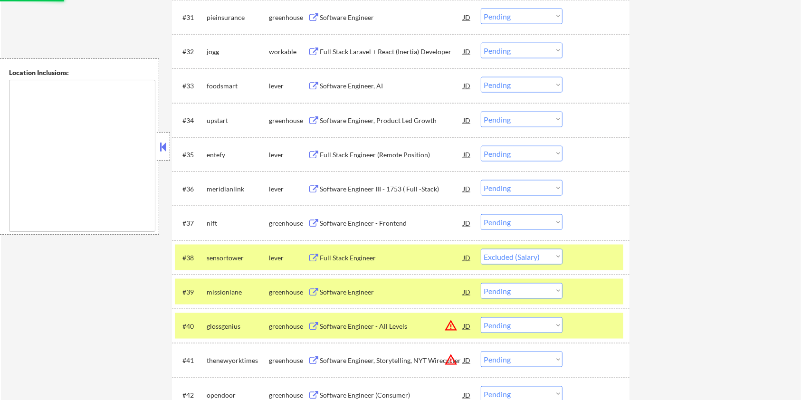
scroll to position [1316, 0]
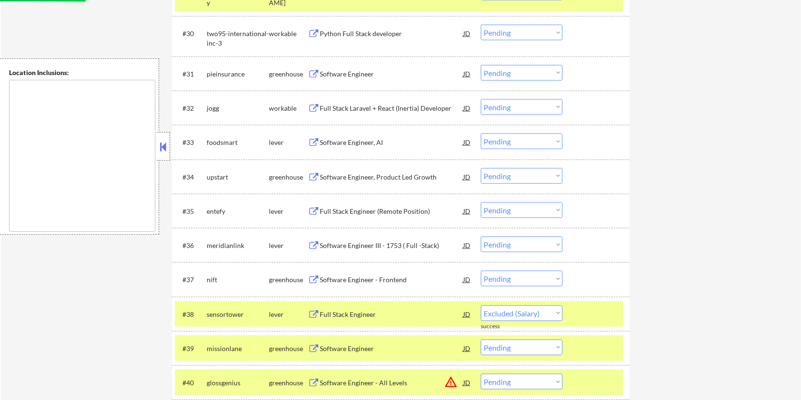
select select ""pending""
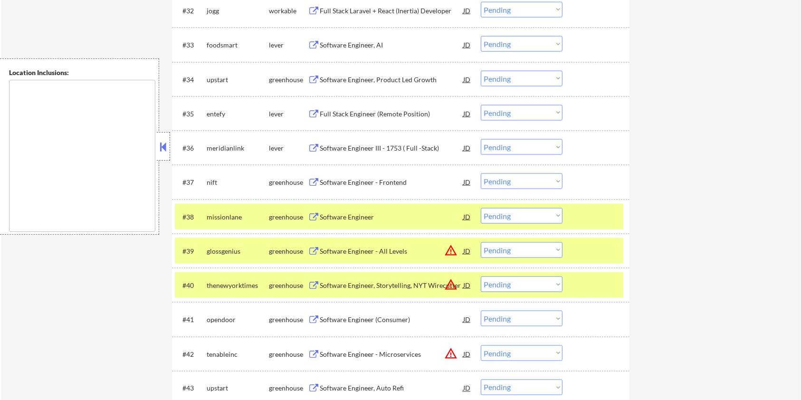
scroll to position [1364, 0]
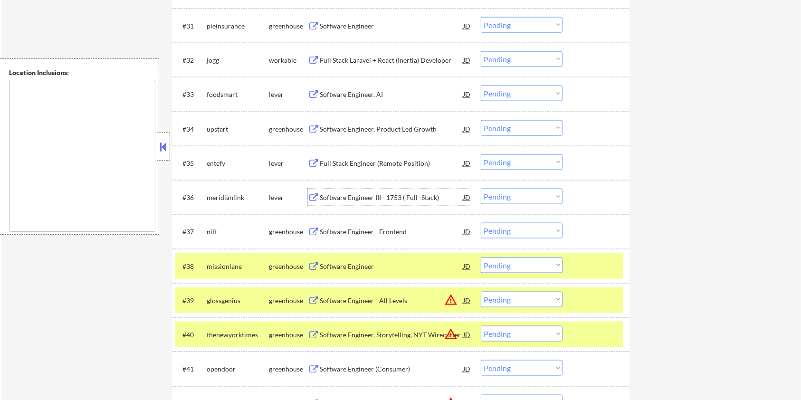
click at [406, 193] on div "Software Engineer III - 1753 ( Full -Stack)" at bounding box center [391, 198] width 143 height 10
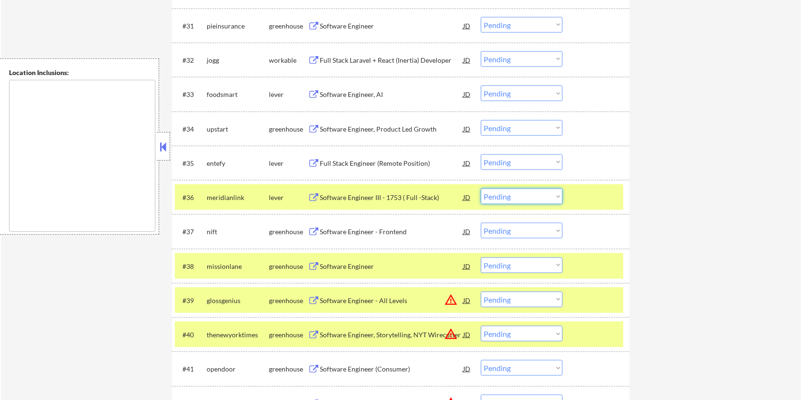
click at [536, 193] on select "Choose an option... Pending Applied Excluded (Questions) Excluded (Expired) Exc…" at bounding box center [522, 197] width 82 height 16
click at [481, 189] on select "Choose an option... Pending Applied Excluded (Questions) Excluded (Expired) Exc…" at bounding box center [522, 197] width 82 height 16
click at [585, 265] on div at bounding box center [597, 265] width 42 height 17
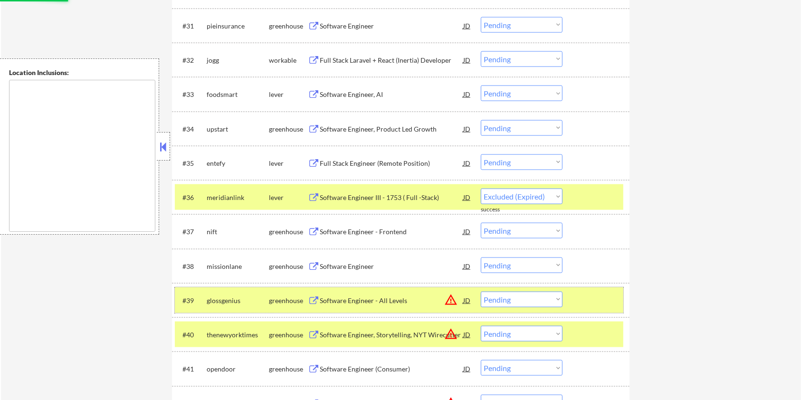
click at [591, 297] on div at bounding box center [597, 300] width 42 height 17
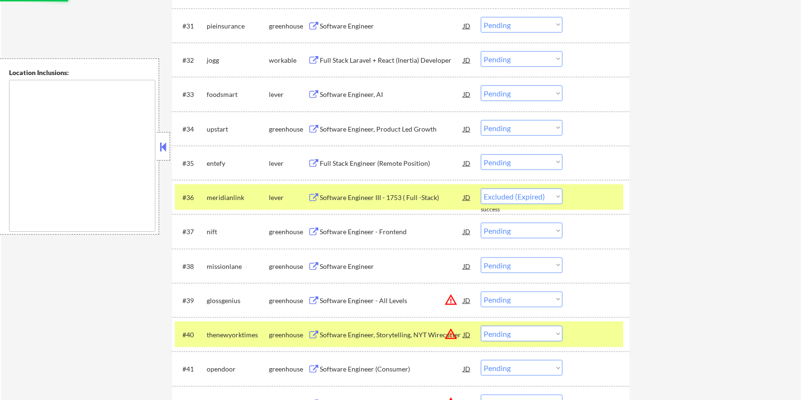
click at [597, 336] on div at bounding box center [597, 334] width 42 height 17
select select ""pending""
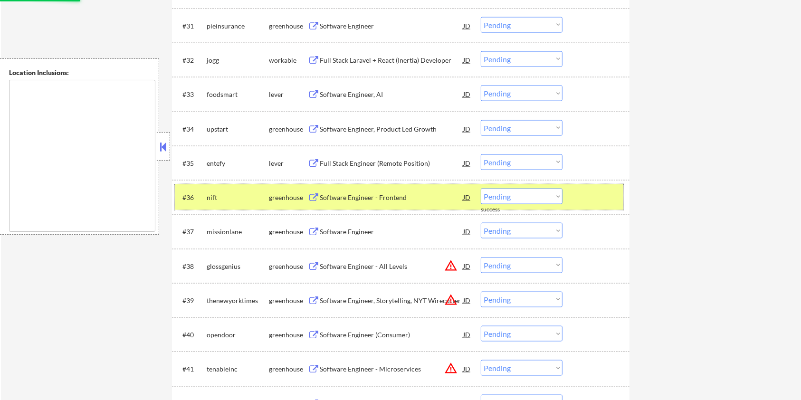
click at [580, 199] on div at bounding box center [597, 197] width 42 height 17
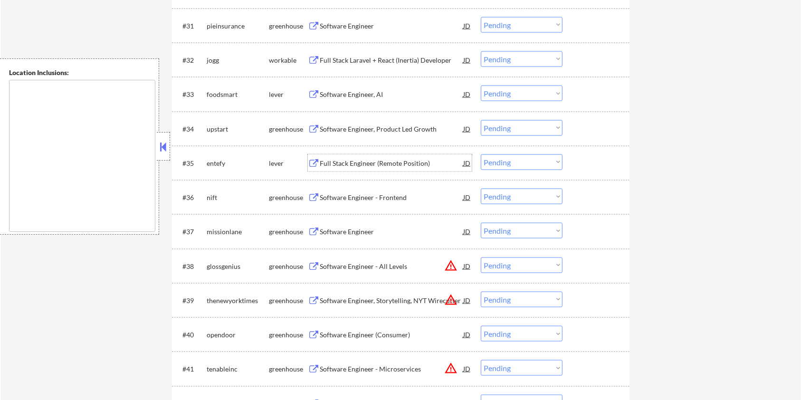
click at [352, 159] on div "Full Stack Engineer (Remote Position)" at bounding box center [391, 164] width 143 height 10
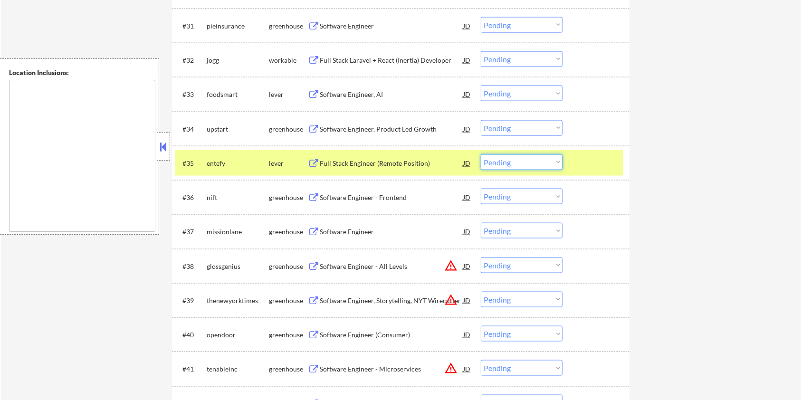
click at [540, 162] on select "Choose an option... Pending Applied Excluded (Questions) Excluded (Expired) Exc…" at bounding box center [522, 162] width 82 height 16
click at [481, 154] on select "Choose an option... Pending Applied Excluded (Questions) Excluded (Expired) Exc…" at bounding box center [522, 162] width 82 height 16
select select ""pending""
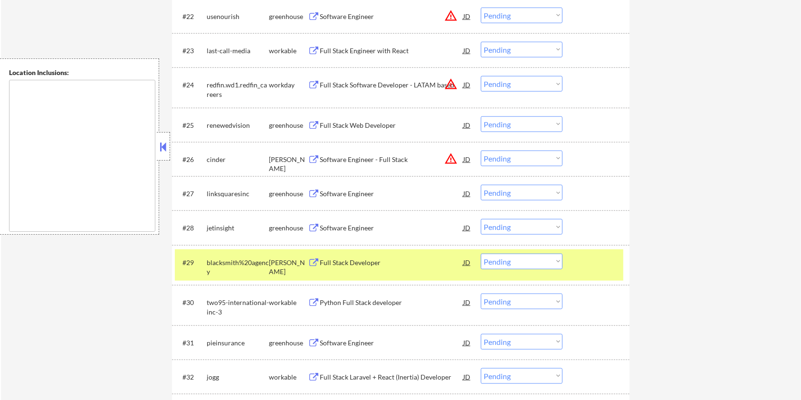
scroll to position [984, 0]
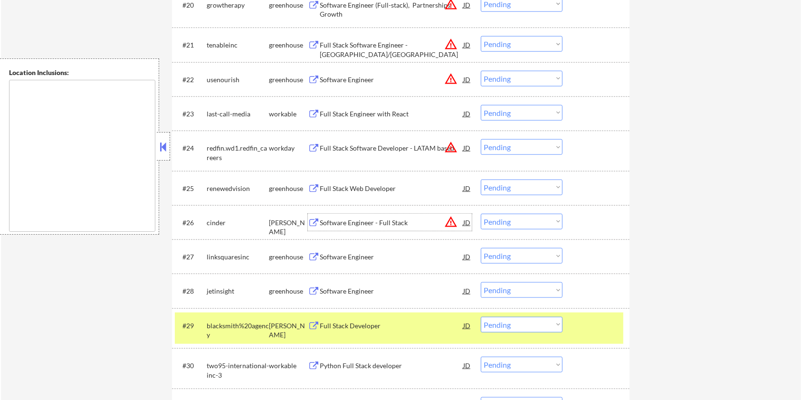
click at [362, 224] on div "Software Engineer - Full Stack" at bounding box center [391, 223] width 143 height 10
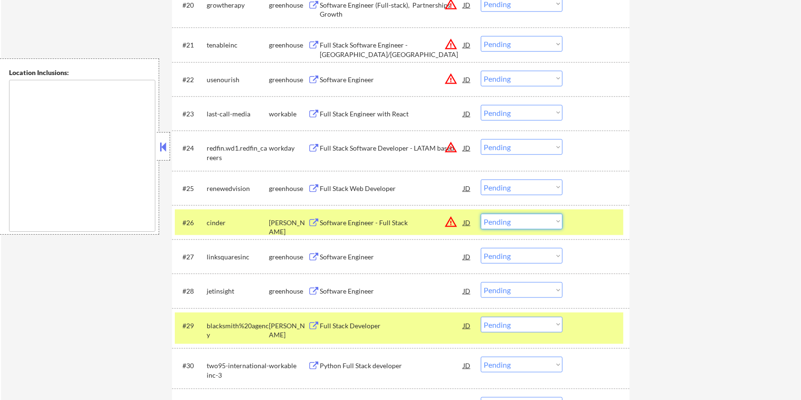
click at [553, 220] on select "Choose an option... Pending Applied Excluded (Questions) Excluded (Expired) Exc…" at bounding box center [522, 222] width 82 height 16
click at [481, 214] on select "Choose an option... Pending Applied Excluded (Questions) Excluded (Expired) Exc…" at bounding box center [522, 222] width 82 height 16
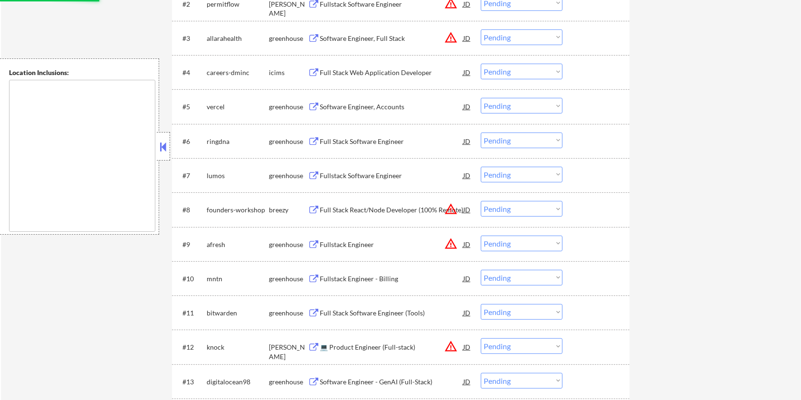
scroll to position [350, 0]
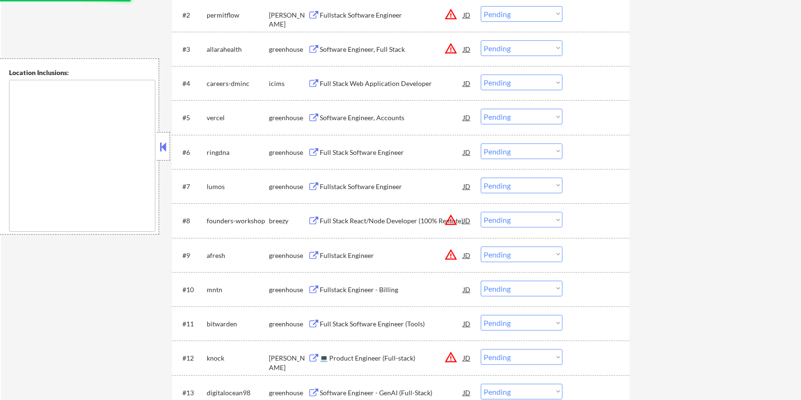
click at [359, 356] on div "💻 Product Engineer (Full-stack)" at bounding box center [391, 358] width 143 height 10
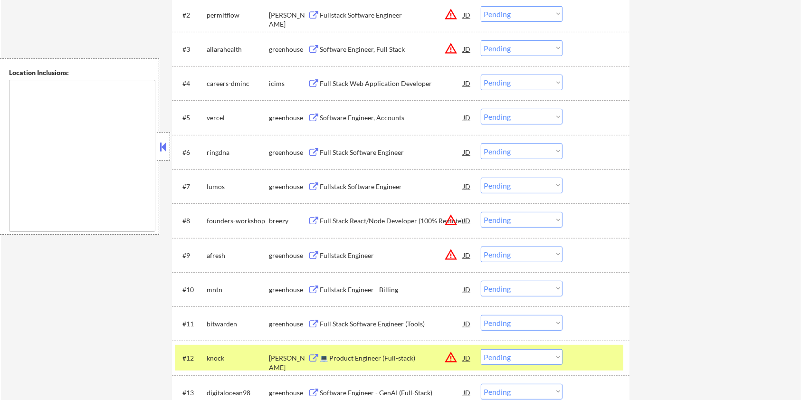
select select ""pending""
click at [540, 357] on select "Choose an option... Pending Applied Excluded (Questions) Excluded (Expired) Exc…" at bounding box center [522, 357] width 82 height 16
click at [481, 349] on select "Choose an option... Pending Applied Excluded (Questions) Excluded (Expired) Exc…" at bounding box center [522, 357] width 82 height 16
select select ""pending""
click at [374, 221] on div "Full Stack React/Node Developer (100% Remote)" at bounding box center [391, 221] width 143 height 10
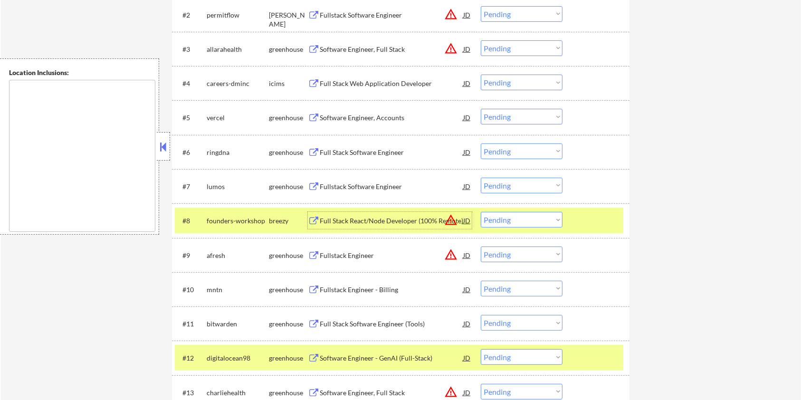
click at [529, 217] on select "Choose an option... Pending Applied Excluded (Questions) Excluded (Expired) Exc…" at bounding box center [522, 220] width 82 height 16
click at [481, 212] on select "Choose an option... Pending Applied Excluded (Questions) Excluded (Expired) Exc…" at bounding box center [522, 220] width 82 height 16
select select ""pending""
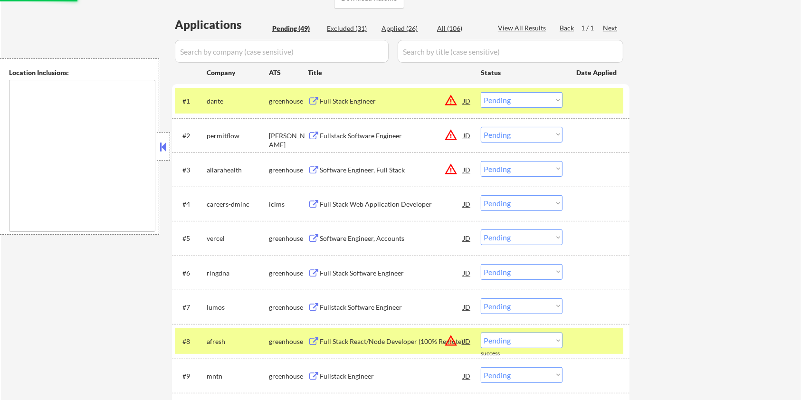
scroll to position [224, 0]
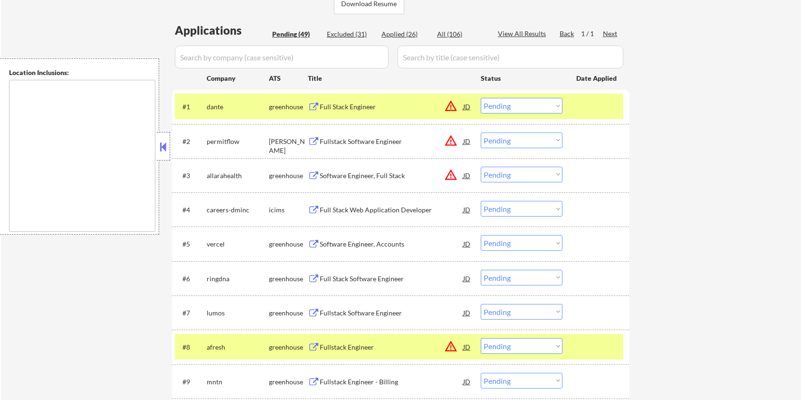
click at [355, 143] on div "Fullstack Software Engineer" at bounding box center [391, 142] width 143 height 10
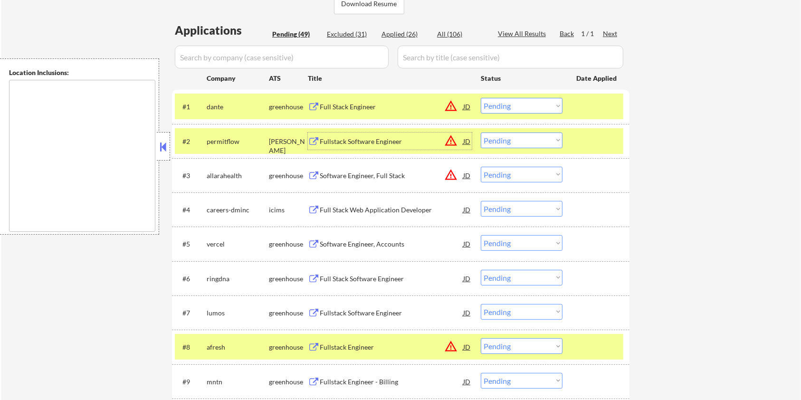
click at [509, 143] on select "Choose an option... Pending Applied Excluded (Questions) Excluded (Expired) Exc…" at bounding box center [522, 141] width 82 height 16
click at [481, 133] on select "Choose an option... Pending Applied Excluded (Questions) Excluded (Expired) Exc…" at bounding box center [522, 141] width 82 height 16
select select ""pending""
click at [345, 210] on div "Software Engineer, Accounts" at bounding box center [391, 210] width 143 height 10
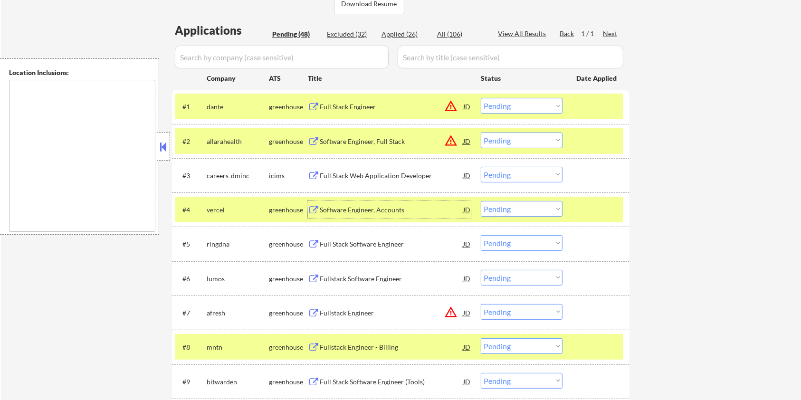
click at [507, 210] on select "Choose an option... Pending Applied Excluded (Questions) Excluded (Expired) Exc…" at bounding box center [522, 209] width 82 height 16
click at [481, 201] on select "Choose an option... Pending Applied Excluded (Questions) Excluded (Expired) Exc…" at bounding box center [522, 209] width 82 height 16
select select ""pending""
click at [366, 208] on div "Full Stack Software Engineer" at bounding box center [391, 210] width 143 height 10
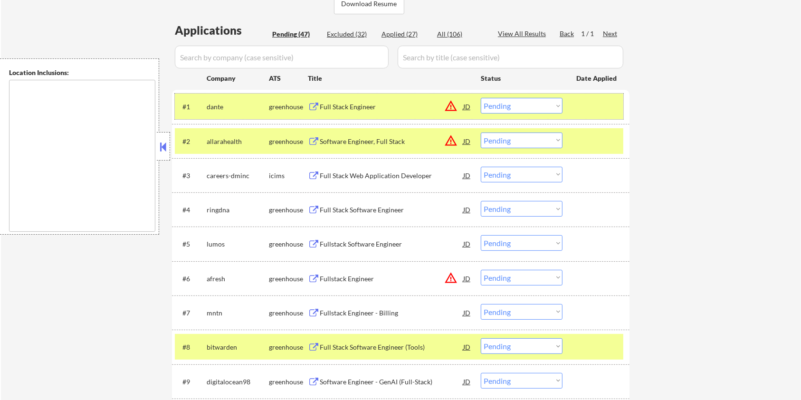
click at [583, 106] on div at bounding box center [597, 106] width 42 height 17
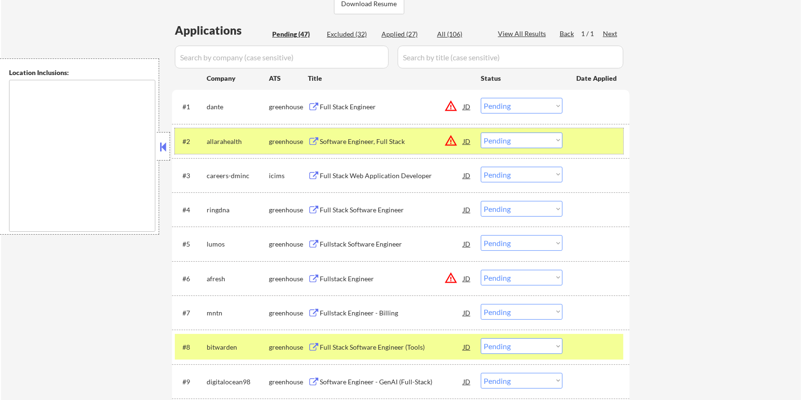
click at [593, 138] on div at bounding box center [597, 141] width 42 height 17
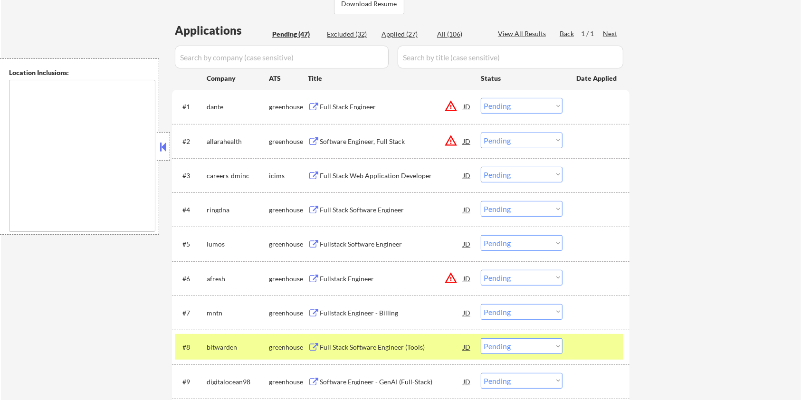
click at [393, 207] on div "Full Stack Software Engineer" at bounding box center [391, 210] width 143 height 10
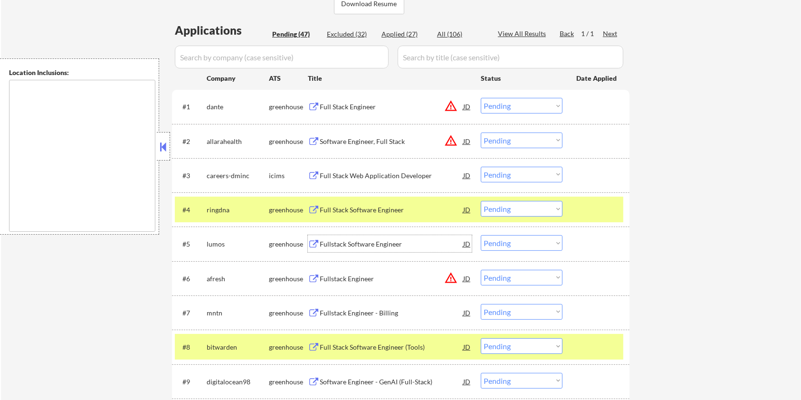
click at [335, 244] on div "Fullstack Software Engineer" at bounding box center [391, 244] width 143 height 10
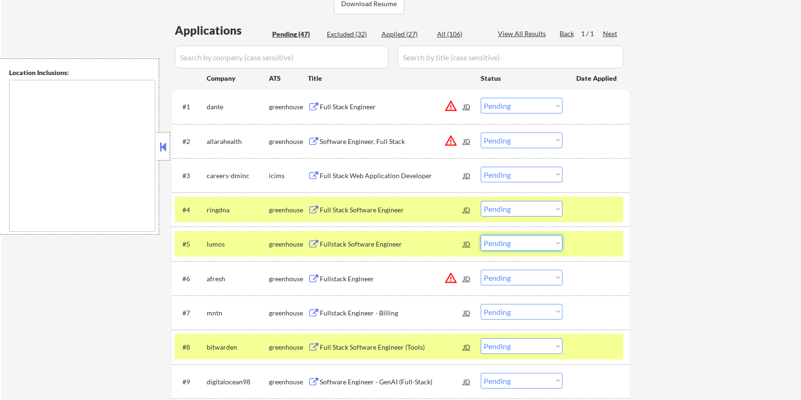
click at [542, 249] on select "Choose an option... Pending Applied Excluded (Questions) Excluded (Expired) Exc…" at bounding box center [522, 243] width 82 height 16
click at [481, 235] on select "Choose an option... Pending Applied Excluded (Questions) Excluded (Expired) Exc…" at bounding box center [522, 243] width 82 height 16
click at [591, 207] on div at bounding box center [597, 209] width 42 height 17
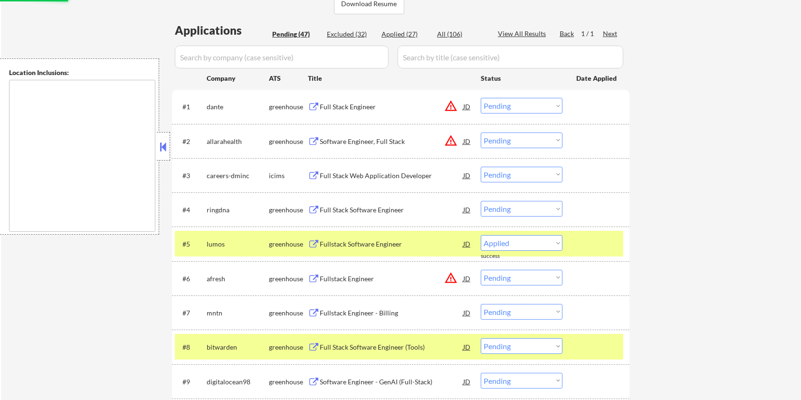
select select ""pending""
click at [591, 239] on div at bounding box center [597, 243] width 42 height 17
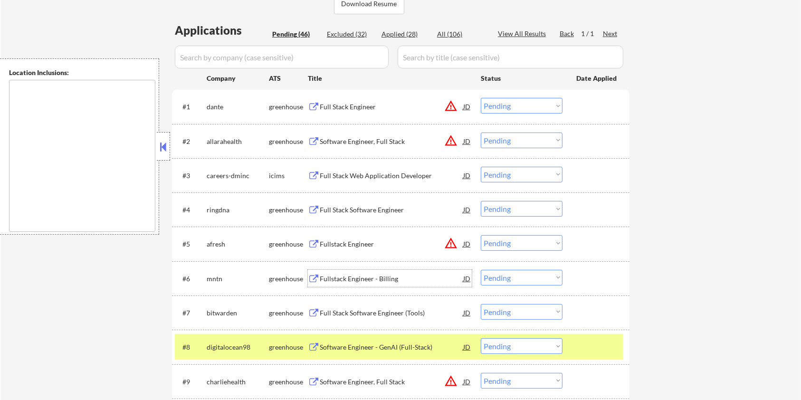
click at [337, 273] on div "Fullstack Engineer - Billing" at bounding box center [391, 278] width 143 height 17
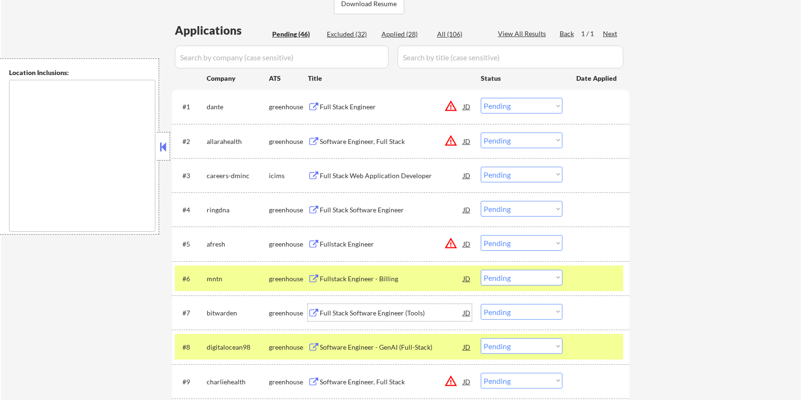
click at [380, 309] on div "Full Stack Software Engineer (Tools)" at bounding box center [391, 313] width 143 height 10
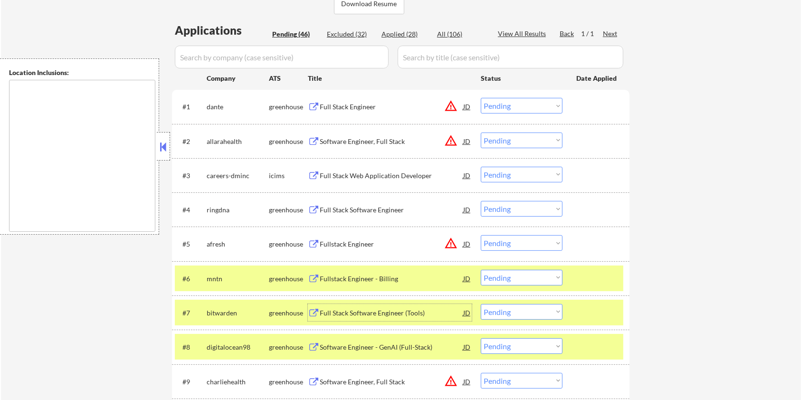
click at [500, 313] on select "Choose an option... Pending Applied Excluded (Questions) Excluded (Expired) Exc…" at bounding box center [522, 312] width 82 height 16
click at [481, 304] on select "Choose an option... Pending Applied Excluded (Questions) Excluded (Expired) Exc…" at bounding box center [522, 312] width 82 height 16
click at [588, 282] on div at bounding box center [597, 278] width 42 height 17
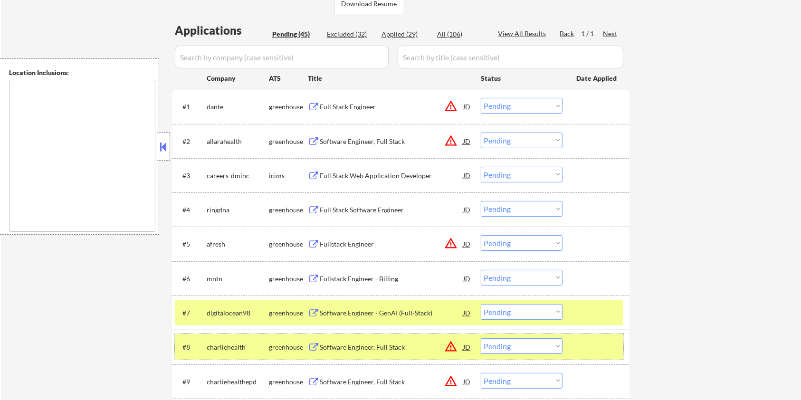
click at [596, 349] on div at bounding box center [597, 346] width 42 height 17
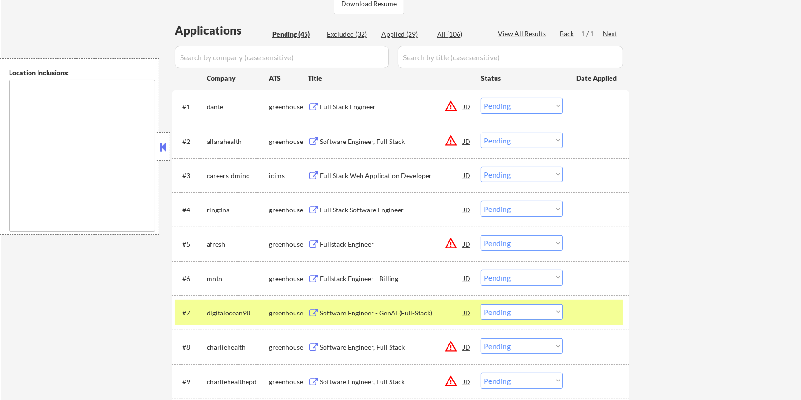
click at [327, 313] on div "Software Engineer - GenAI (Full-Stack)" at bounding box center [391, 313] width 143 height 10
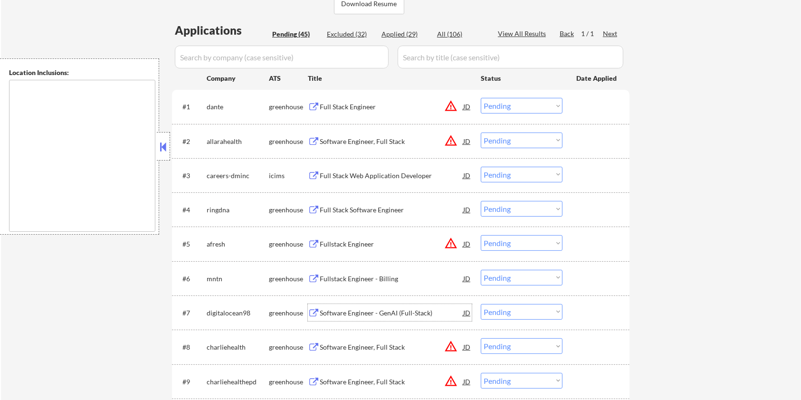
click at [535, 313] on select "Choose an option... Pending Applied Excluded (Questions) Excluded (Expired) Exc…" at bounding box center [522, 312] width 82 height 16
click at [481, 304] on select "Choose an option... Pending Applied Excluded (Questions) Excluded (Expired) Exc…" at bounding box center [522, 312] width 82 height 16
select select ""pending""
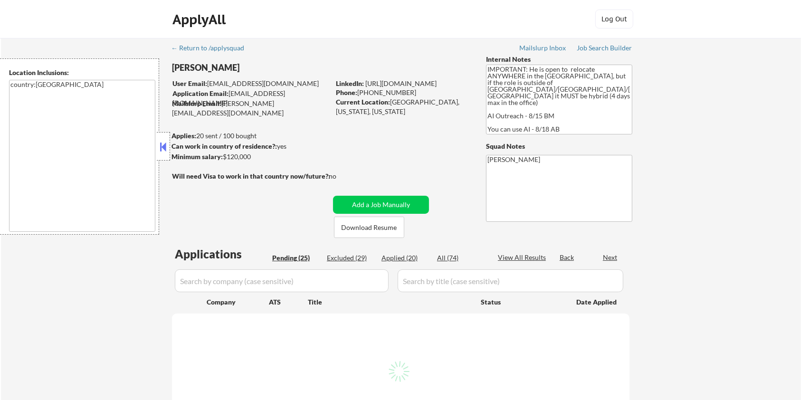
select select ""pending""
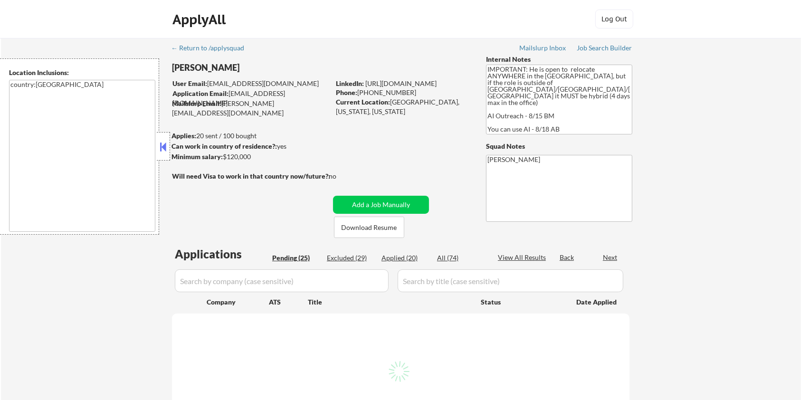
select select ""pending""
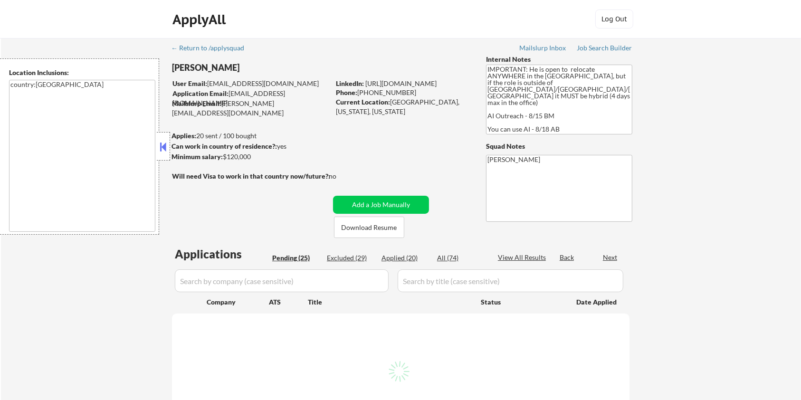
select select ""pending""
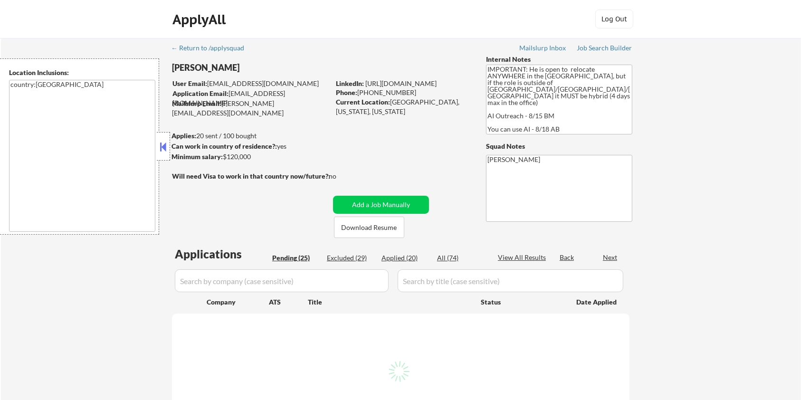
select select ""pending""
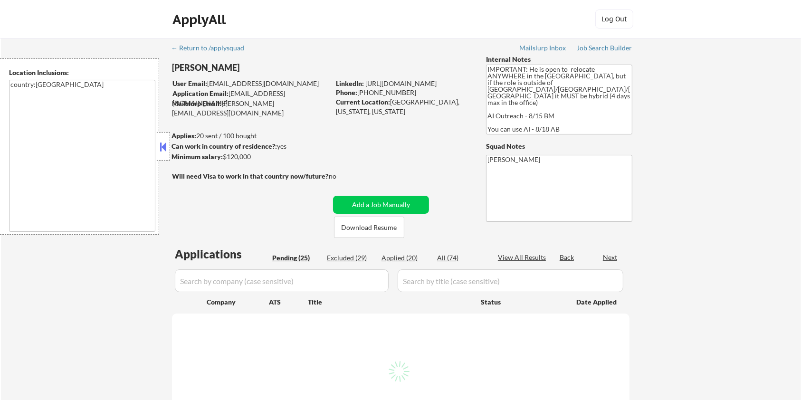
select select ""pending""
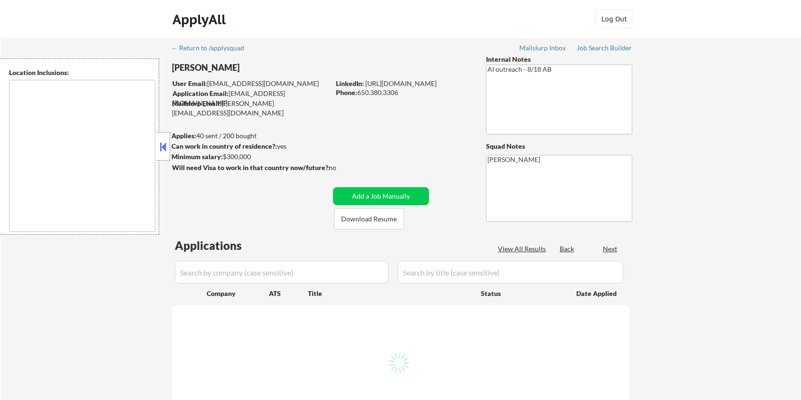
select select ""pending""
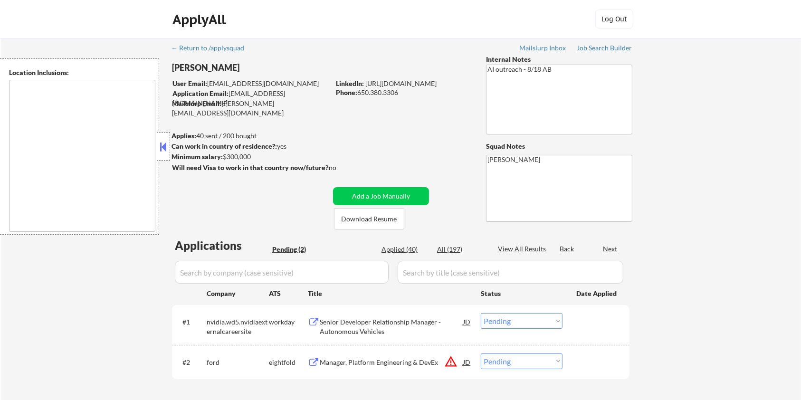
type textarea "San Francisco, CA Daly City, CA South San Francisco, CA Brisbane, CA Colma, CA …"
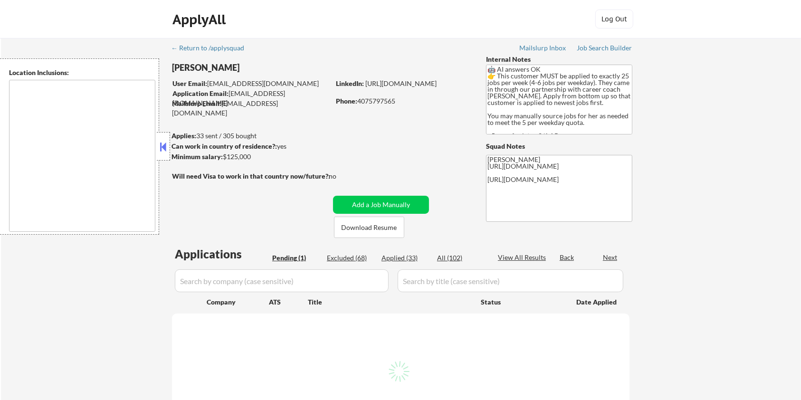
select select ""pending""
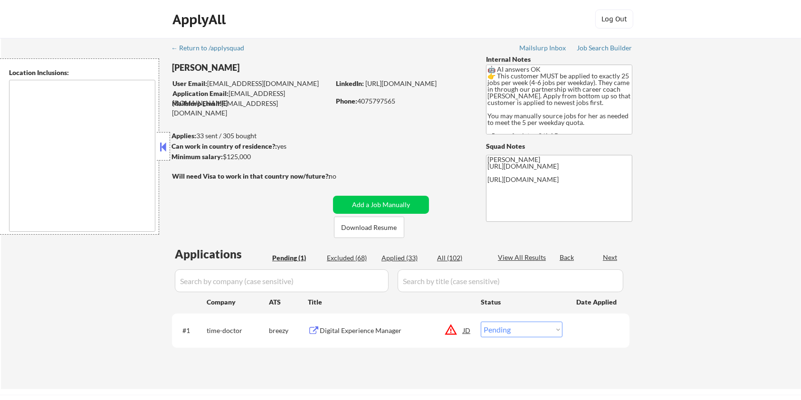
type textarea "[GEOGRAPHIC_DATA], [GEOGRAPHIC_DATA] [GEOGRAPHIC_DATA], [GEOGRAPHIC_DATA] [GEOG…"
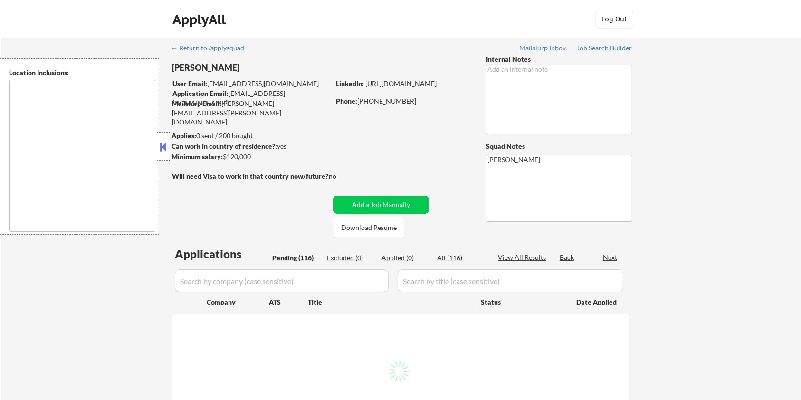
type textarea "remote"
select select ""pending""
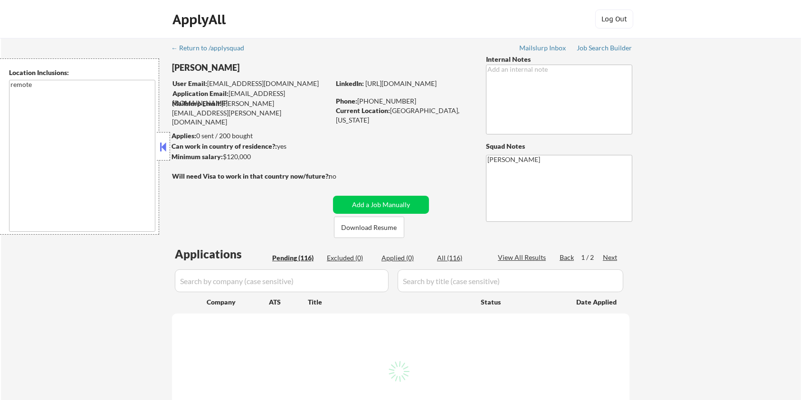
select select ""pending""
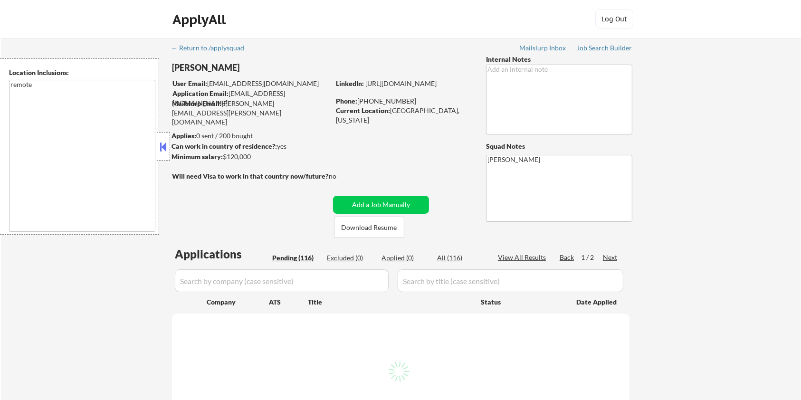
select select ""pending""
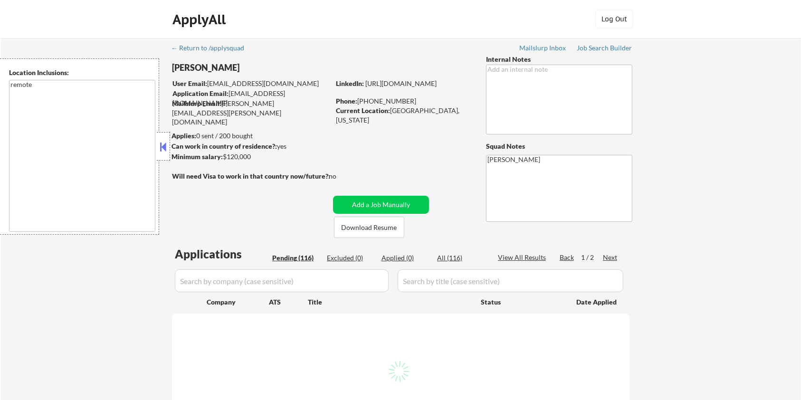
select select ""pending""
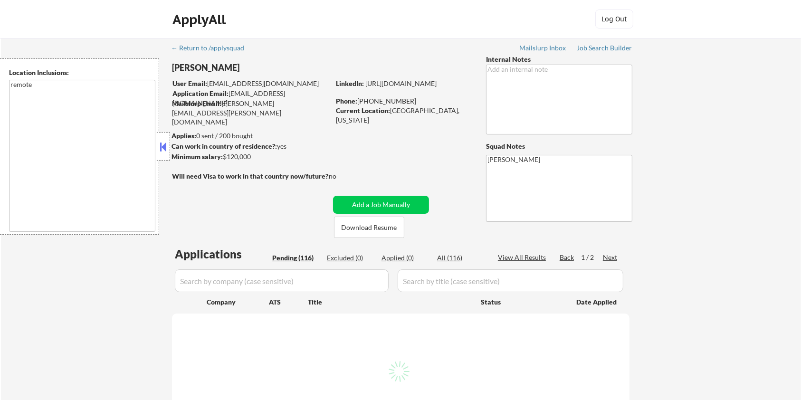
select select ""pending""
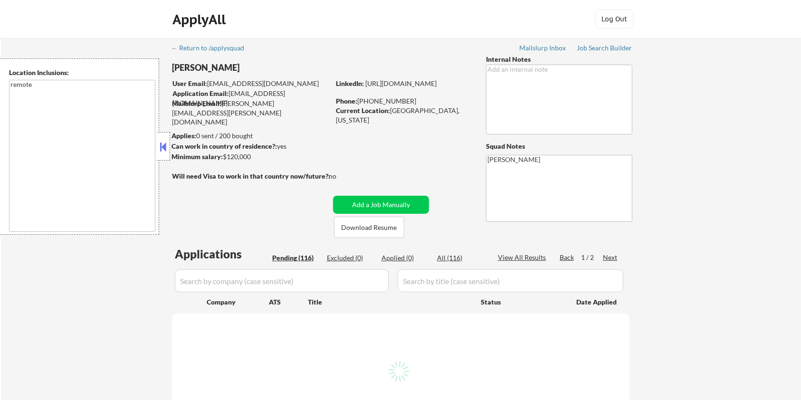
select select ""pending""
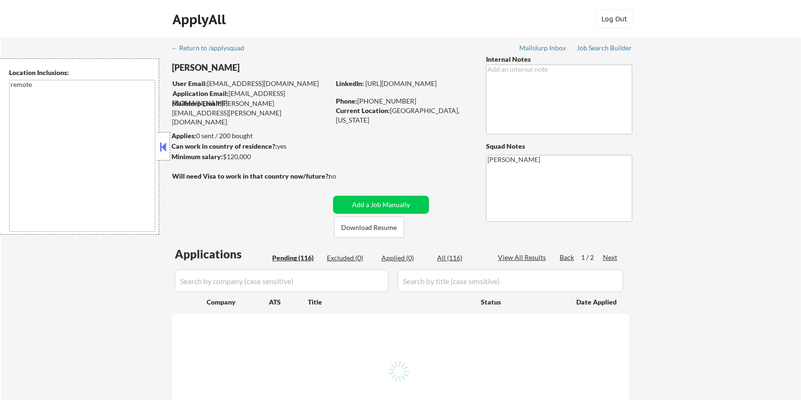
select select ""pending""
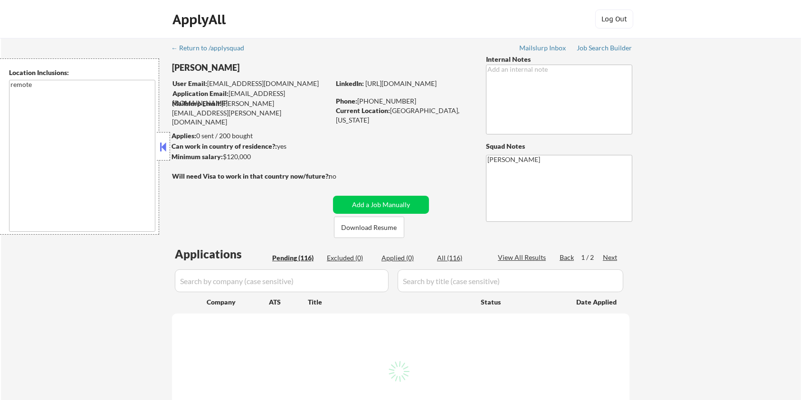
select select ""pending""
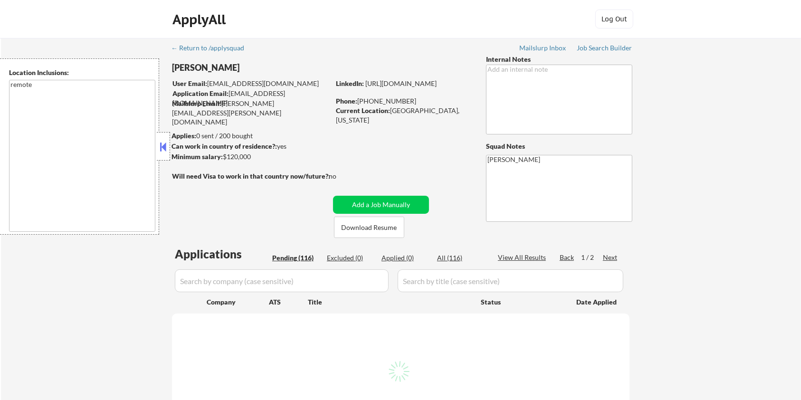
select select ""pending""
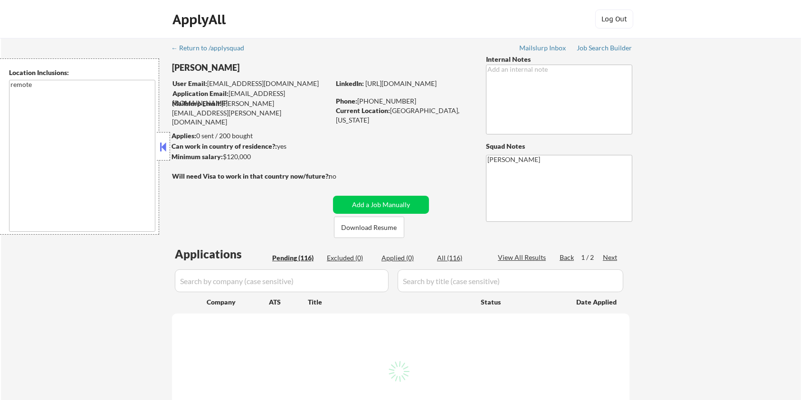
select select ""pending""
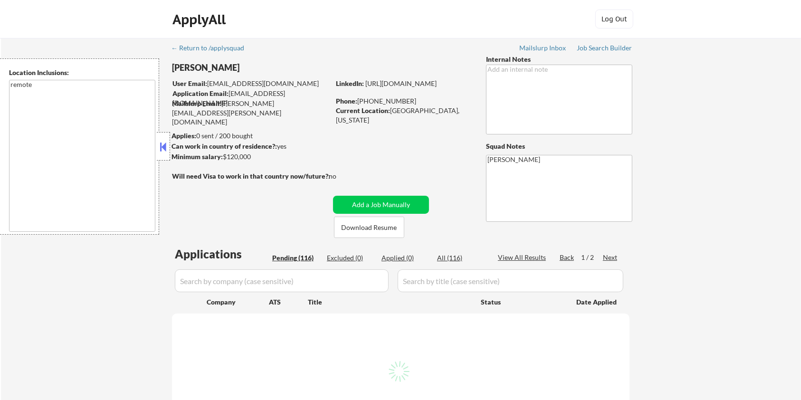
select select ""pending""
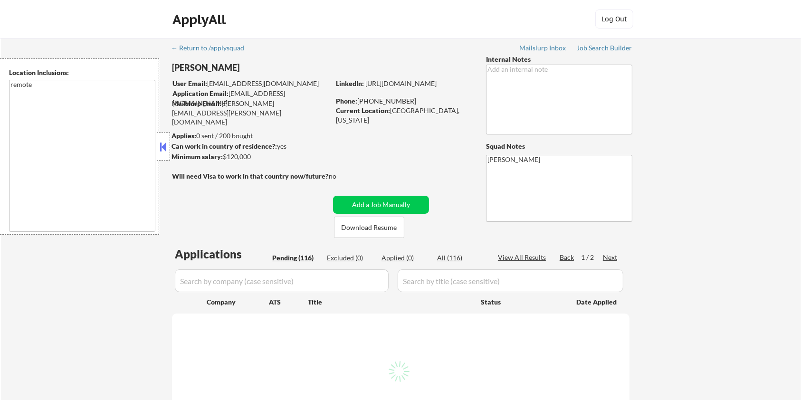
select select ""pending""
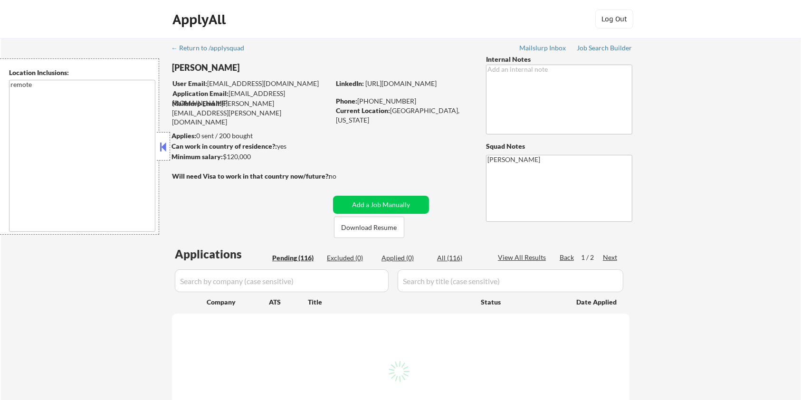
select select ""pending""
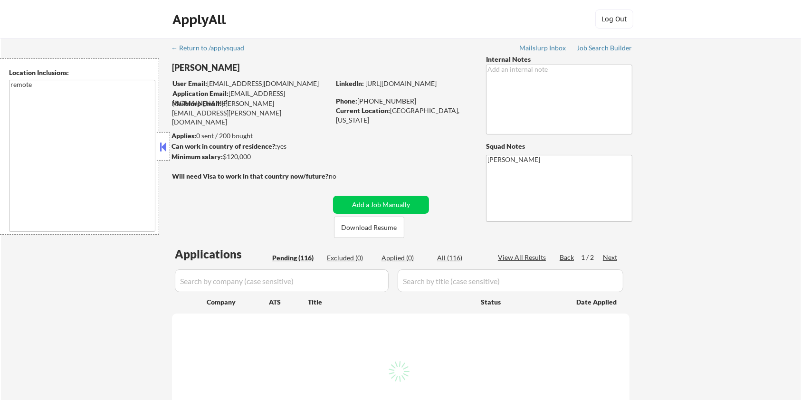
select select ""pending""
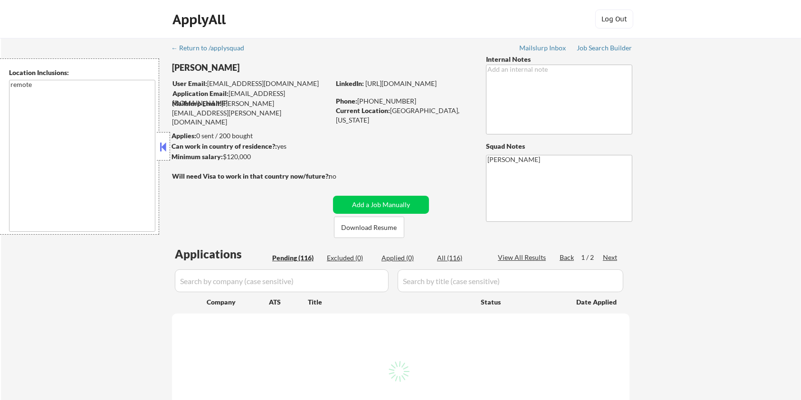
select select ""pending""
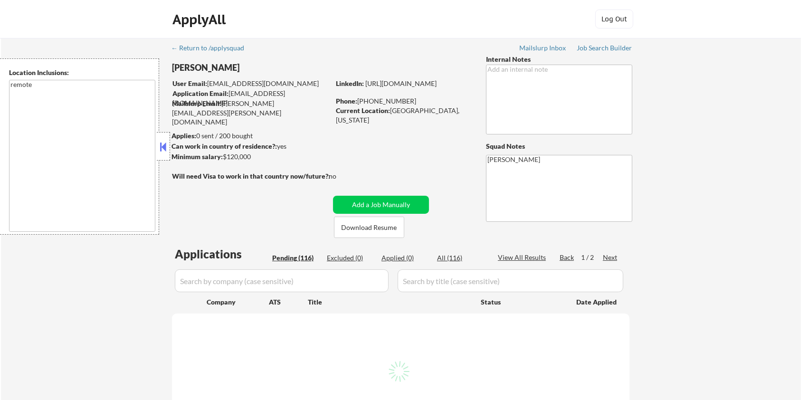
select select ""pending""
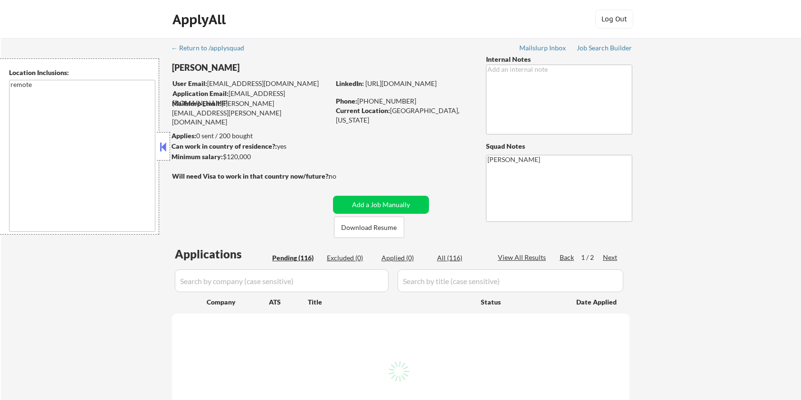
select select ""pending""
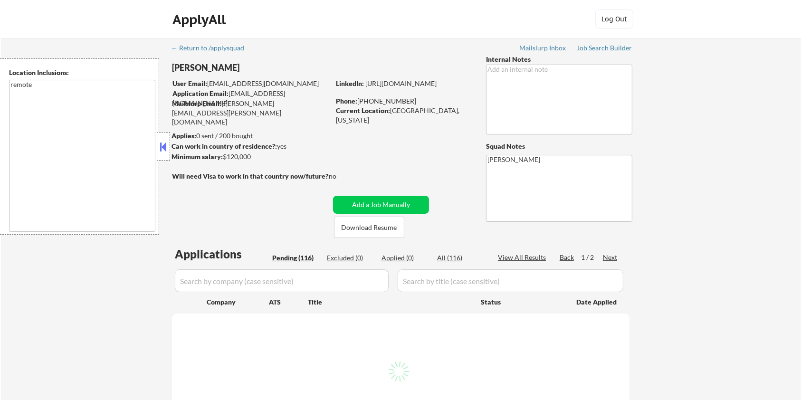
select select ""pending""
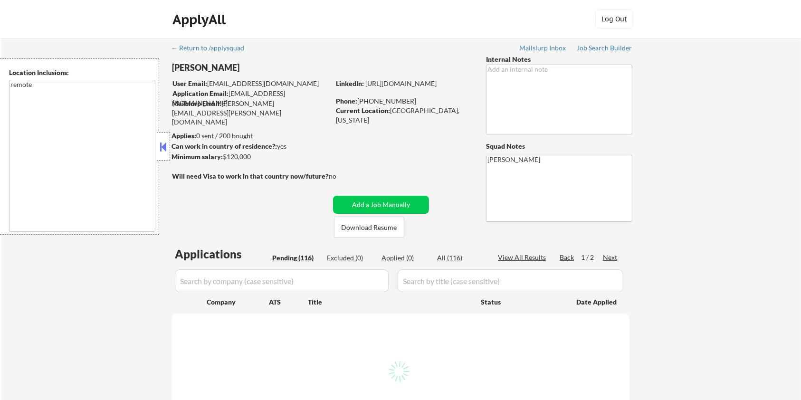
select select ""pending""
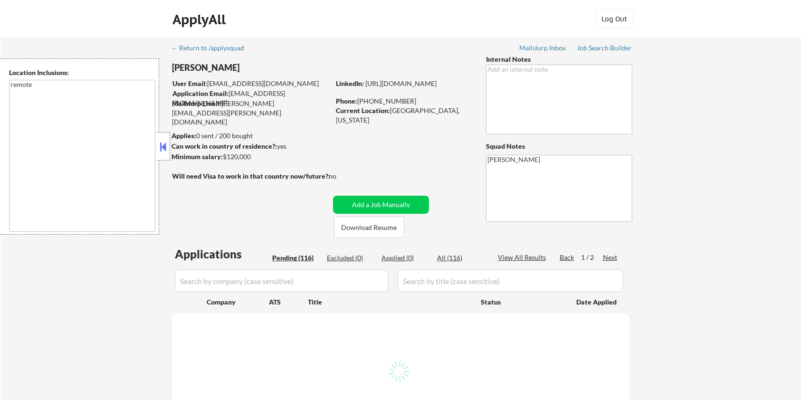
select select ""pending""
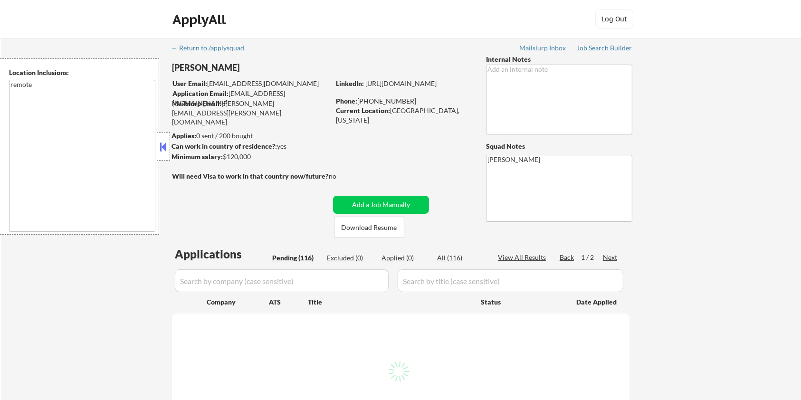
select select ""pending""
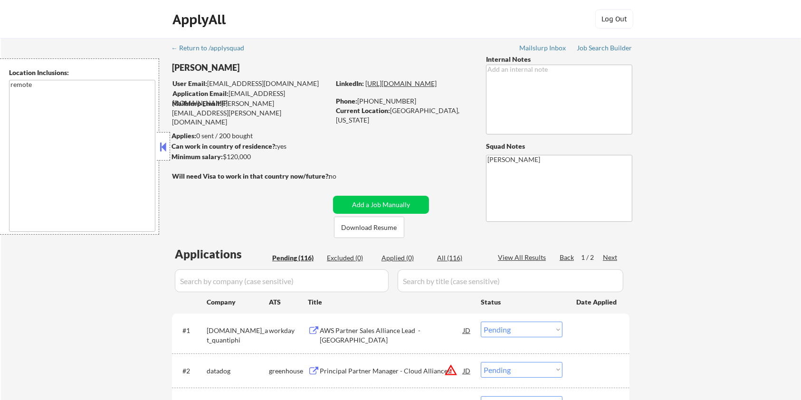
drag, startPoint x: 488, startPoint y: 167, endPoint x: 423, endPoint y: 93, distance: 98.0
click at [423, 87] on link "https://www.linkedin.com/in/freemanmiller/" at bounding box center [400, 83] width 71 height 8
click at [385, 228] on button "Download Resume" at bounding box center [369, 227] width 70 height 21
drag, startPoint x: 171, startPoint y: 66, endPoint x: 194, endPoint y: 69, distance: 23.0
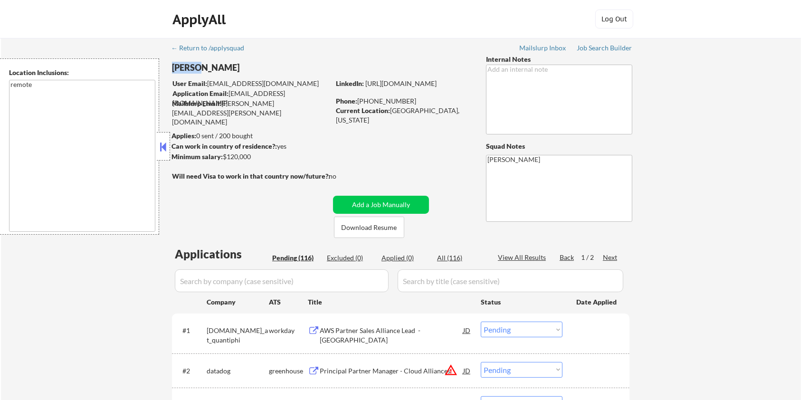
copy div "Miller"
click at [243, 65] on div "Miller Freeman" at bounding box center [269, 68] width 195 height 12
drag, startPoint x: 197, startPoint y: 66, endPoint x: 237, endPoint y: 71, distance: 40.2
click at [237, 71] on div "Miller Freeman" at bounding box center [269, 68] width 195 height 12
copy div "Freeman"
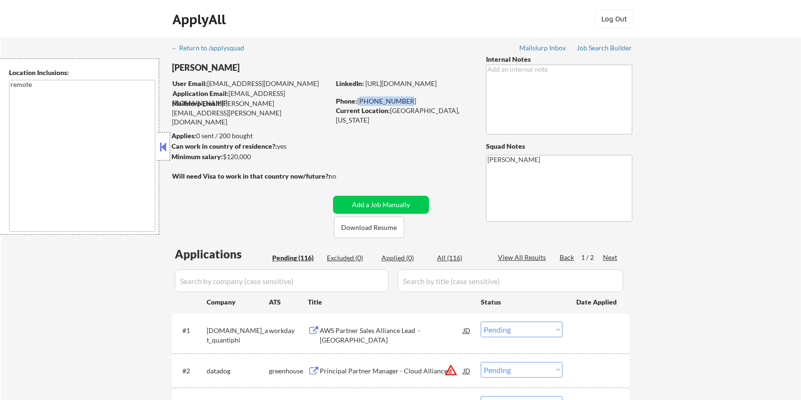
drag, startPoint x: 407, startPoint y: 100, endPoint x: 359, endPoint y: 97, distance: 48.1
click at [359, 97] on div "Phone: 972-804-9401" at bounding box center [403, 101] width 134 height 10
copy div "972-804-9401"
drag, startPoint x: 391, startPoint y: 108, endPoint x: 431, endPoint y: 108, distance: 40.9
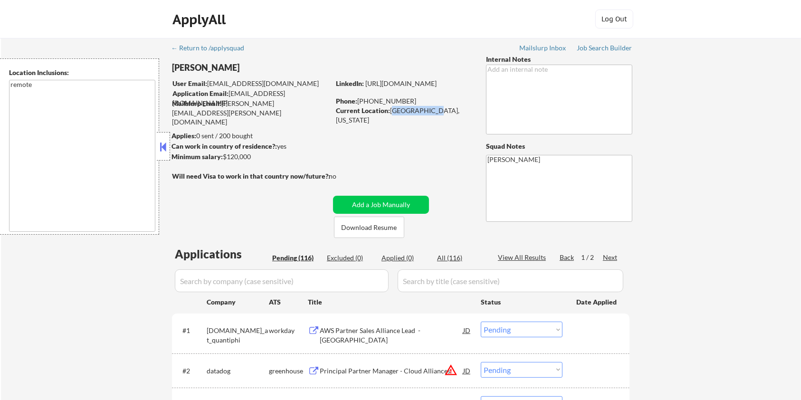
click at [431, 108] on div "Current Location: PLANO, Texas" at bounding box center [403, 115] width 134 height 19
drag, startPoint x: 258, startPoint y: 160, endPoint x: 221, endPoint y: 155, distance: 37.4
click at [221, 155] on div "Minimum salary: $120,000" at bounding box center [251, 157] width 158 height 10
copy div "$120,000"
drag, startPoint x: 172, startPoint y: 67, endPoint x: 255, endPoint y: 67, distance: 82.7
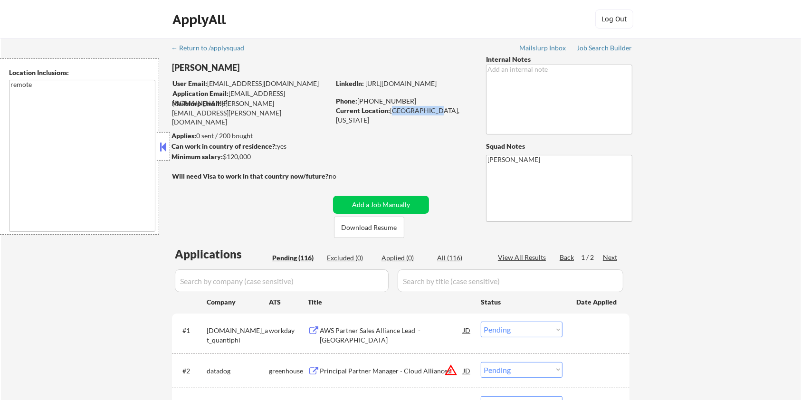
click at [255, 67] on div "Miller Freeman" at bounding box center [269, 68] width 195 height 12
copy div "Miller Freeman"
click at [360, 229] on button "Download Resume" at bounding box center [369, 227] width 70 height 21
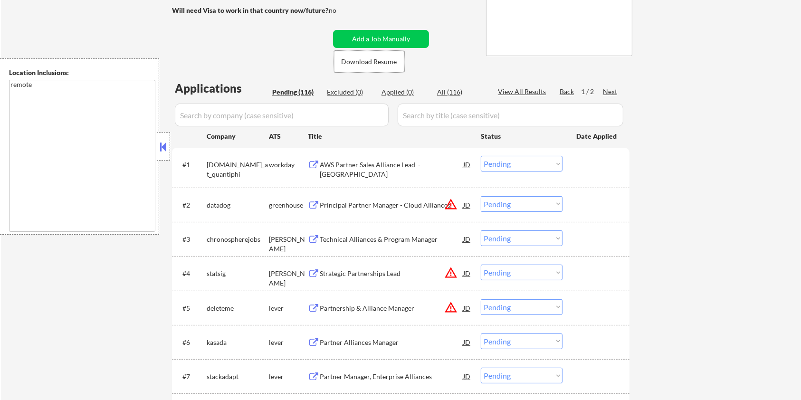
scroll to position [190, 0]
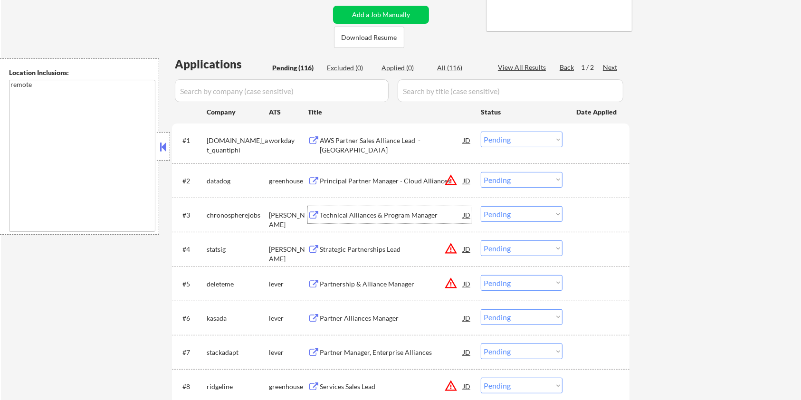
click at [342, 213] on div "Technical Alliances & Program Manager" at bounding box center [391, 215] width 143 height 10
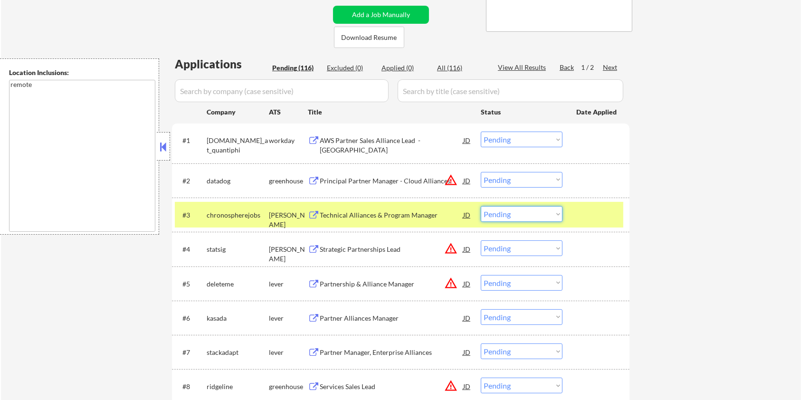
click at [538, 216] on select "Choose an option... Pending Applied Excluded (Questions) Excluded (Expired) Exc…" at bounding box center [522, 214] width 82 height 16
click at [481, 206] on select "Choose an option... Pending Applied Excluded (Questions) Excluded (Expired) Exc…" at bounding box center [522, 214] width 82 height 16
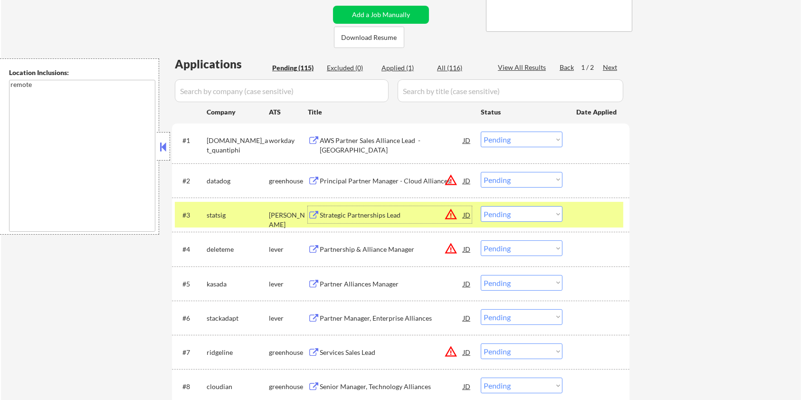
click at [380, 210] on div "Strategic Partnerships Lead" at bounding box center [391, 215] width 143 height 10
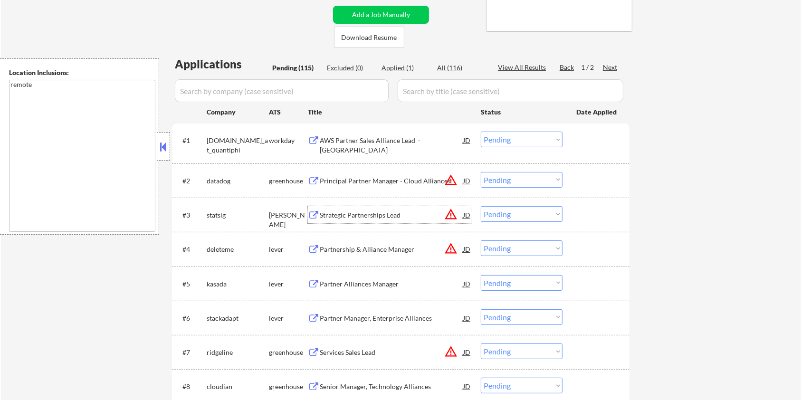
click at [498, 211] on select "Choose an option... Pending Applied Excluded (Questions) Excluded (Expired) Exc…" at bounding box center [522, 214] width 82 height 16
click at [481, 206] on select "Choose an option... Pending Applied Excluded (Questions) Excluded (Expired) Exc…" at bounding box center [522, 214] width 82 height 16
select select ""pending""
click at [365, 249] on div "Partner Alliances Manager" at bounding box center [391, 250] width 143 height 10
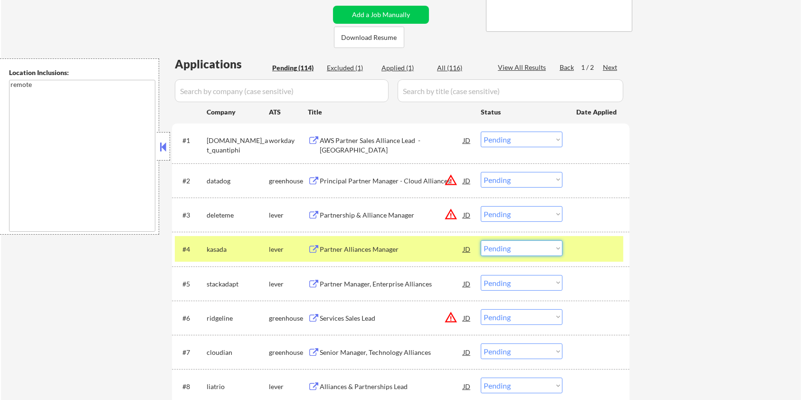
click at [505, 246] on select "Choose an option... Pending Applied Excluded (Questions) Excluded (Expired) Exc…" at bounding box center [522, 248] width 82 height 16
click at [481, 240] on select "Choose an option... Pending Applied Excluded (Questions) Excluded (Expired) Exc…" at bounding box center [522, 248] width 82 height 16
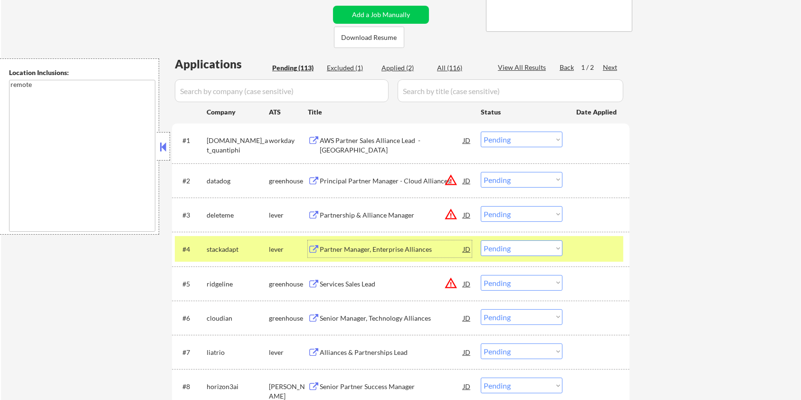
click at [340, 249] on div "Partner Manager, Enterprise Alliances" at bounding box center [391, 250] width 143 height 10
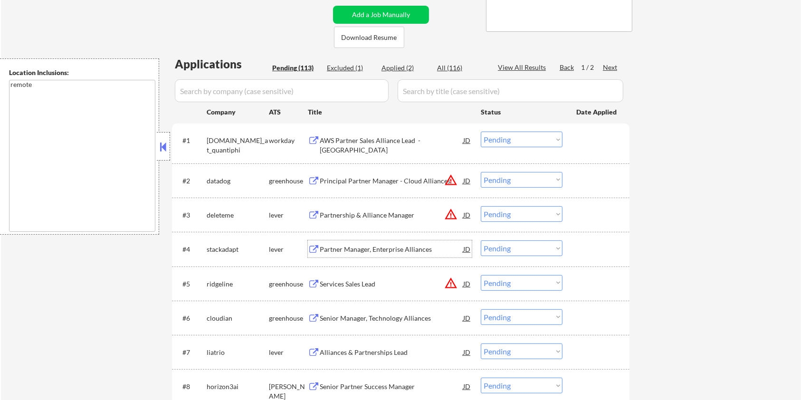
click at [521, 249] on select "Choose an option... Pending Applied Excluded (Questions) Excluded (Expired) Exc…" at bounding box center [522, 248] width 82 height 16
click at [481, 240] on select "Choose an option... Pending Applied Excluded (Questions) Excluded (Expired) Exc…" at bounding box center [522, 248] width 82 height 16
select select ""pending""
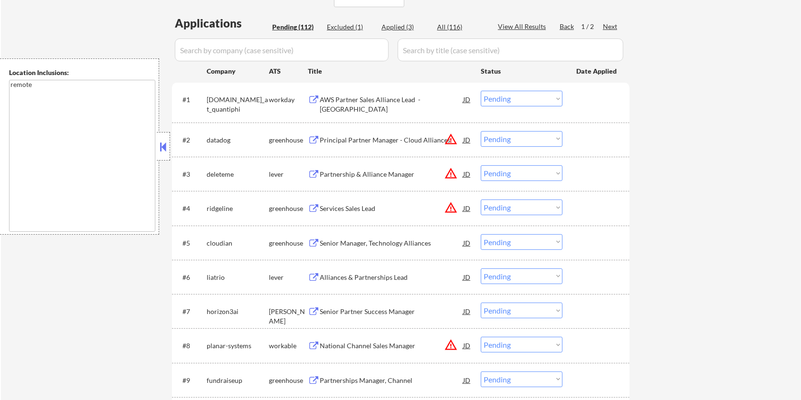
scroll to position [253, 0]
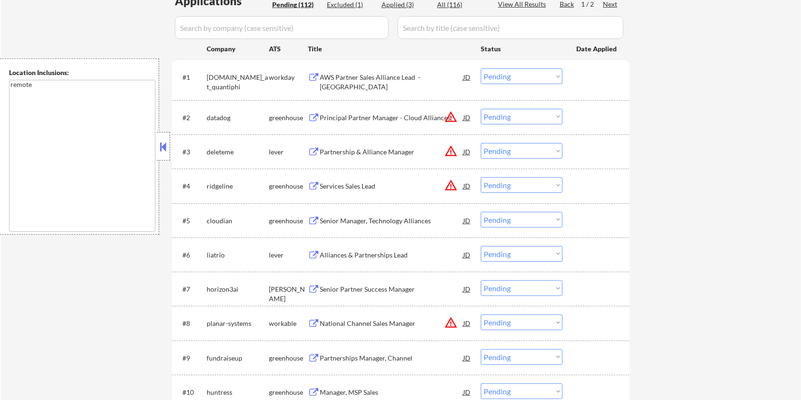
click at [362, 255] on div "Alliances & Partnerships Lead" at bounding box center [391, 255] width 143 height 10
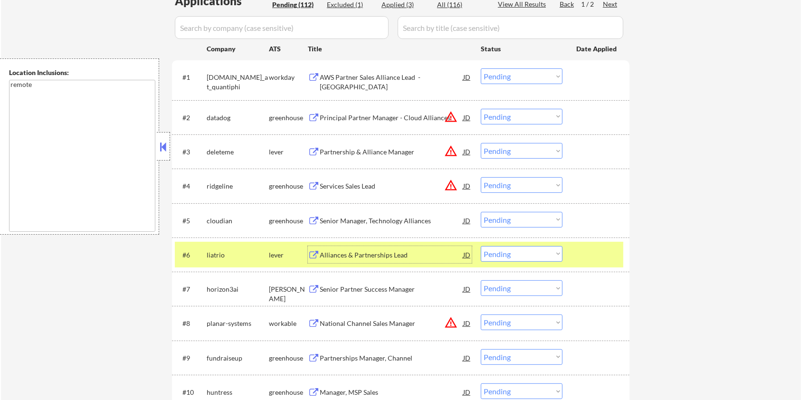
click at [522, 252] on select "Choose an option... Pending Applied Excluded (Questions) Excluded (Expired) Exc…" at bounding box center [522, 254] width 82 height 16
click at [481, 246] on select "Choose an option... Pending Applied Excluded (Questions) Excluded (Expired) Exc…" at bounding box center [522, 254] width 82 height 16
click at [356, 250] on div "Senior Partner Success Manager" at bounding box center [391, 255] width 143 height 10
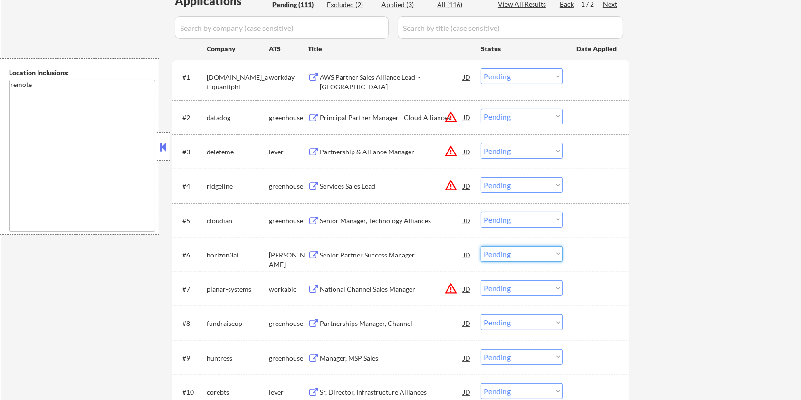
click at [494, 255] on select "Choose an option... Pending Applied Excluded (Questions) Excluded (Expired) Exc…" at bounding box center [522, 254] width 82 height 16
click at [481, 246] on select "Choose an option... Pending Applied Excluded (Questions) Excluded (Expired) Exc…" at bounding box center [522, 254] width 82 height 16
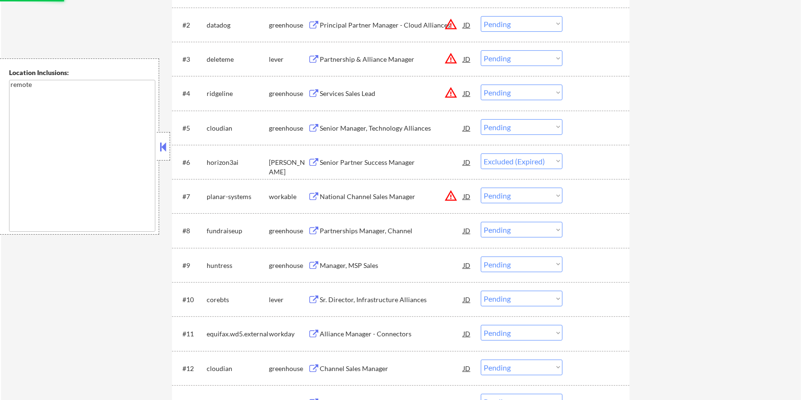
scroll to position [380, 0]
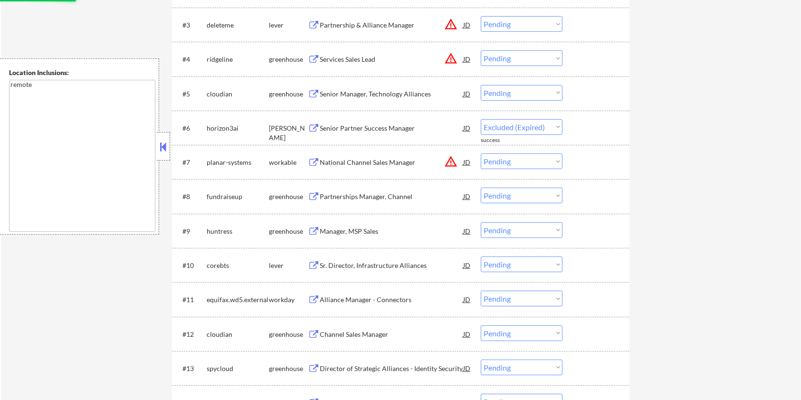
select select ""pending""
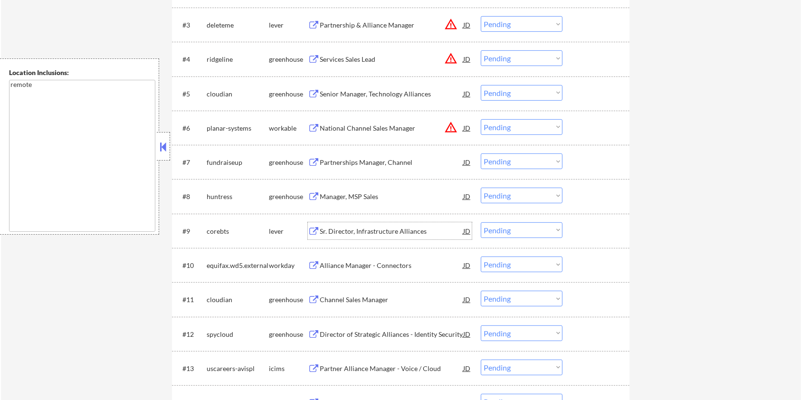
click at [348, 227] on div "Sr. Director, Infrastructure Alliances" at bounding box center [391, 232] width 143 height 10
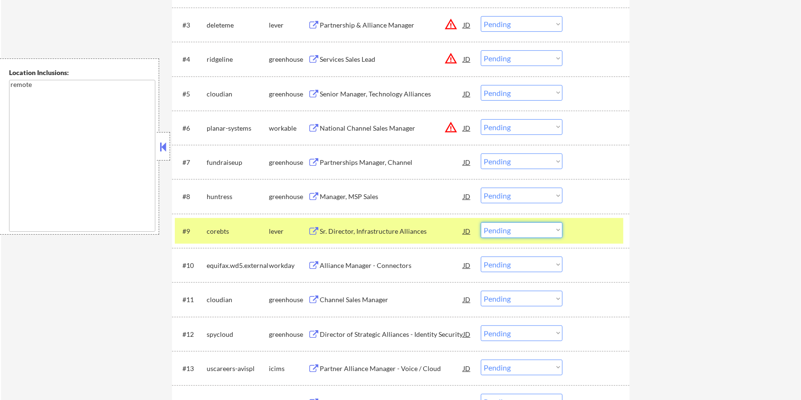
click at [534, 230] on select "Choose an option... Pending Applied Excluded (Questions) Excluded (Expired) Exc…" at bounding box center [522, 230] width 82 height 16
click at [481, 222] on select "Choose an option... Pending Applied Excluded (Questions) Excluded (Expired) Exc…" at bounding box center [522, 230] width 82 height 16
select select ""pending""
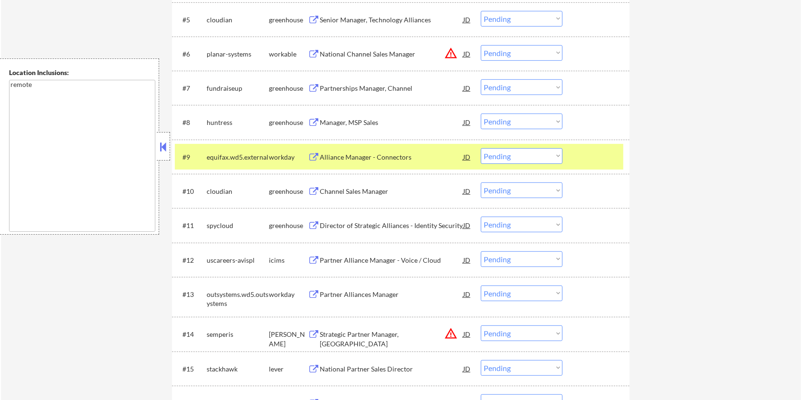
scroll to position [506, 0]
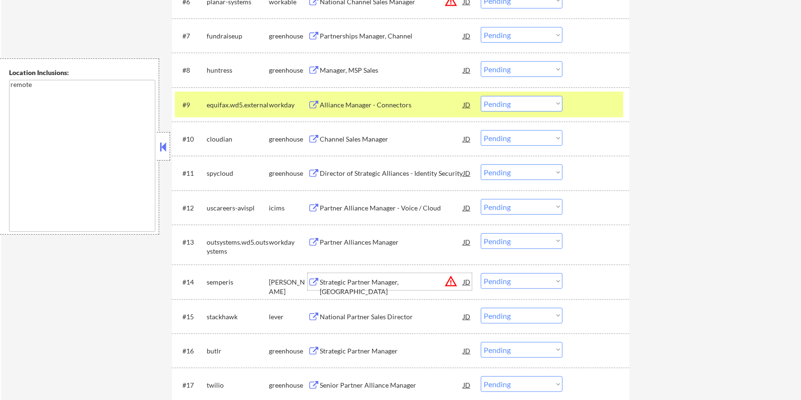
click at [380, 281] on div "Strategic Partner Manager, Midwest" at bounding box center [391, 286] width 143 height 19
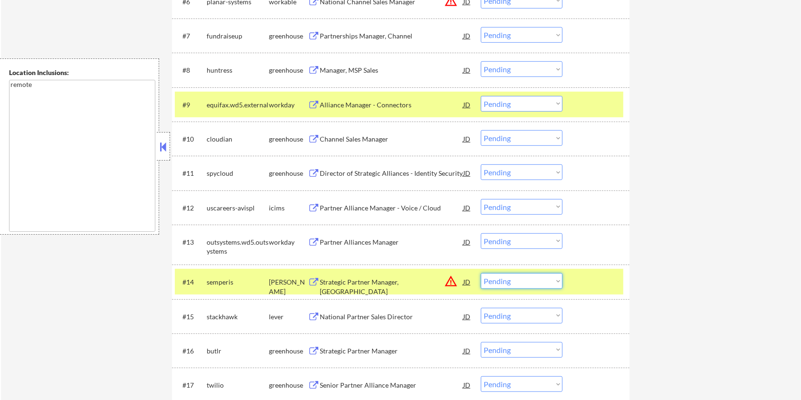
click at [537, 284] on select "Choose an option... Pending Applied Excluded (Questions) Excluded (Expired) Exc…" at bounding box center [522, 281] width 82 height 16
click at [481, 273] on select "Choose an option... Pending Applied Excluded (Questions) Excluded (Expired) Exc…" at bounding box center [522, 281] width 82 height 16
click at [591, 103] on div at bounding box center [597, 104] width 42 height 17
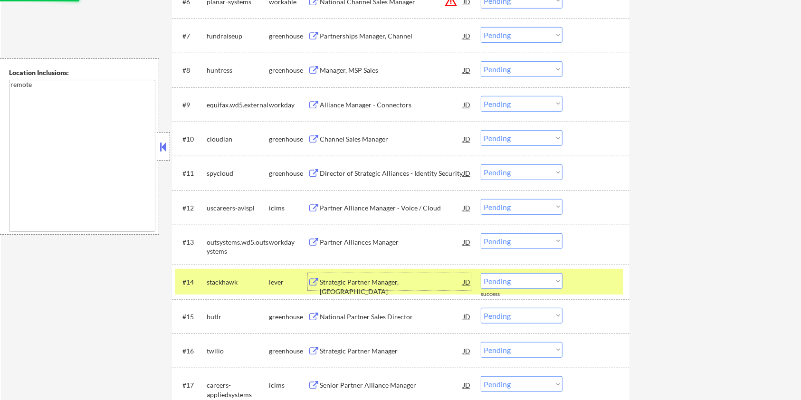
click at [369, 281] on div "Strategic Partner Manager, Midwest" at bounding box center [391, 286] width 143 height 19
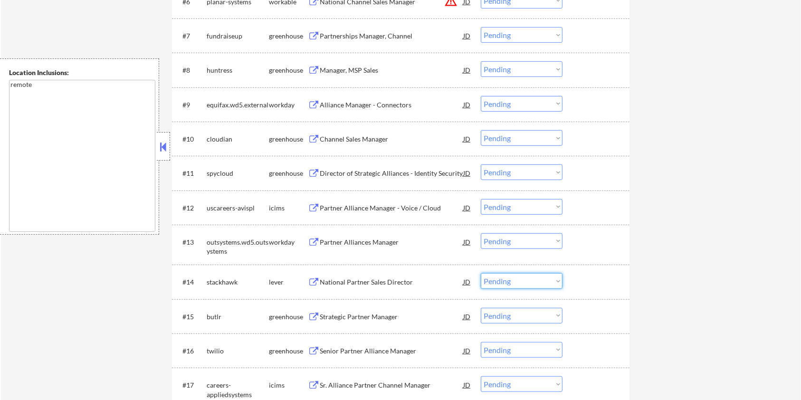
click at [532, 283] on select "Choose an option... Pending Applied Excluded (Questions) Excluded (Expired) Exc…" at bounding box center [522, 281] width 82 height 16
click at [481, 273] on select "Choose an option... Pending Applied Excluded (Questions) Excluded (Expired) Exc…" at bounding box center [522, 281] width 82 height 16
select select ""pending""
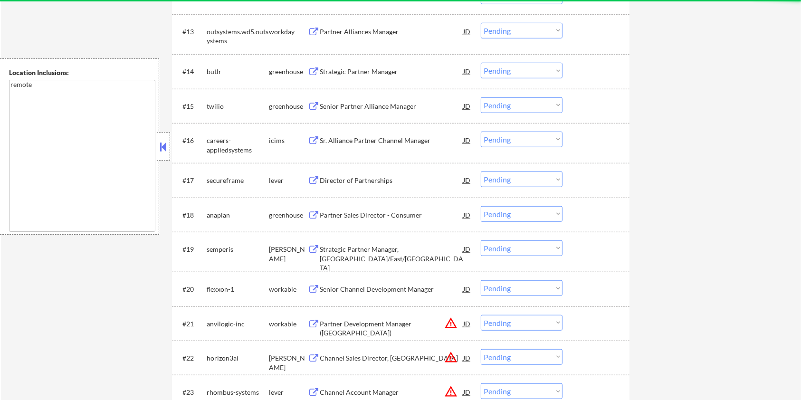
scroll to position [760, 0]
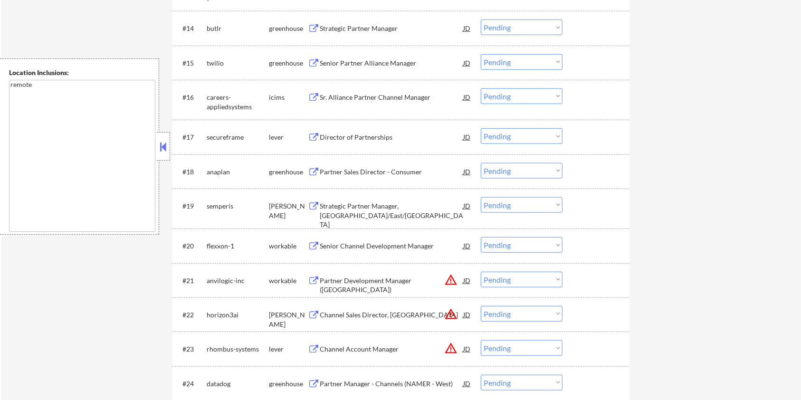
click at [391, 134] on div "Director of Partnerships" at bounding box center [391, 138] width 143 height 10
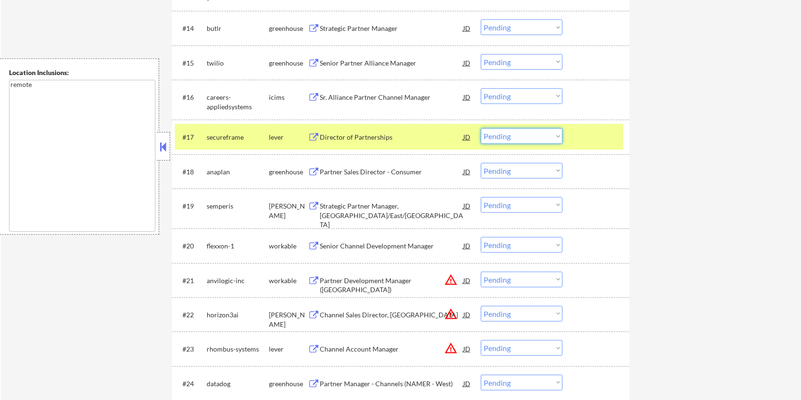
click at [548, 134] on select "Choose an option... Pending Applied Excluded (Questions) Excluded (Expired) Exc…" at bounding box center [522, 136] width 82 height 16
click at [481, 128] on select "Choose an option... Pending Applied Excluded (Questions) Excluded (Expired) Exc…" at bounding box center [522, 136] width 82 height 16
select select ""pending""
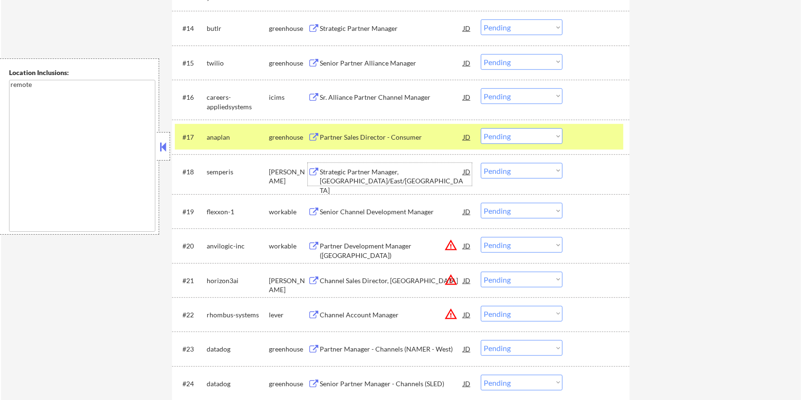
click at [349, 172] on div "Strategic Partner Manager, Central/East/Mid Atlantic" at bounding box center [391, 181] width 143 height 28
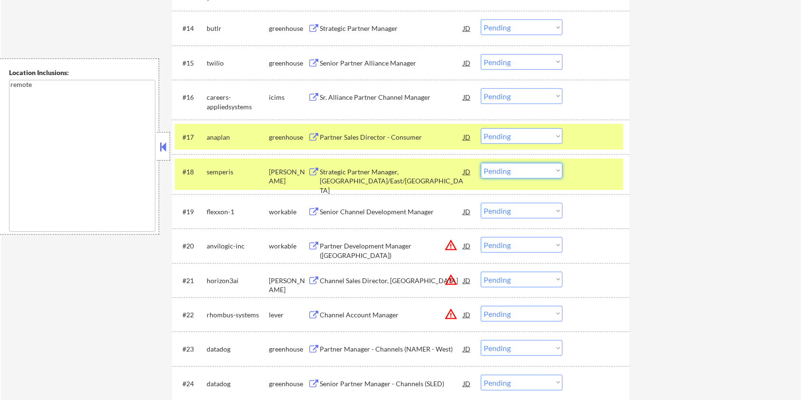
click at [526, 174] on select "Choose an option... Pending Applied Excluded (Questions) Excluded (Expired) Exc…" at bounding box center [522, 171] width 82 height 16
click at [481, 163] on select "Choose an option... Pending Applied Excluded (Questions) Excluded (Expired) Exc…" at bounding box center [522, 171] width 82 height 16
select select ""pending""
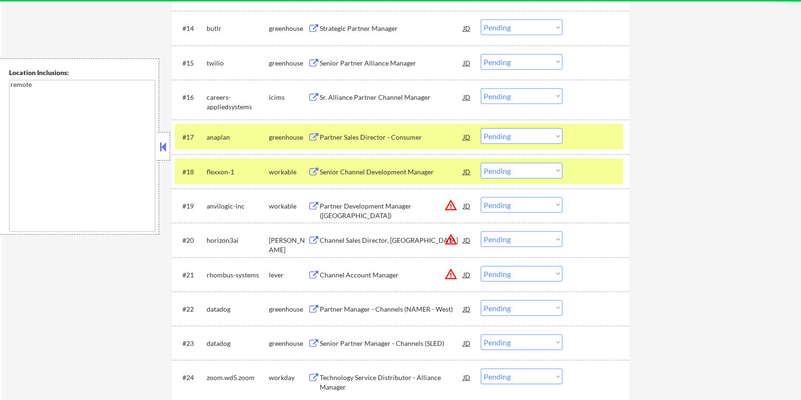
click at [605, 139] on div at bounding box center [597, 136] width 42 height 17
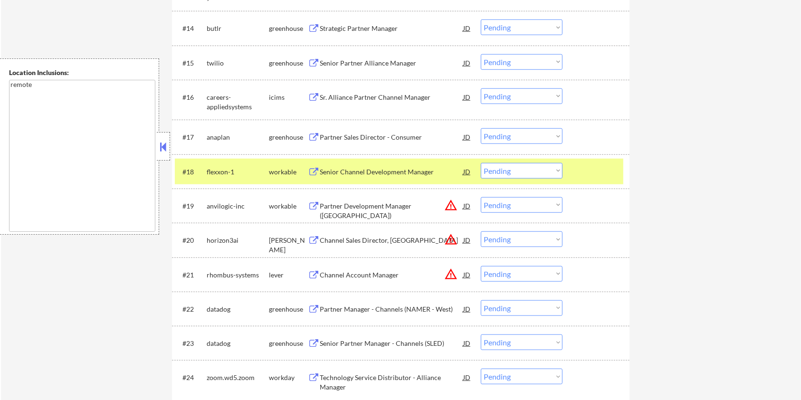
click at [594, 172] on div at bounding box center [597, 171] width 42 height 17
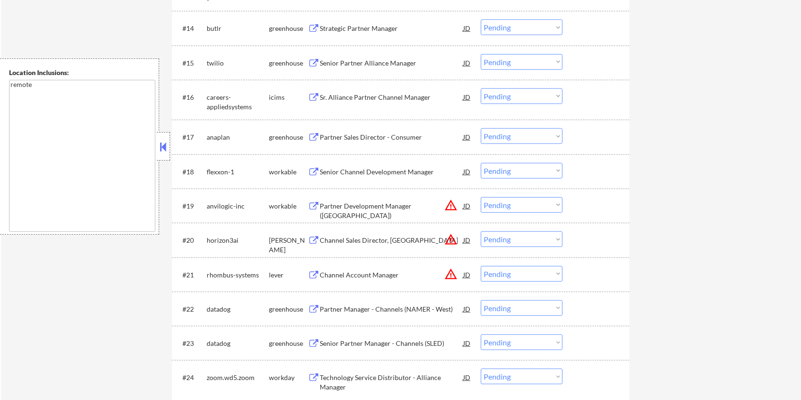
click at [342, 236] on div "Channel Sales Director, North America" at bounding box center [391, 241] width 143 height 10
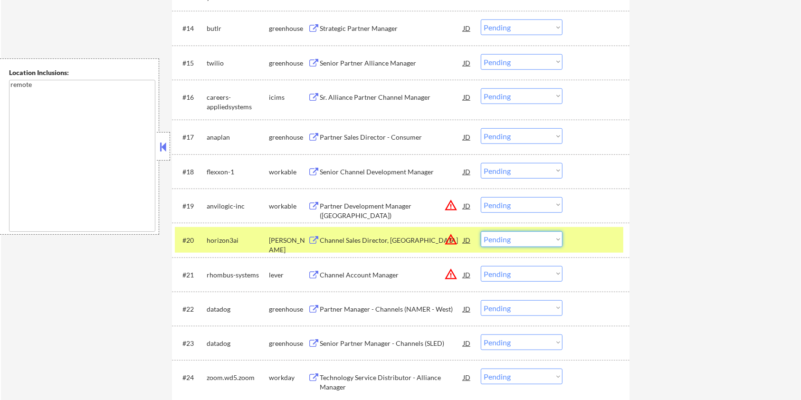
click at [532, 240] on select "Choose an option... Pending Applied Excluded (Questions) Excluded (Expired) Exc…" at bounding box center [522, 239] width 82 height 16
click at [481, 231] on select "Choose an option... Pending Applied Excluded (Questions) Excluded (Expired) Exc…" at bounding box center [522, 239] width 82 height 16
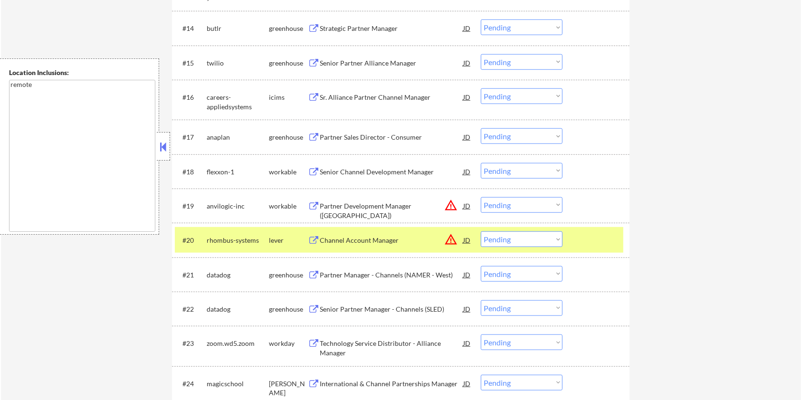
click at [380, 238] on div "Channel Account Manager" at bounding box center [391, 241] width 143 height 10
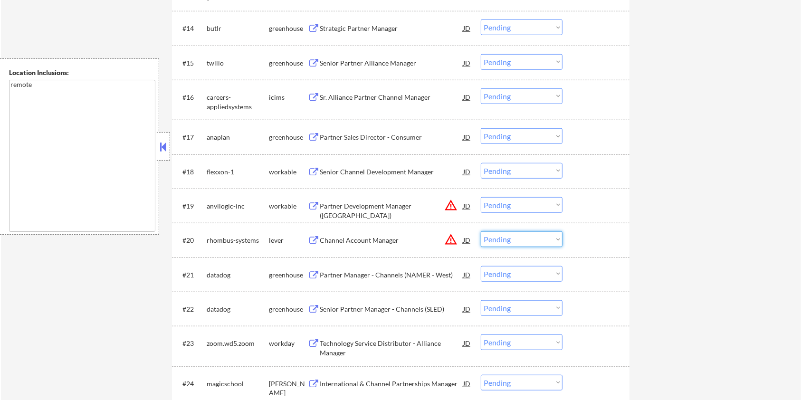
click at [524, 243] on select "Choose an option... Pending Applied Excluded (Questions) Excluded (Expired) Exc…" at bounding box center [522, 239] width 82 height 16
click at [481, 231] on select "Choose an option... Pending Applied Excluded (Questions) Excluded (Expired) Exc…" at bounding box center [522, 239] width 82 height 16
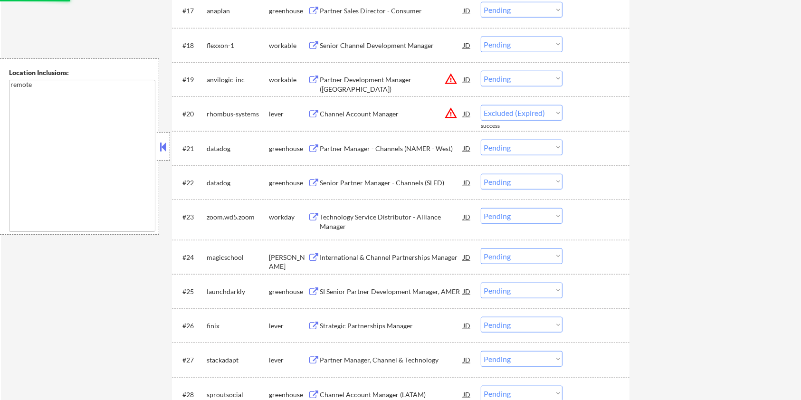
select select ""pending""
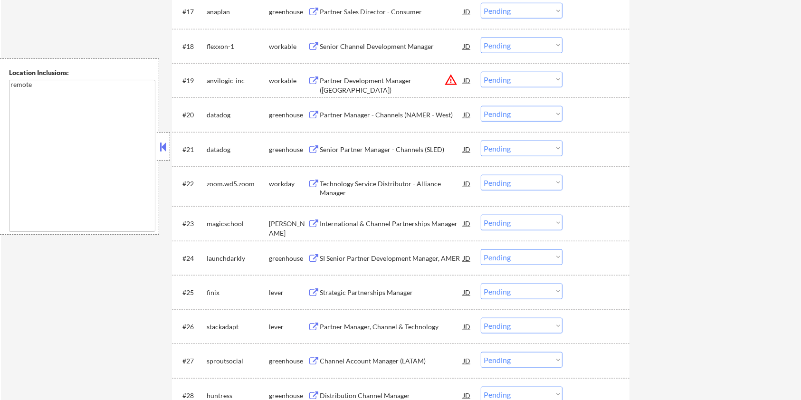
scroll to position [920, 0]
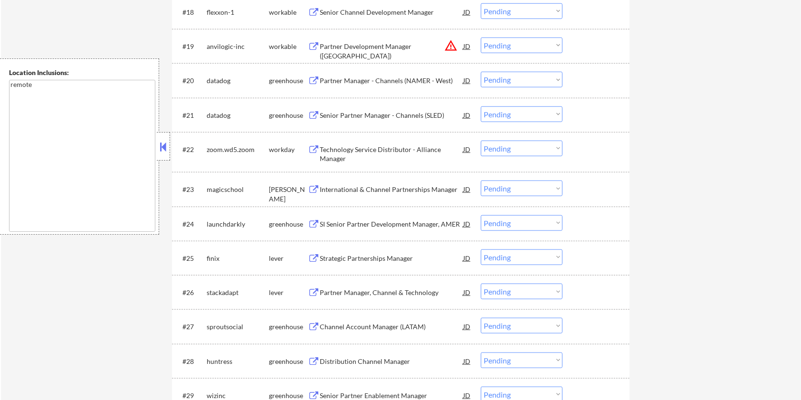
click at [408, 188] on div "International & Channel Partnerships Manager" at bounding box center [391, 190] width 143 height 10
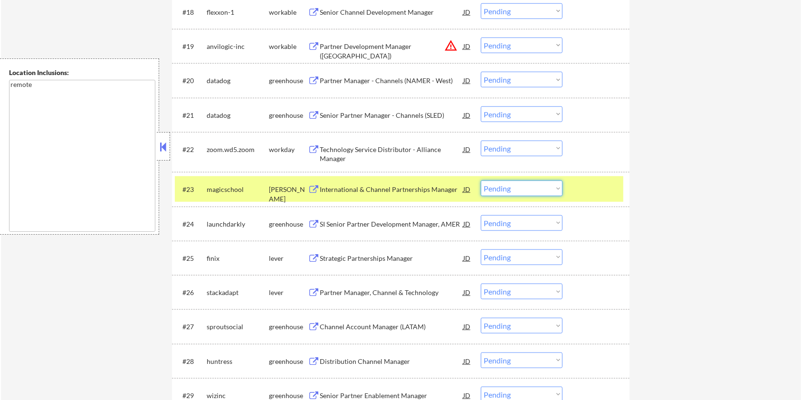
click at [502, 186] on select "Choose an option... Pending Applied Excluded (Questions) Excluded (Expired) Exc…" at bounding box center [522, 189] width 82 height 16
click at [481, 181] on select "Choose an option... Pending Applied Excluded (Questions) Excluded (Expired) Exc…" at bounding box center [522, 189] width 82 height 16
select select ""pending""
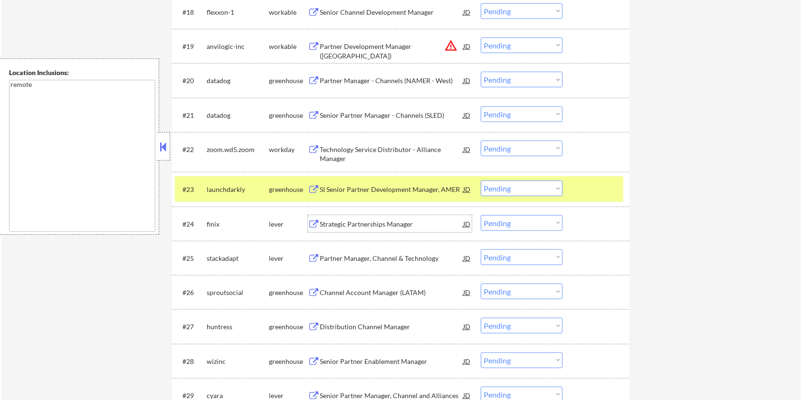
click at [357, 222] on div "Strategic Partnerships Manager" at bounding box center [391, 224] width 143 height 10
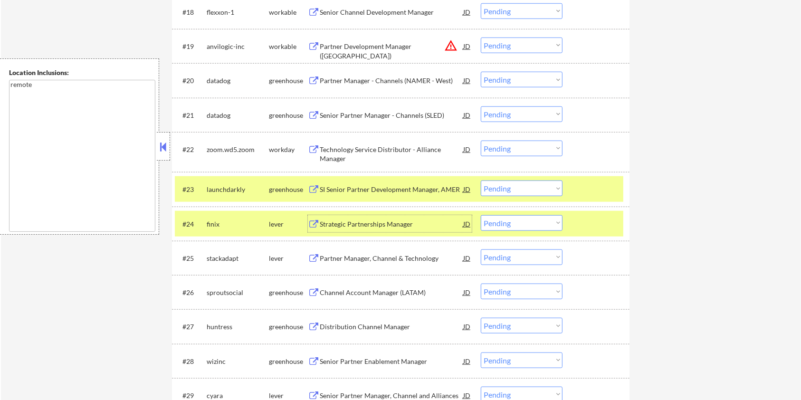
click at [505, 219] on select "Choose an option... Pending Applied Excluded (Questions) Excluded (Expired) Exc…" at bounding box center [522, 223] width 82 height 16
click at [481, 215] on select "Choose an option... Pending Applied Excluded (Questions) Excluded (Expired) Exc…" at bounding box center [522, 223] width 82 height 16
click at [569, 184] on div "#23 launchdarkly greenhouse SI Senior Partner Development Manager, AMER JD warn…" at bounding box center [399, 189] width 448 height 26
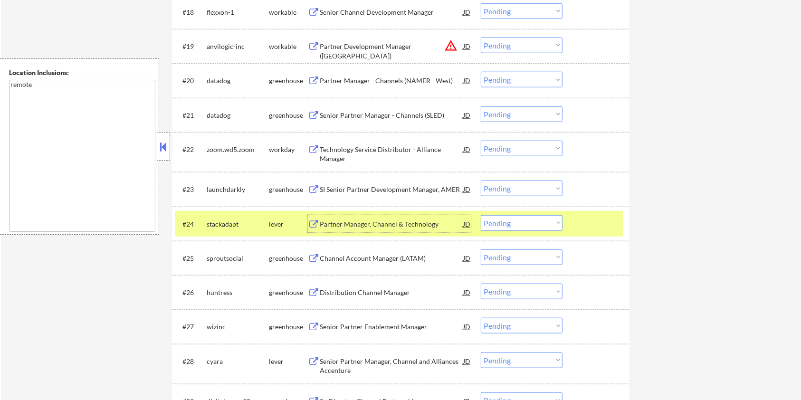
click at [348, 219] on div "Partner Manager, Channel & Technology" at bounding box center [391, 224] width 143 height 10
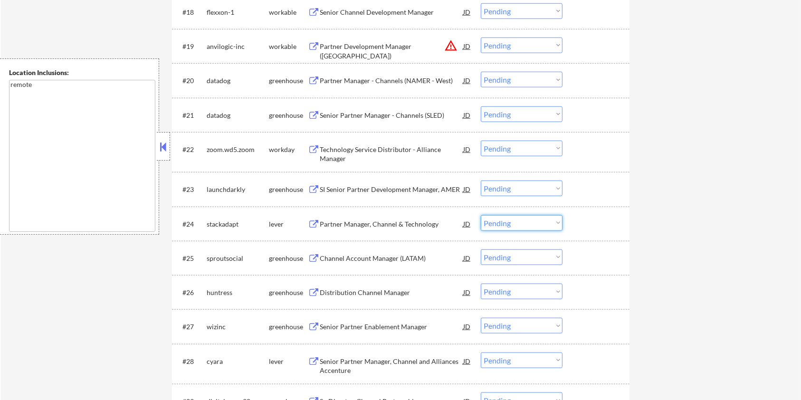
click at [516, 224] on select "Choose an option... Pending Applied Excluded (Questions) Excluded (Expired) Exc…" at bounding box center [522, 223] width 82 height 16
click at [481, 215] on select "Choose an option... Pending Applied Excluded (Questions) Excluded (Expired) Exc…" at bounding box center [522, 223] width 82 height 16
select select ""pending""
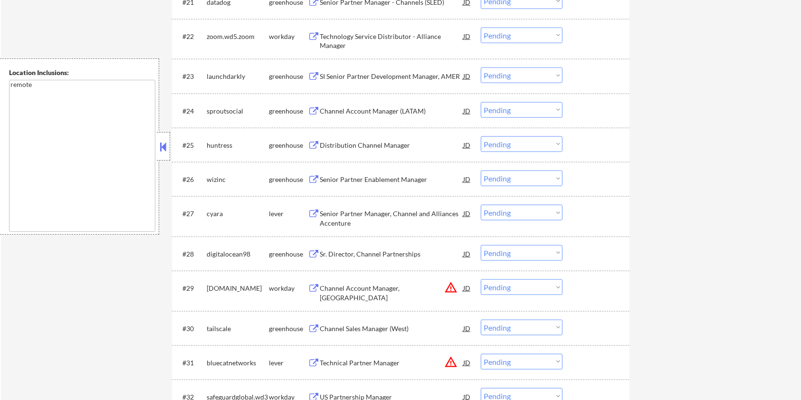
scroll to position [1047, 0]
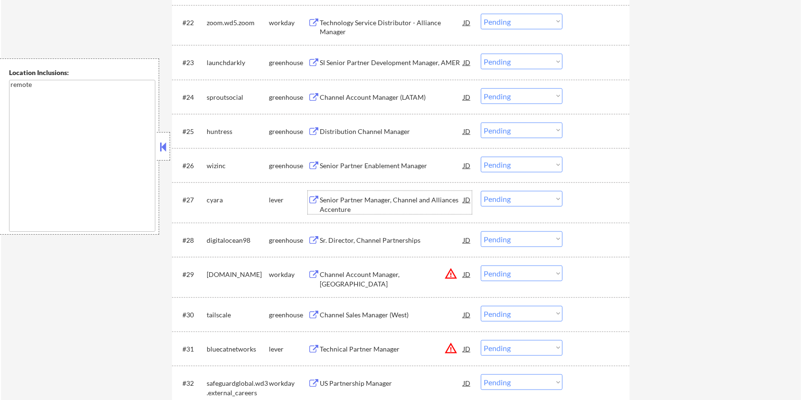
click at [349, 198] on div "Senior Partner Manager, Channel and Alliances Accenture" at bounding box center [391, 204] width 143 height 19
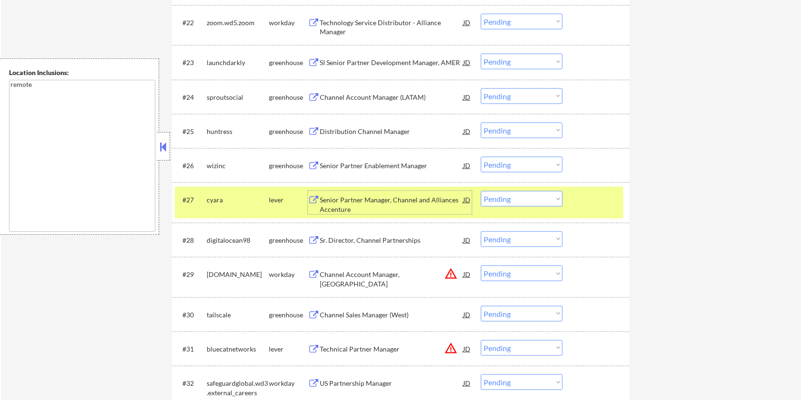
click at [544, 197] on select "Choose an option... Pending Applied Excluded (Questions) Excluded (Expired) Exc…" at bounding box center [522, 199] width 82 height 16
click at [481, 191] on select "Choose an option... Pending Applied Excluded (Questions) Excluded (Expired) Exc…" at bounding box center [522, 199] width 82 height 16
select select ""pending""
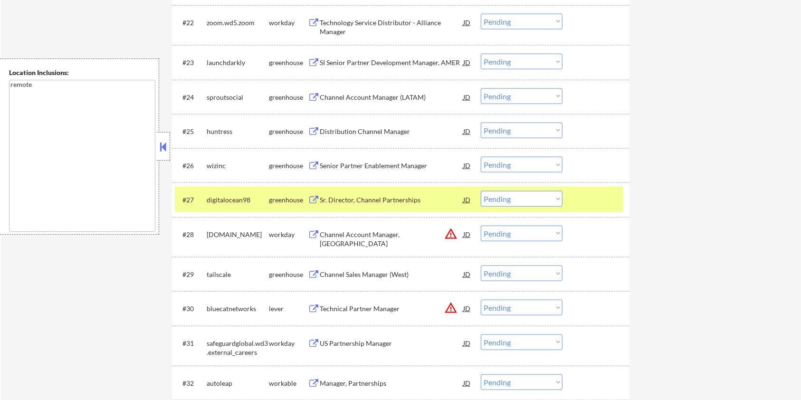
click at [357, 305] on div "Technical Partner Manager" at bounding box center [391, 309] width 143 height 10
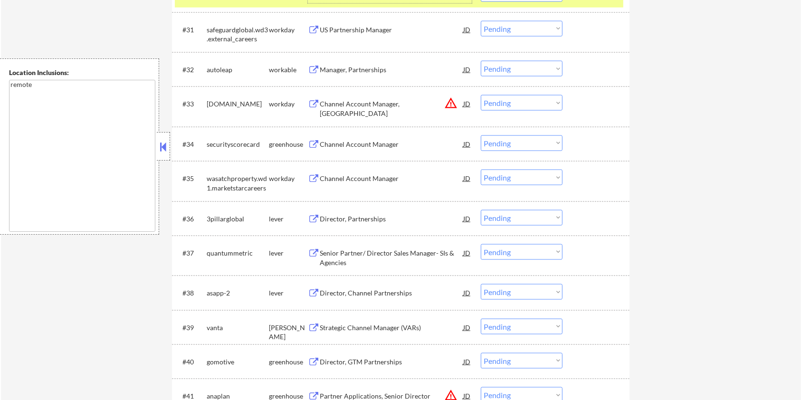
scroll to position [1364, 0]
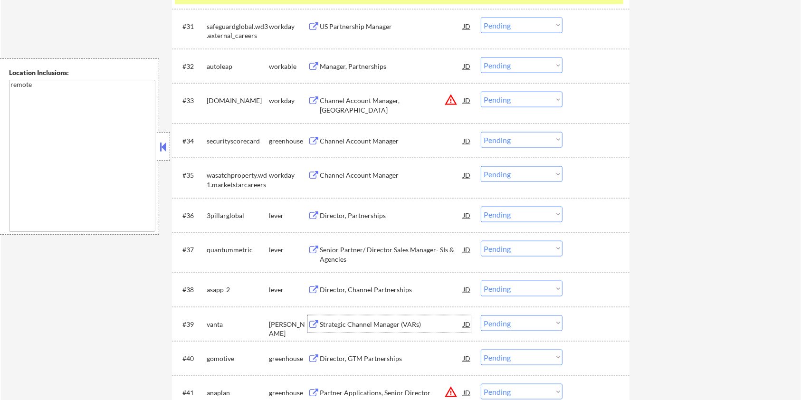
click at [384, 322] on div "Strategic Channel Manager (VARs)" at bounding box center [391, 325] width 143 height 10
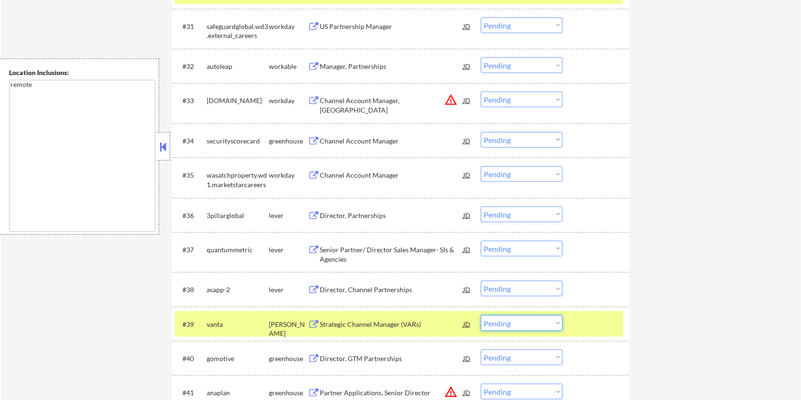
click at [527, 323] on select "Choose an option... Pending Applied Excluded (Questions) Excluded (Expired) Exc…" at bounding box center [522, 323] width 82 height 16
click at [481, 315] on select "Choose an option... Pending Applied Excluded (Questions) Excluded (Expired) Exc…" at bounding box center [522, 323] width 82 height 16
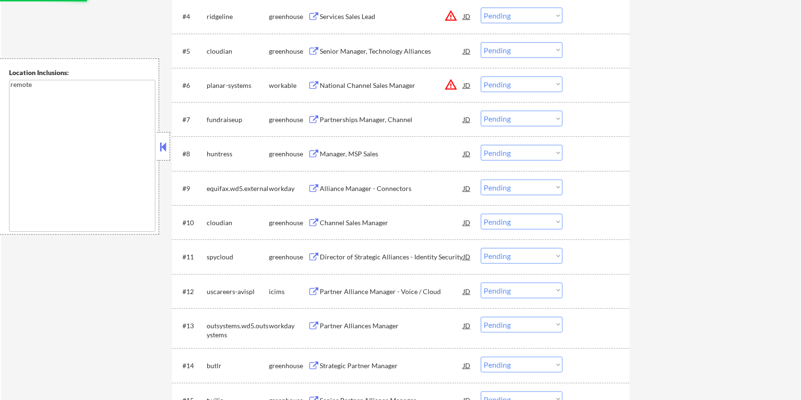
select select ""pending""
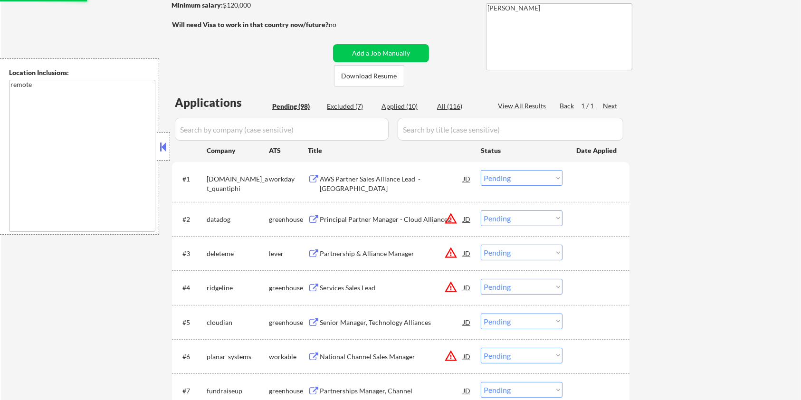
scroll to position [137, 0]
